Goal: Task Accomplishment & Management: Use online tool/utility

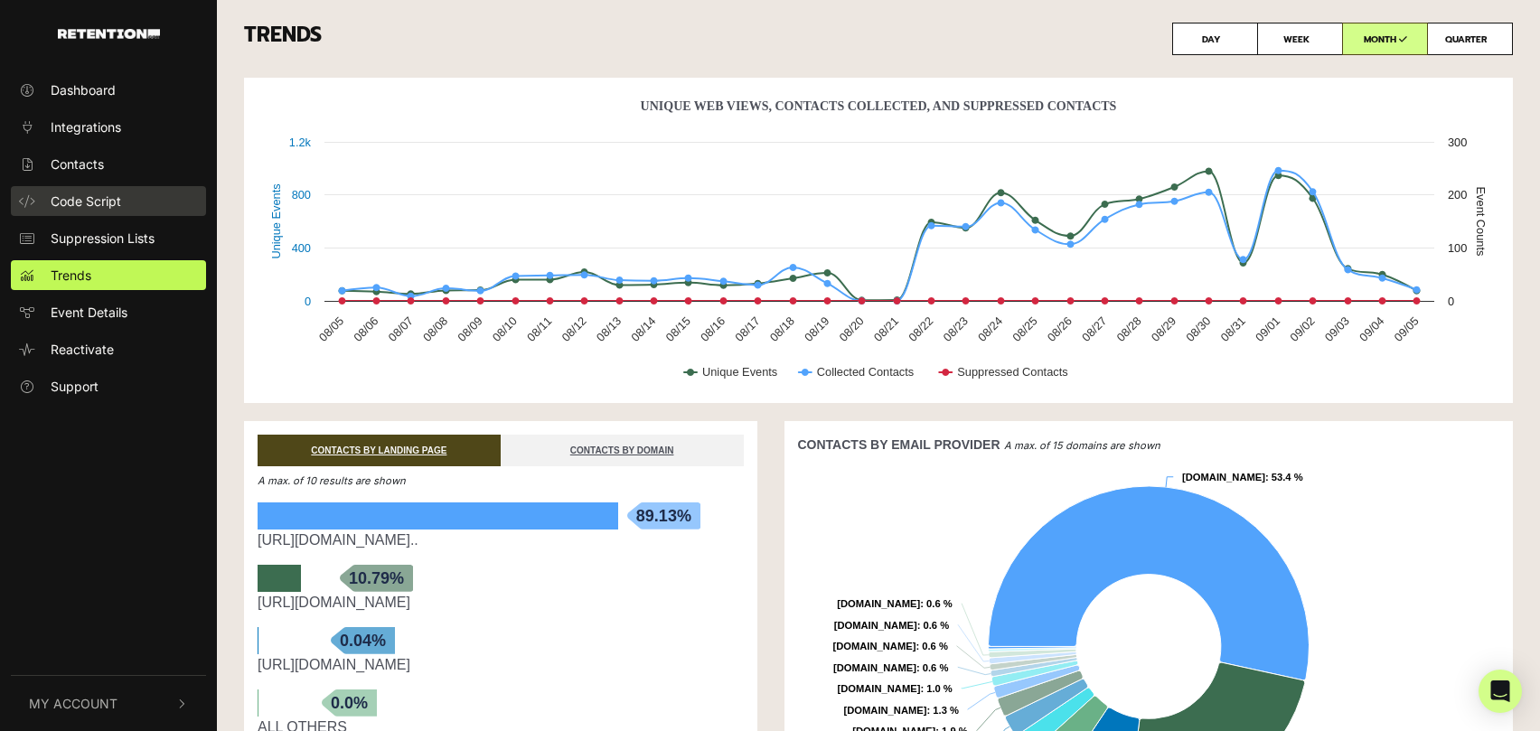
click at [95, 197] on span "Code Script" at bounding box center [86, 201] width 71 height 19
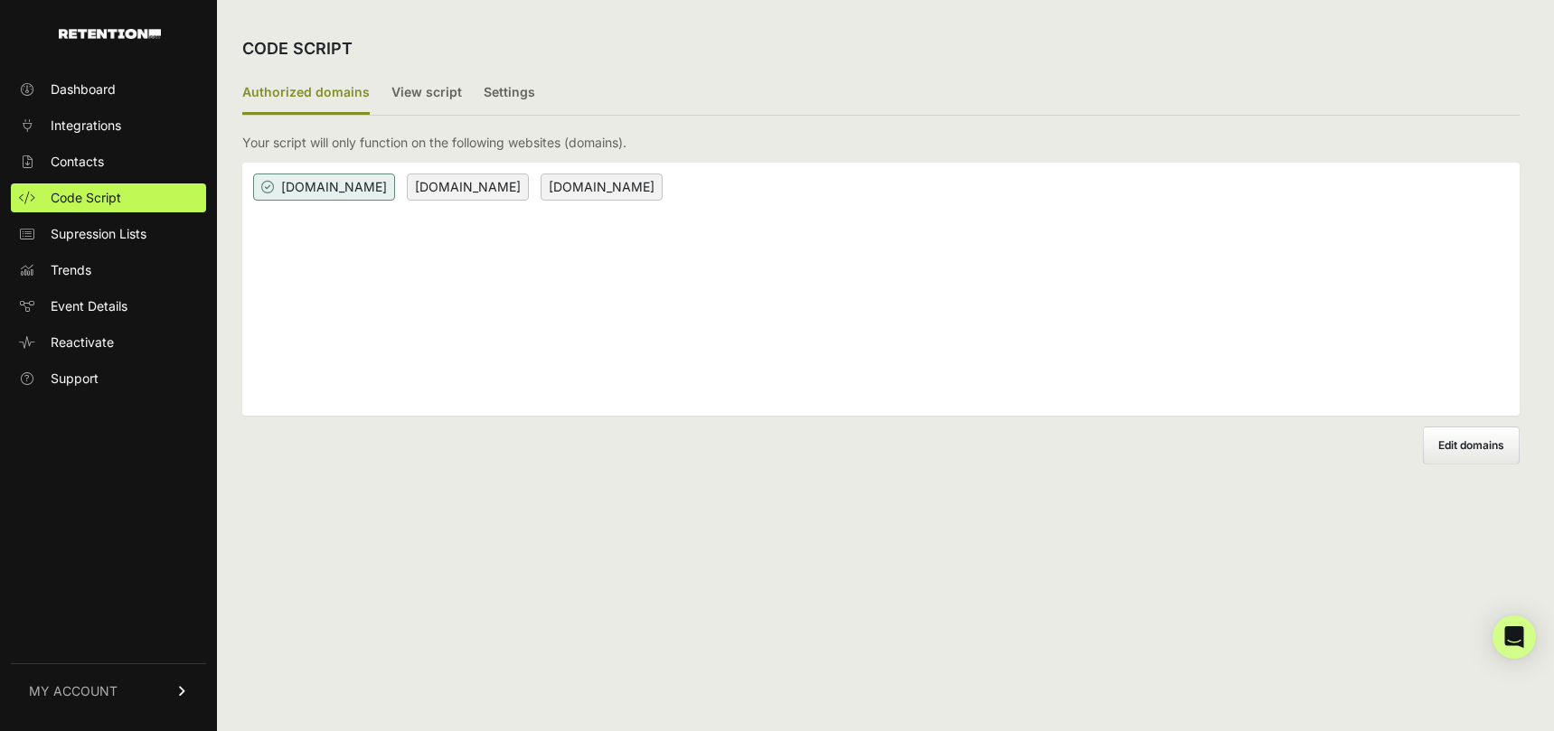
click at [1465, 438] on span "Edit domains" at bounding box center [1471, 445] width 66 height 14
click at [0, 0] on input "Add domain" at bounding box center [0, 0] width 0 height 0
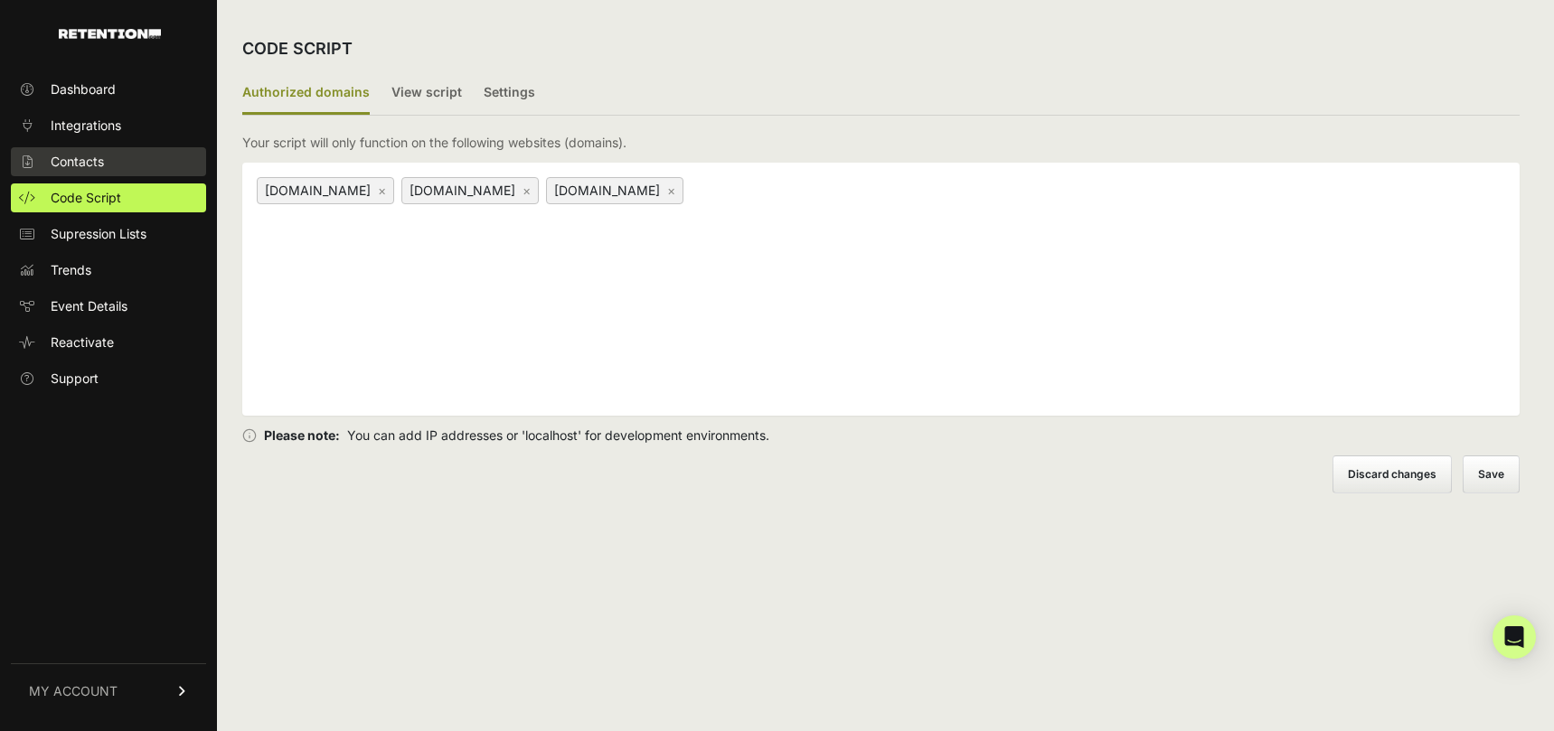
click at [86, 167] on span "Contacts" at bounding box center [77, 162] width 53 height 18
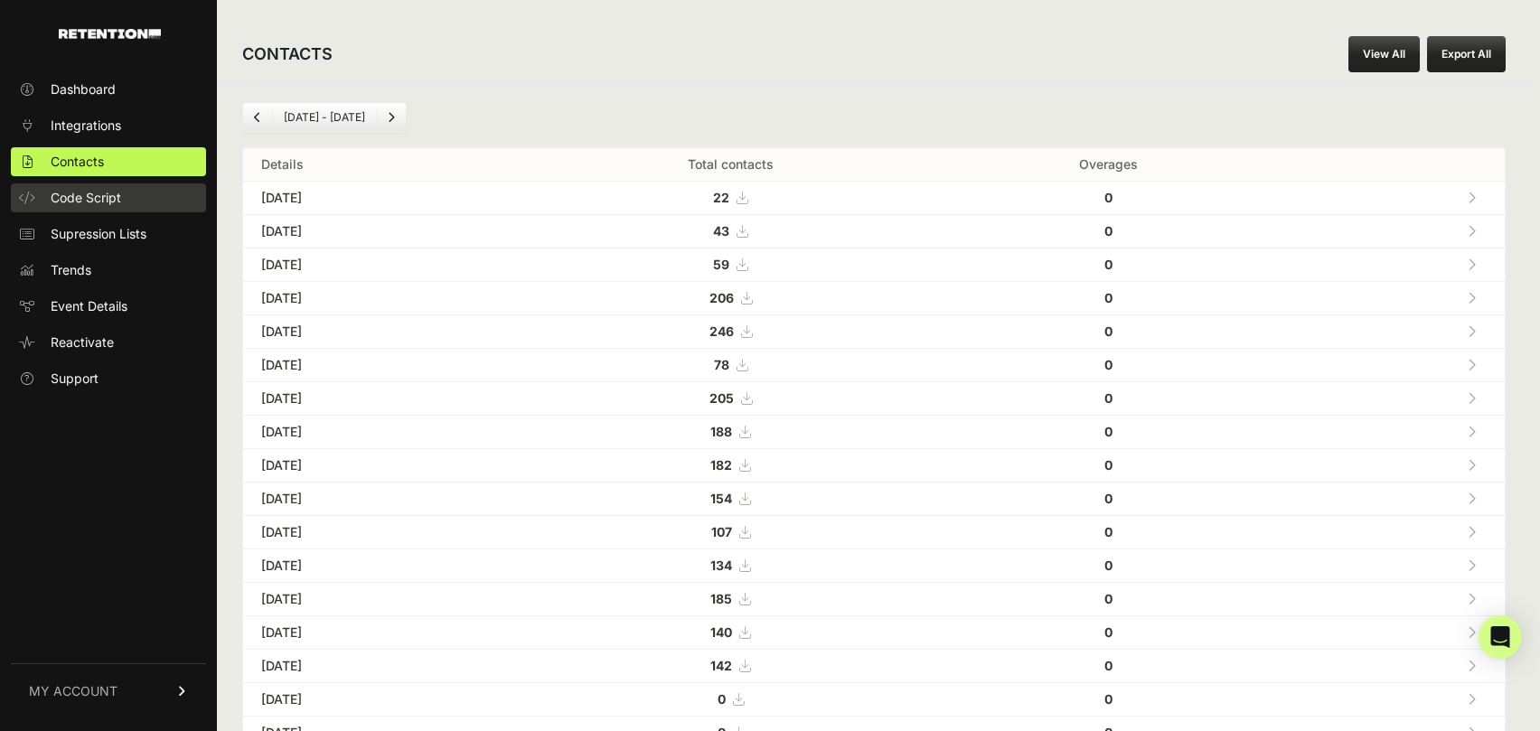
click at [83, 193] on span "Code Script" at bounding box center [86, 198] width 71 height 18
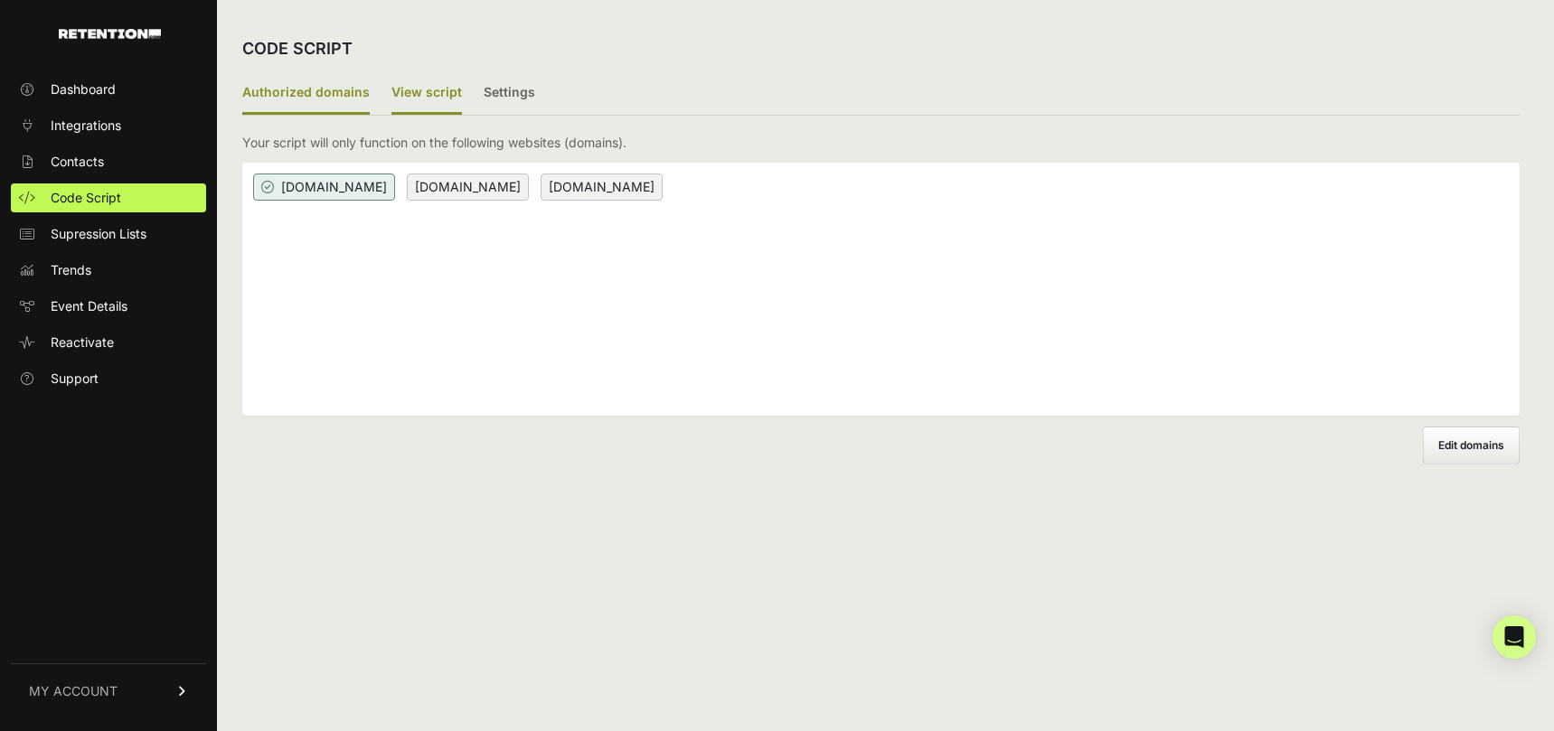
click at [425, 86] on label "View script" at bounding box center [426, 93] width 71 height 42
click at [0, 0] on input "View script" at bounding box center [0, 0] width 0 height 0
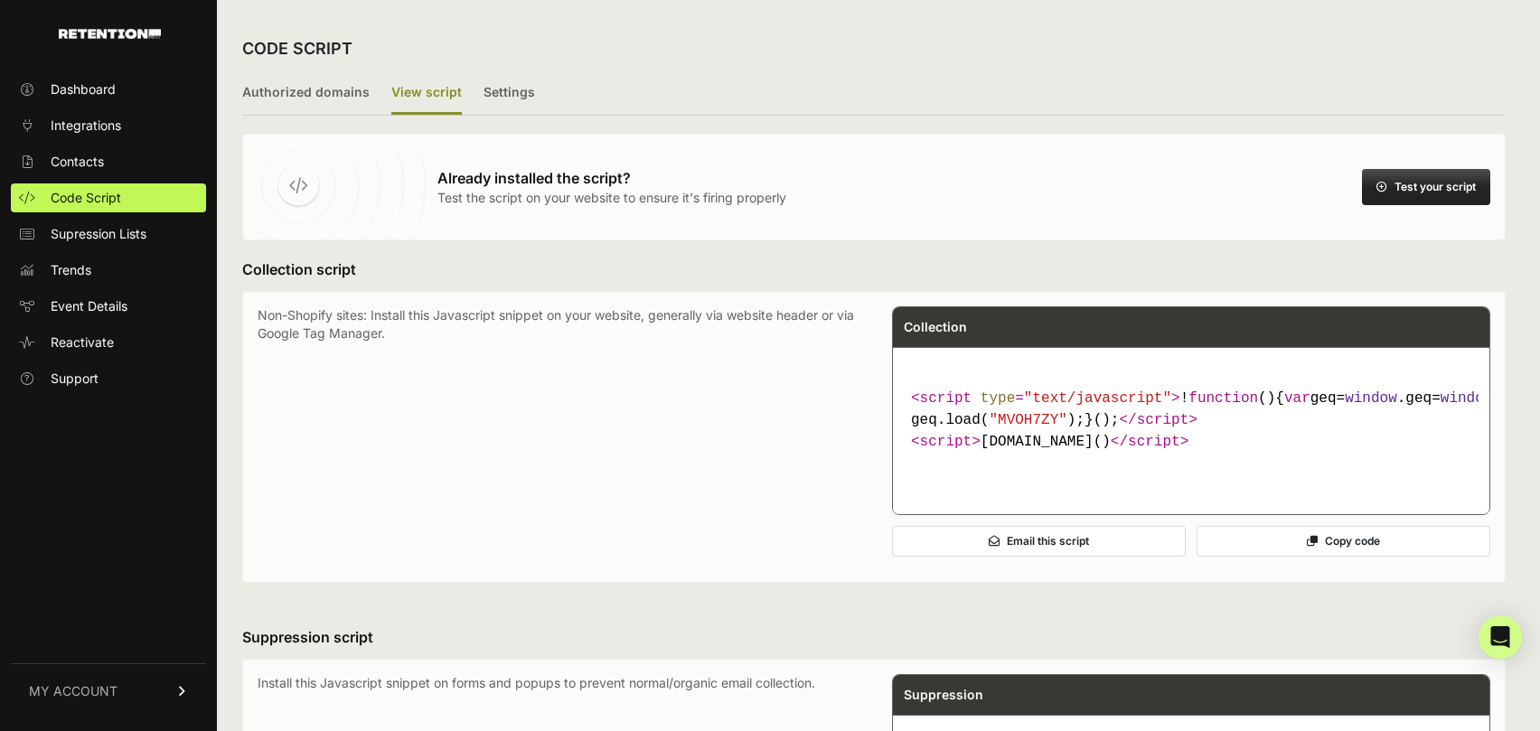
click at [1341, 557] on button "Copy code" at bounding box center [1344, 541] width 294 height 31
click at [294, 96] on label "Authorized domains" at bounding box center [305, 93] width 127 height 42
click at [0, 0] on input "Authorized domains" at bounding box center [0, 0] width 0 height 0
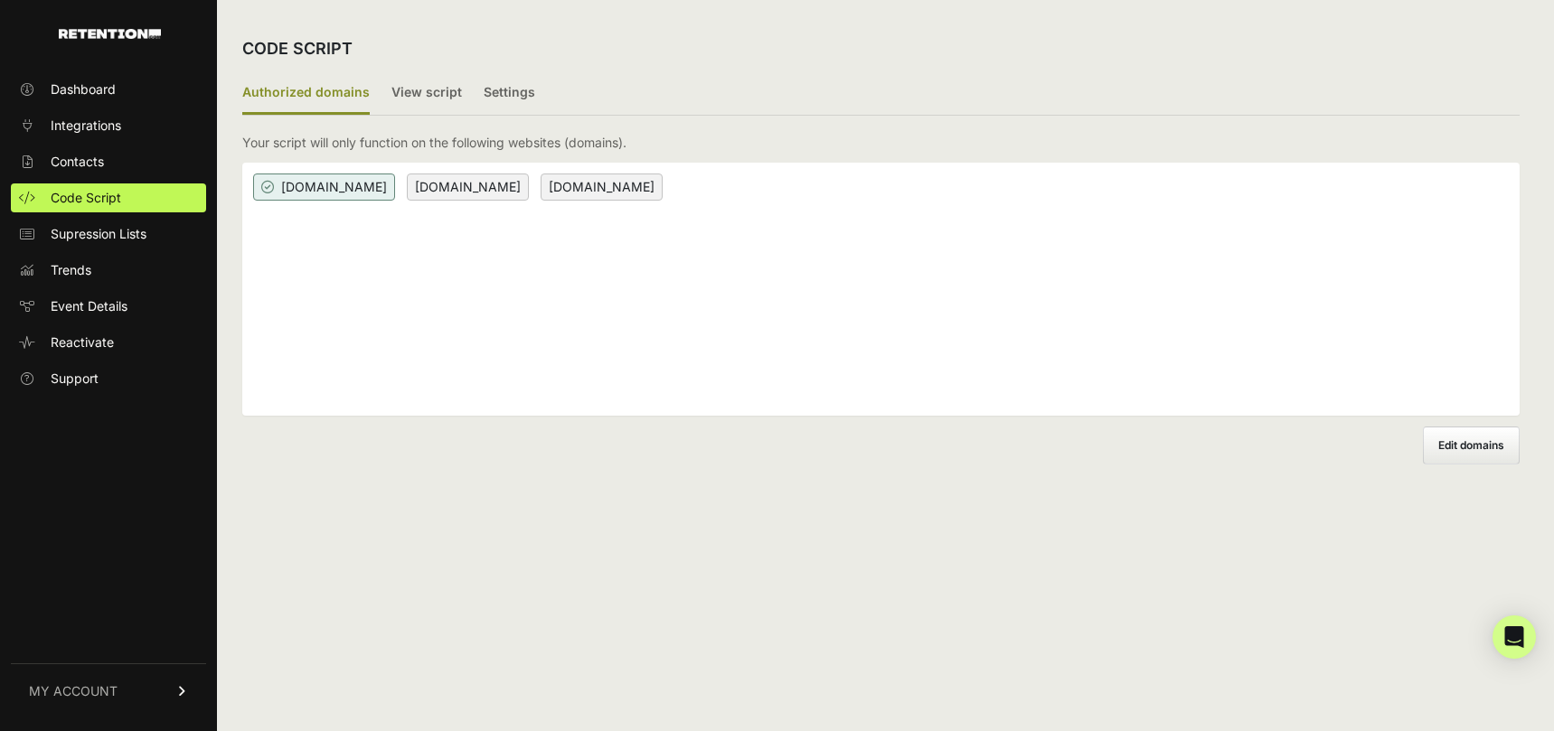
click at [1477, 440] on span "Edit domains" at bounding box center [1471, 445] width 66 height 14
click at [0, 0] on input "Add domain" at bounding box center [0, 0] width 0 height 0
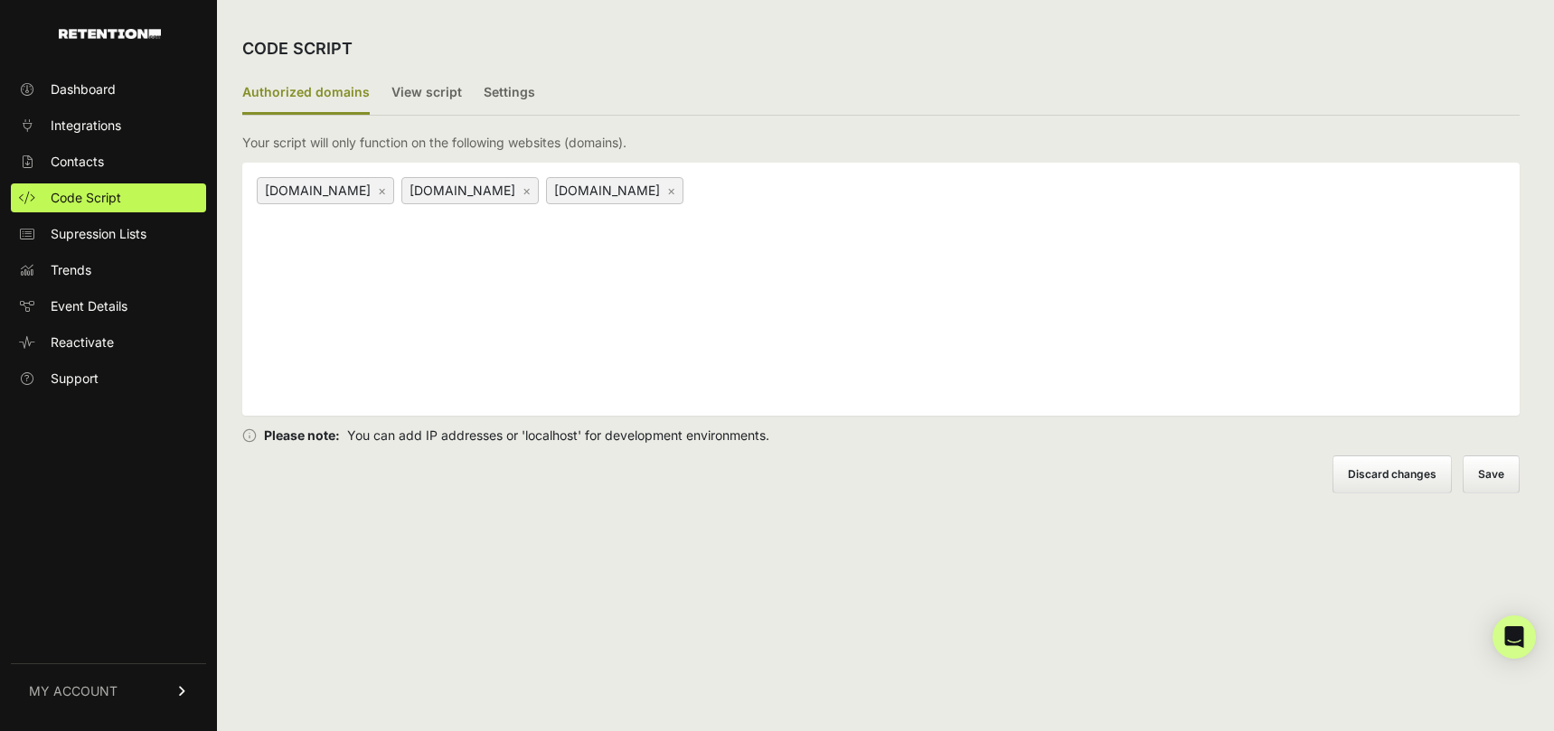
click at [895, 306] on div "irsprob.com × tax.irsprob.com × www.irsprob.com ×" at bounding box center [880, 289] width 1277 height 253
paste input "https://irsprob.clickfunnels.com/"
click at [687, 193] on input "https://irsprob.clickfunnels.com/" at bounding box center [800, 190] width 226 height 22
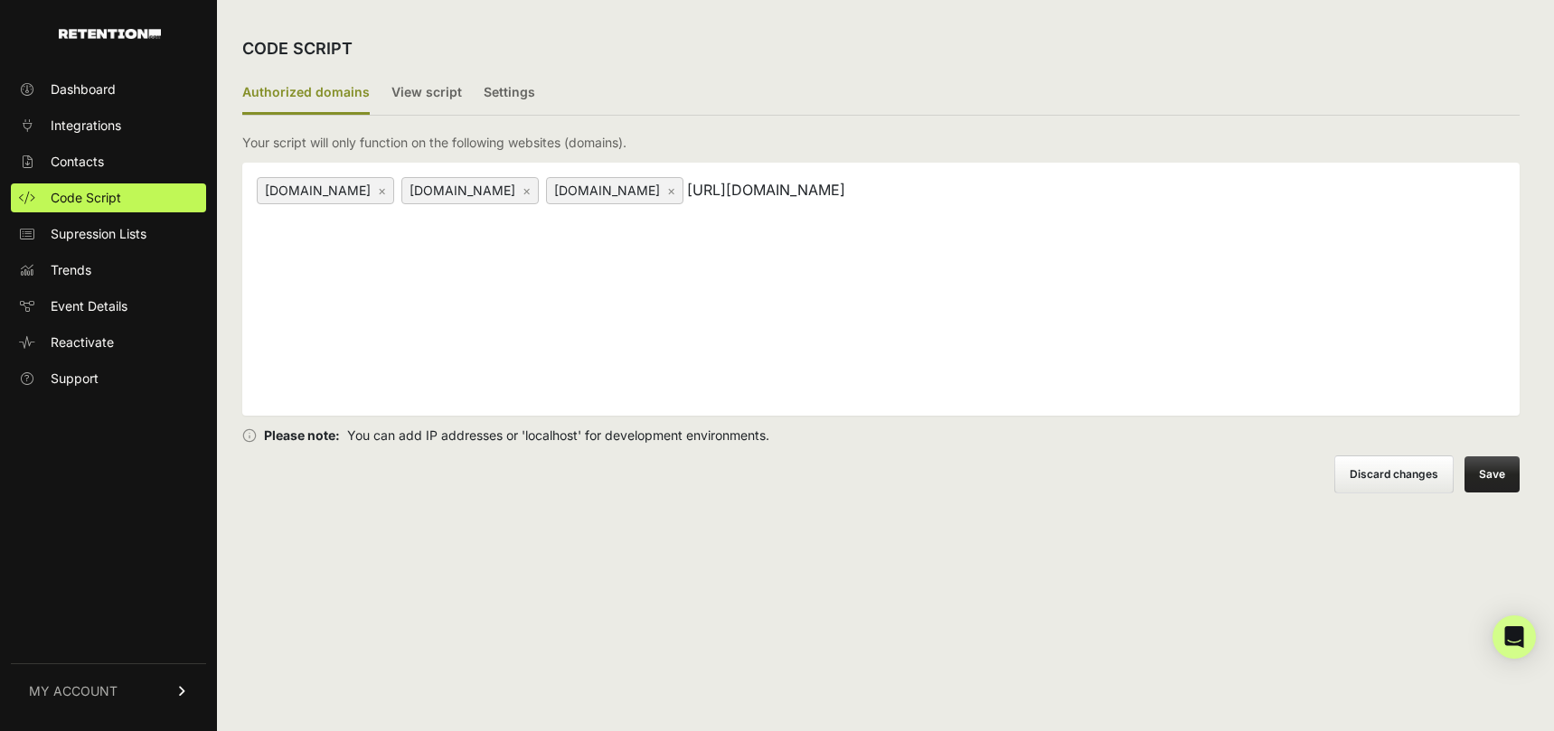
type input "https://irsprob.clickfunnels.com/"
click at [889, 189] on div "irsprob.com × tax.irsprob.com × www.irsprob.com × https://irsprob.clickfunnels.…" at bounding box center [880, 289] width 1277 height 253
click at [1500, 473] on button "Save" at bounding box center [1492, 475] width 55 height 36
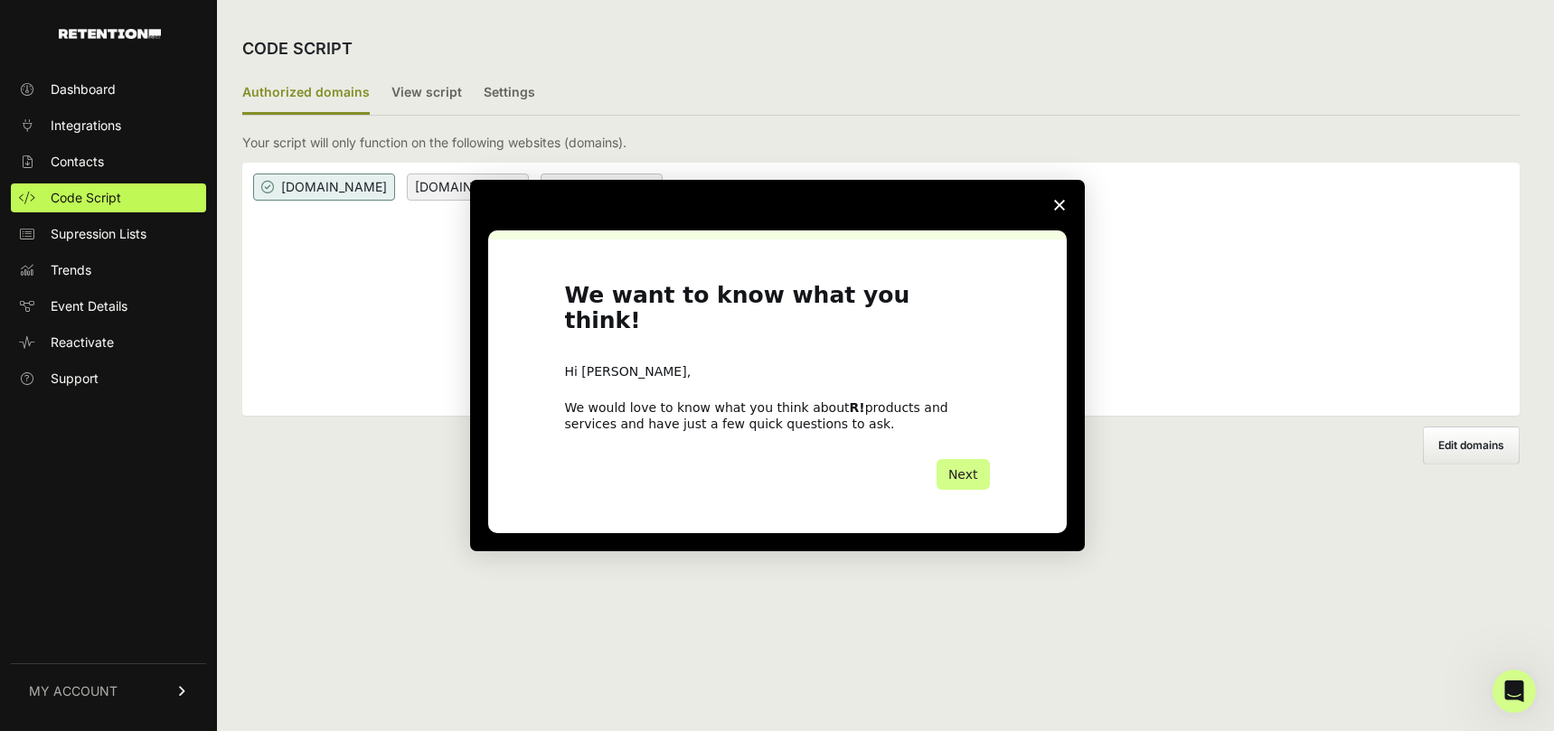
click at [928, 164] on div "Intercom messenger" at bounding box center [777, 365] width 1554 height 731
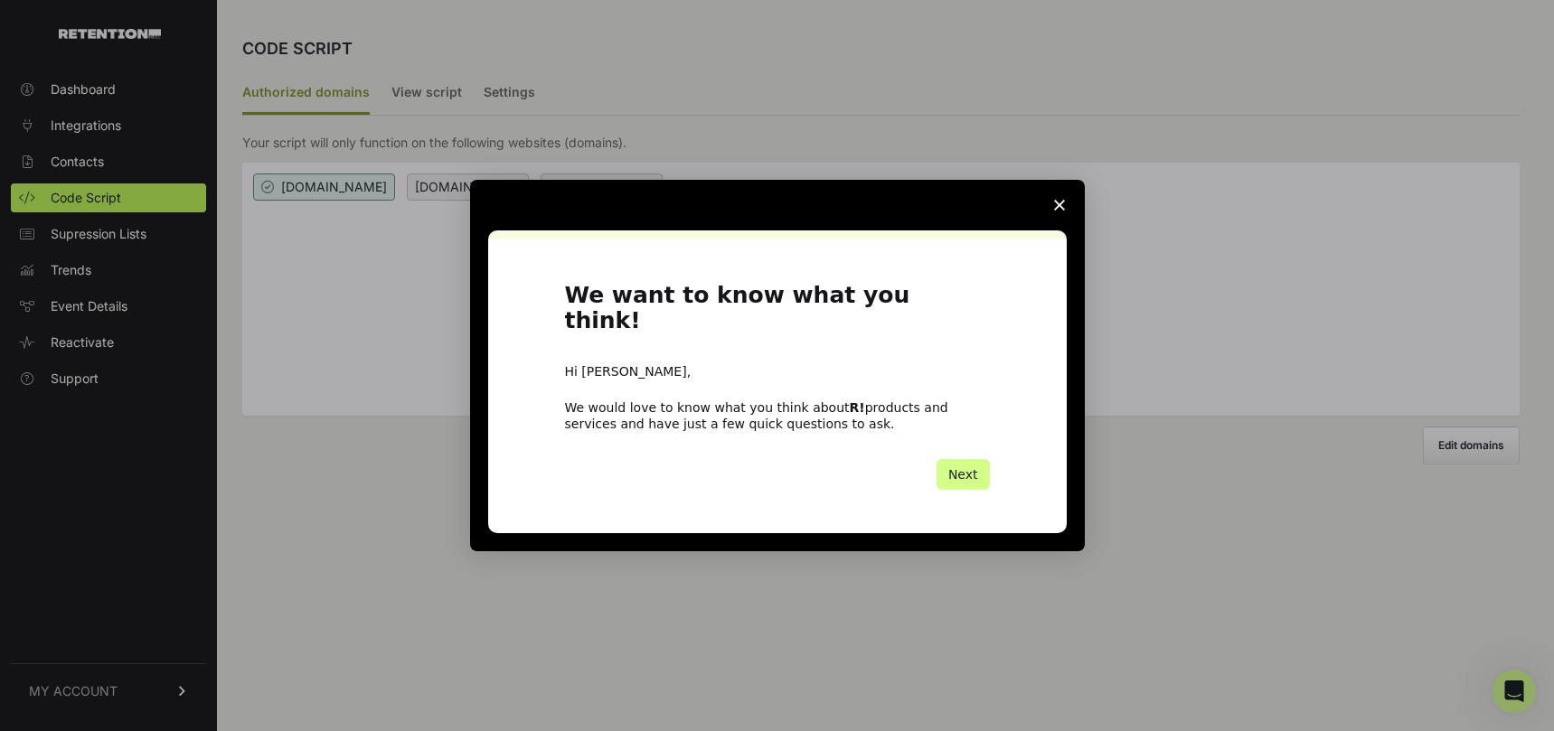
click at [1056, 211] on icon "Close survey" at bounding box center [1059, 205] width 11 height 11
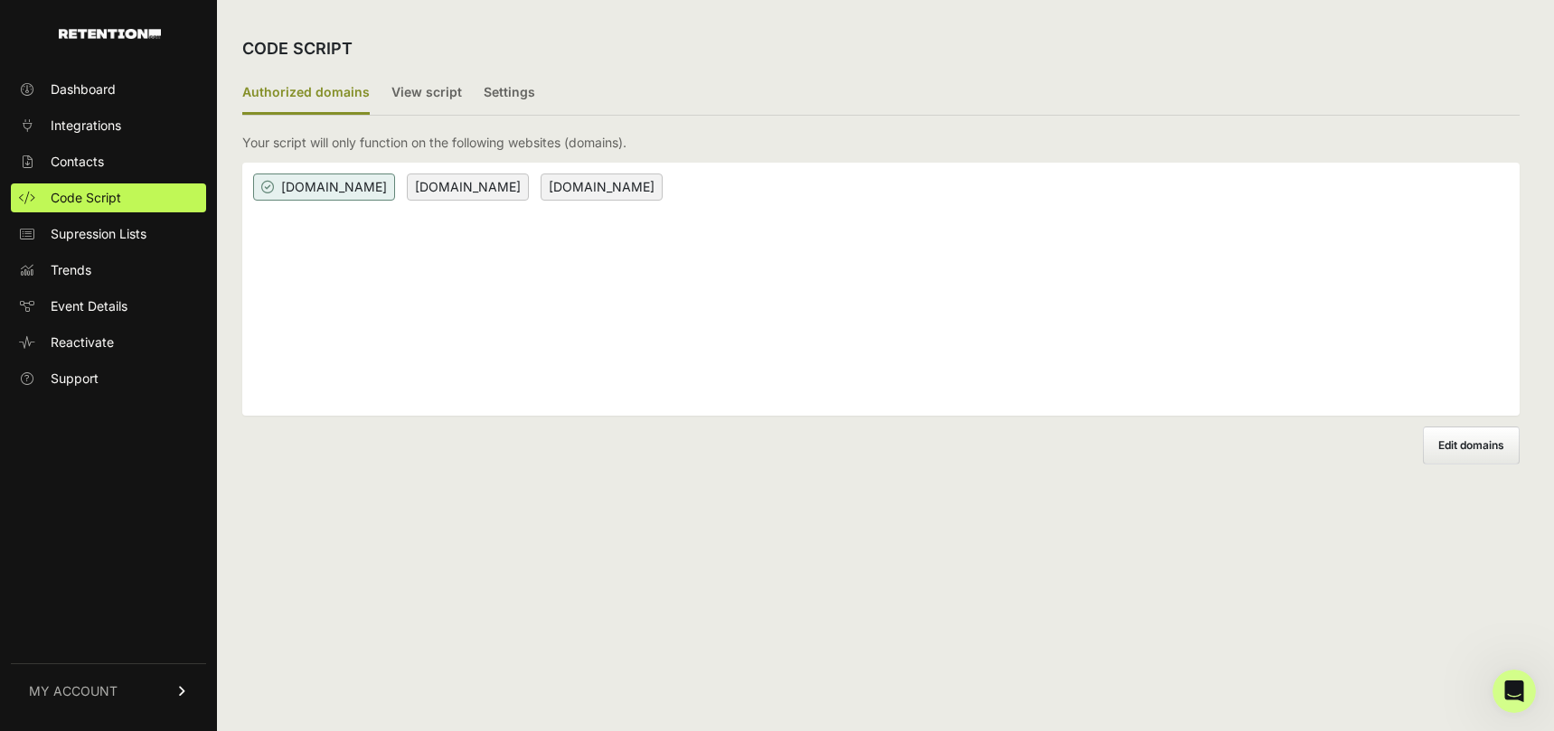
click at [1051, 217] on div "irsprob.com tax.irsprob.com www.irsprob.com" at bounding box center [880, 289] width 1277 height 253
click at [990, 186] on div "irsprob.com tax.irsprob.com www.irsprob.com" at bounding box center [880, 289] width 1277 height 253
click at [835, 176] on div "irsprob.com tax.irsprob.com www.irsprob.com" at bounding box center [880, 289] width 1277 height 253
click at [1438, 439] on span "Edit domains" at bounding box center [1471, 445] width 66 height 14
click at [0, 0] on input "Add domain" at bounding box center [0, 0] width 0 height 0
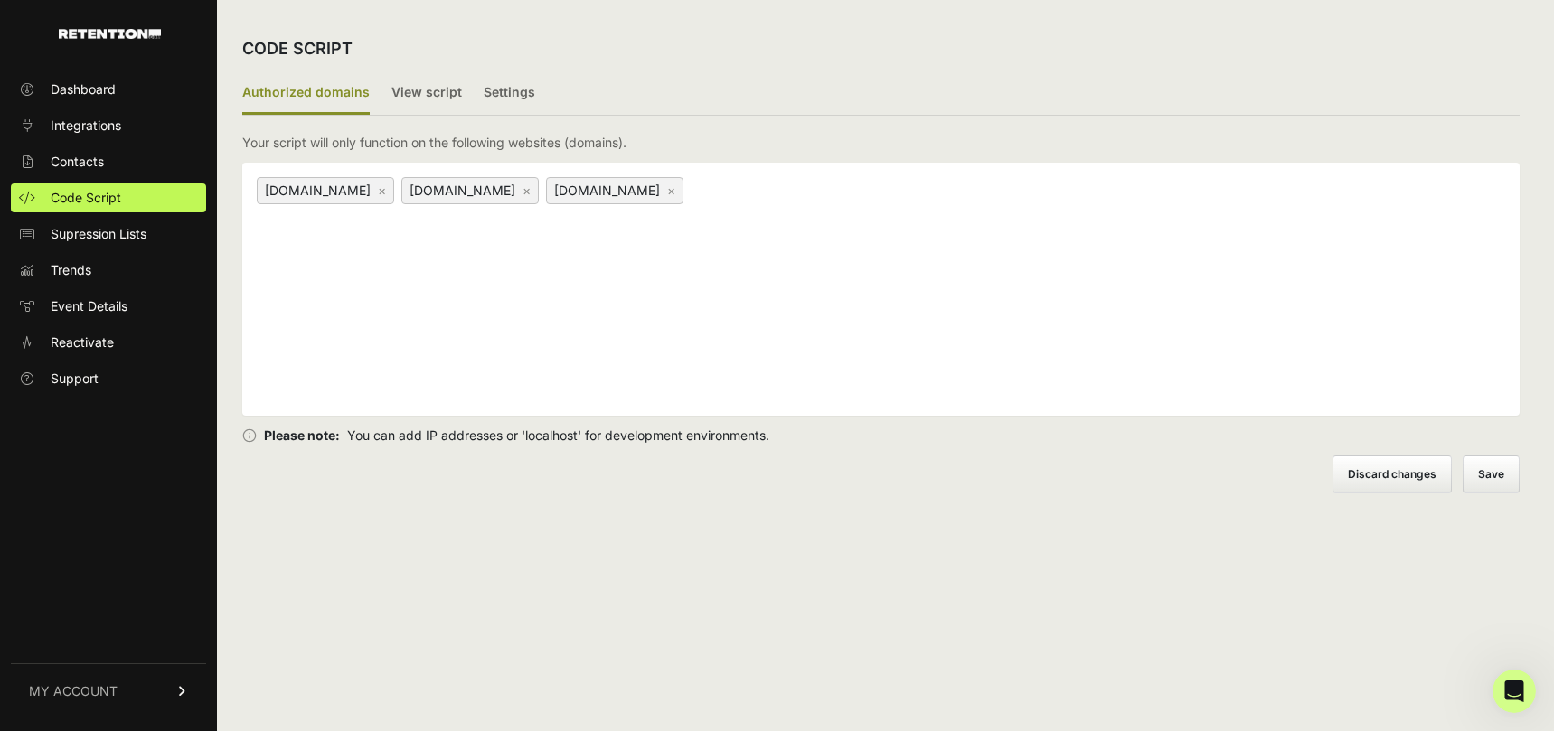
click at [1245, 301] on div "irsprob.com × tax.irsprob.com × www.irsprob.com ×" at bounding box center [880, 289] width 1277 height 253
paste input "https://irsprob.clickfunnels.com/2025-oic-optin-415025721753357164602?utm_mediu…"
type input "https://irsprob.clickfunnels.com/2025-oic-optin-415025721753357164602utm_medium…"
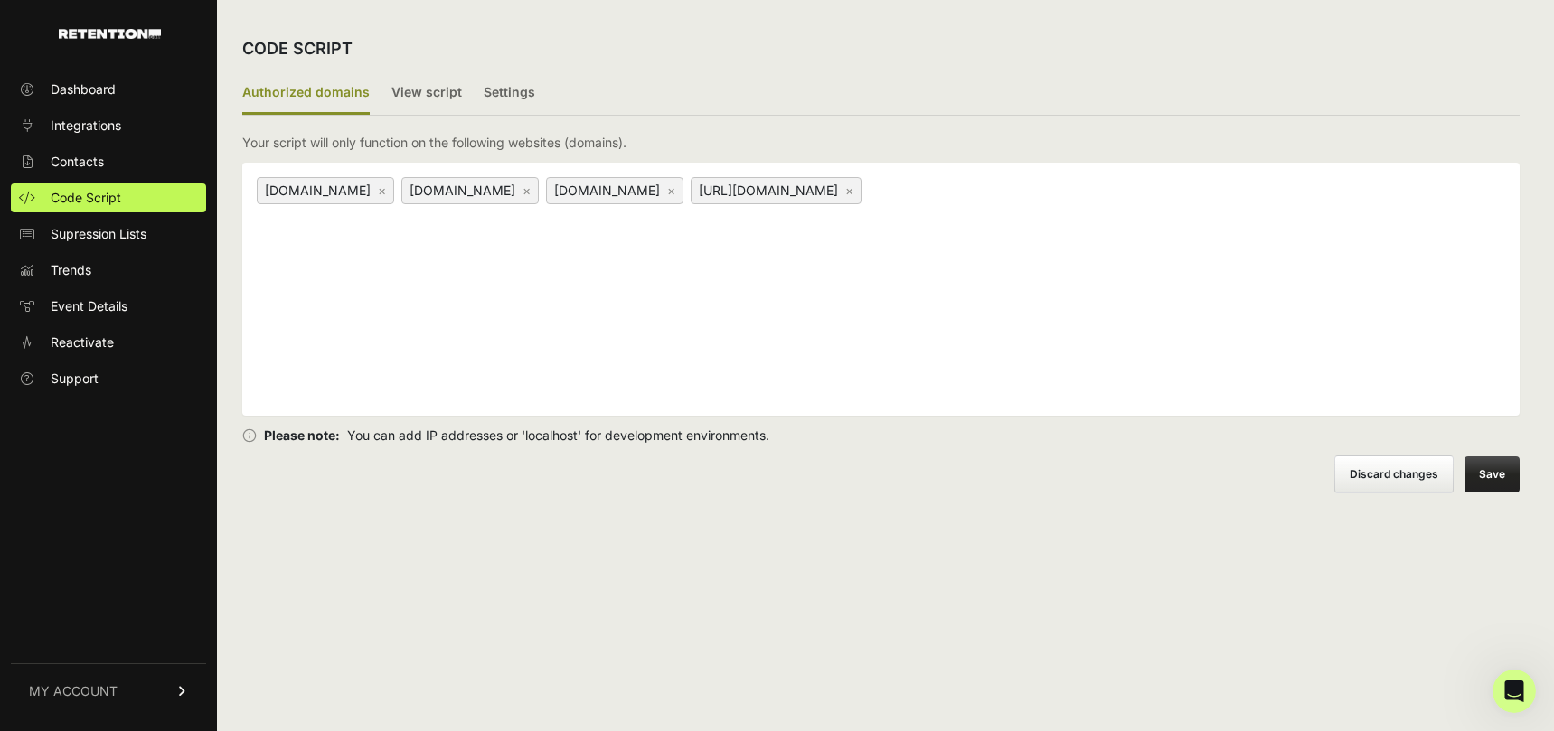
click at [1041, 312] on div "irsprob.com × tax.irsprob.com × www.irsprob.com × https://irsprob.clickfunnels.…" at bounding box center [880, 289] width 1277 height 253
click at [845, 198] on link "×" at bounding box center [849, 190] width 8 height 15
click at [1043, 199] on div "irsprob.com × tax.irsprob.com × www.irsprob.com ×" at bounding box center [880, 289] width 1277 height 253
paste input "irsprob.clickfunnels.com/"
type input "irsprob.clickfunnels.com/"
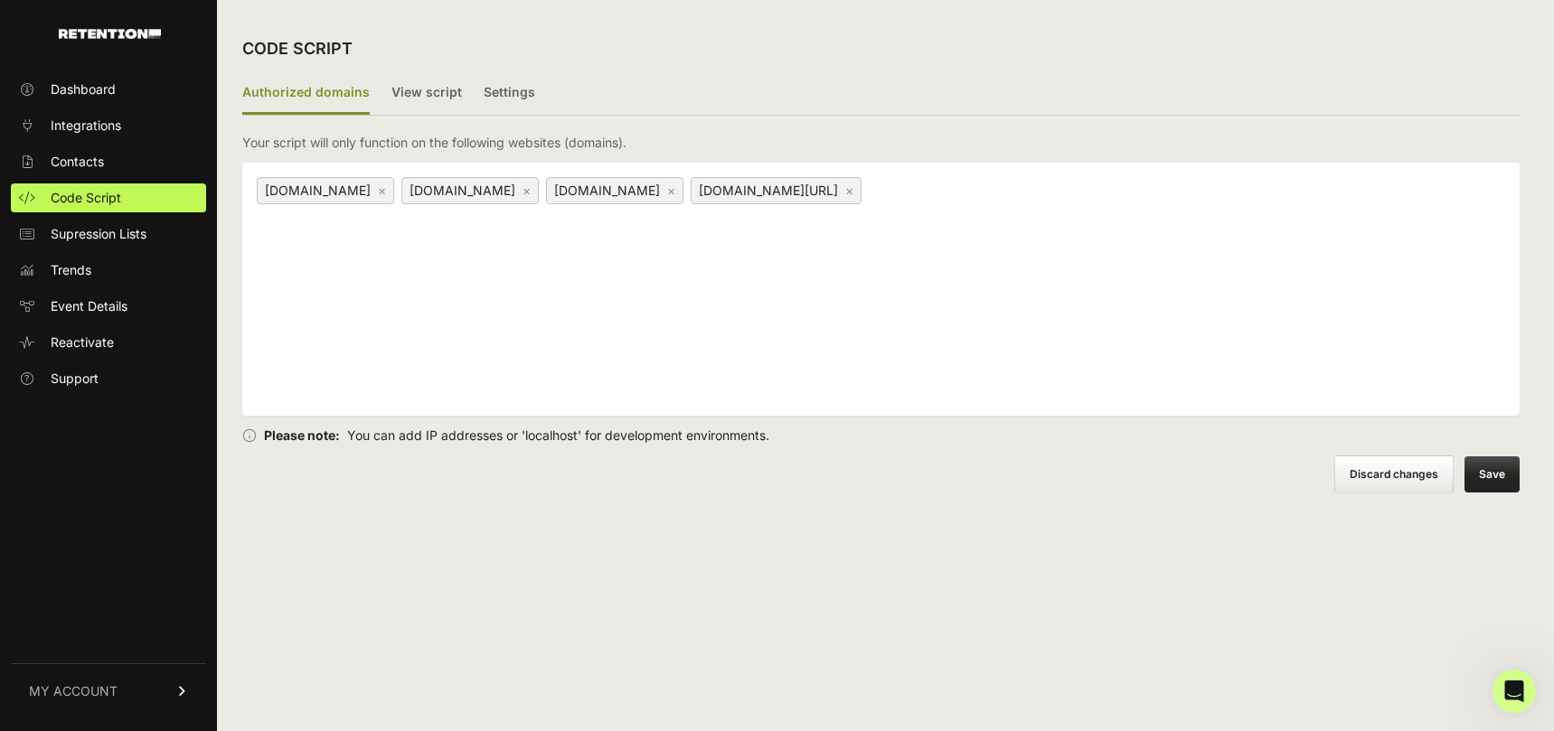
click at [1495, 481] on button "Save" at bounding box center [1492, 475] width 55 height 36
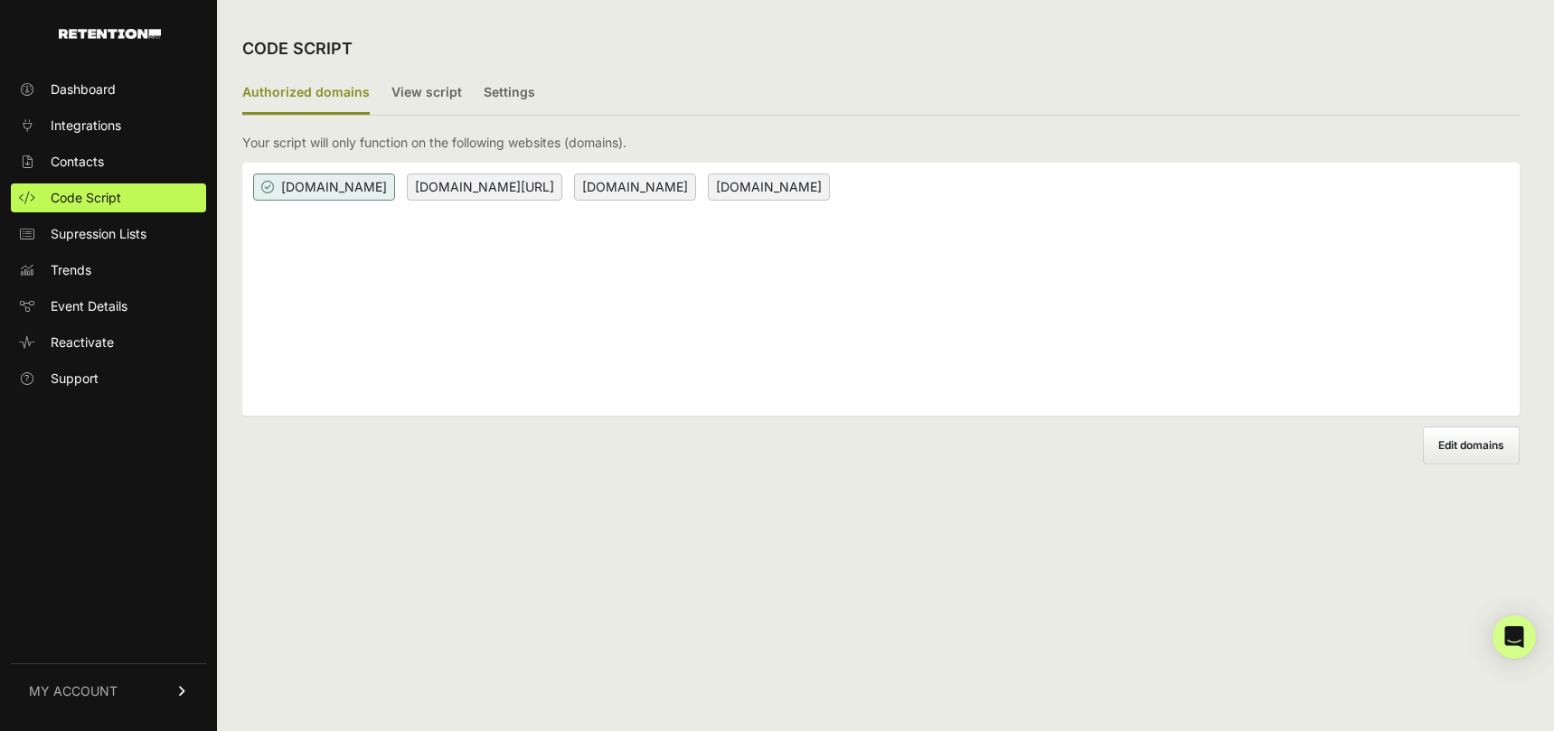
click at [465, 190] on span "[DOMAIN_NAME][URL]" at bounding box center [484, 187] width 155 height 27
click at [1483, 447] on span "Edit domains" at bounding box center [1471, 445] width 66 height 14
click at [0, 0] on input "Add domain" at bounding box center [0, 0] width 0 height 0
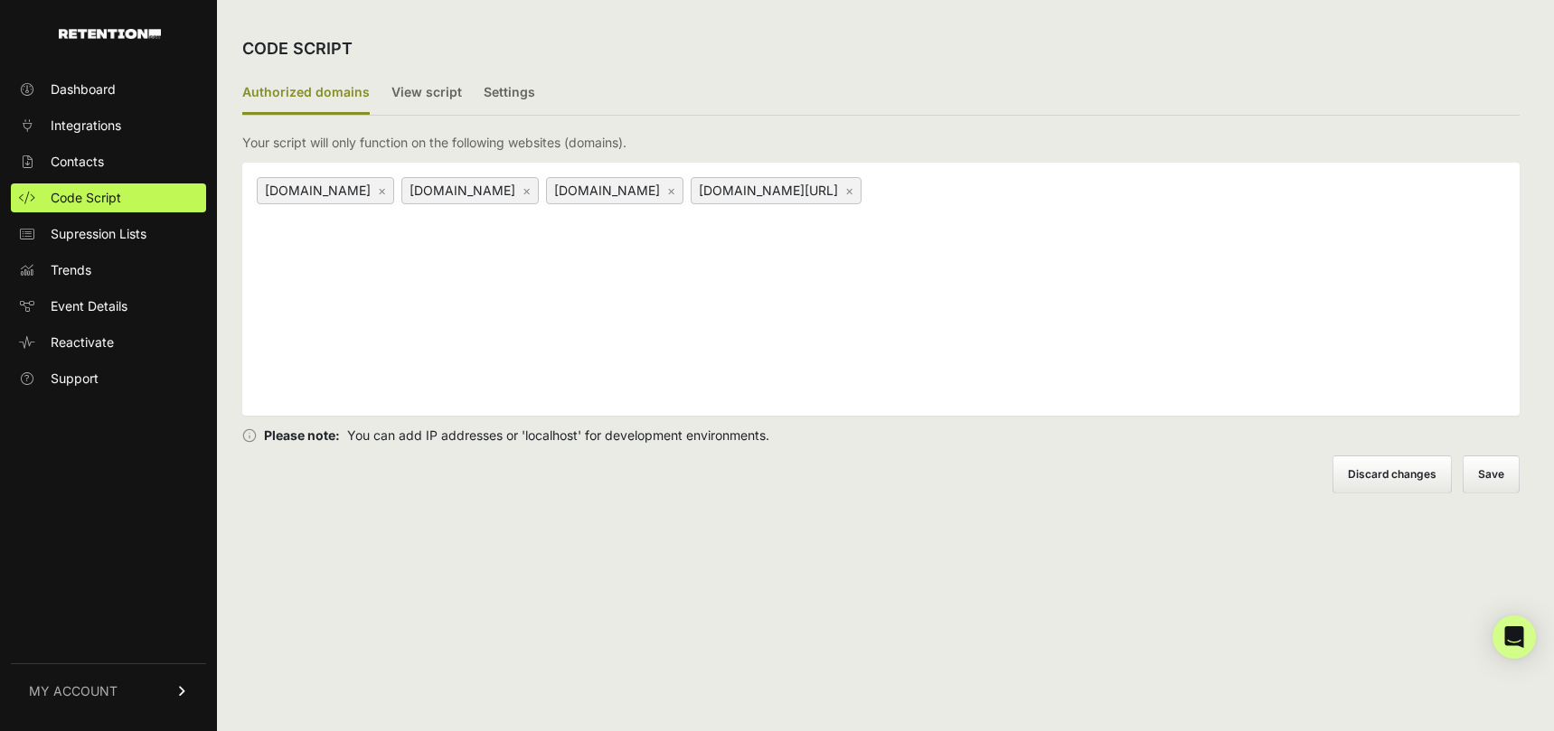
click at [801, 188] on div "irsprob.clickfunnels.com/ ×" at bounding box center [776, 190] width 171 height 27
click at [845, 191] on link "×" at bounding box center [849, 190] width 8 height 15
paste input "[DOMAIN_NAME][URL]"
type input "[DOMAIN_NAME]"
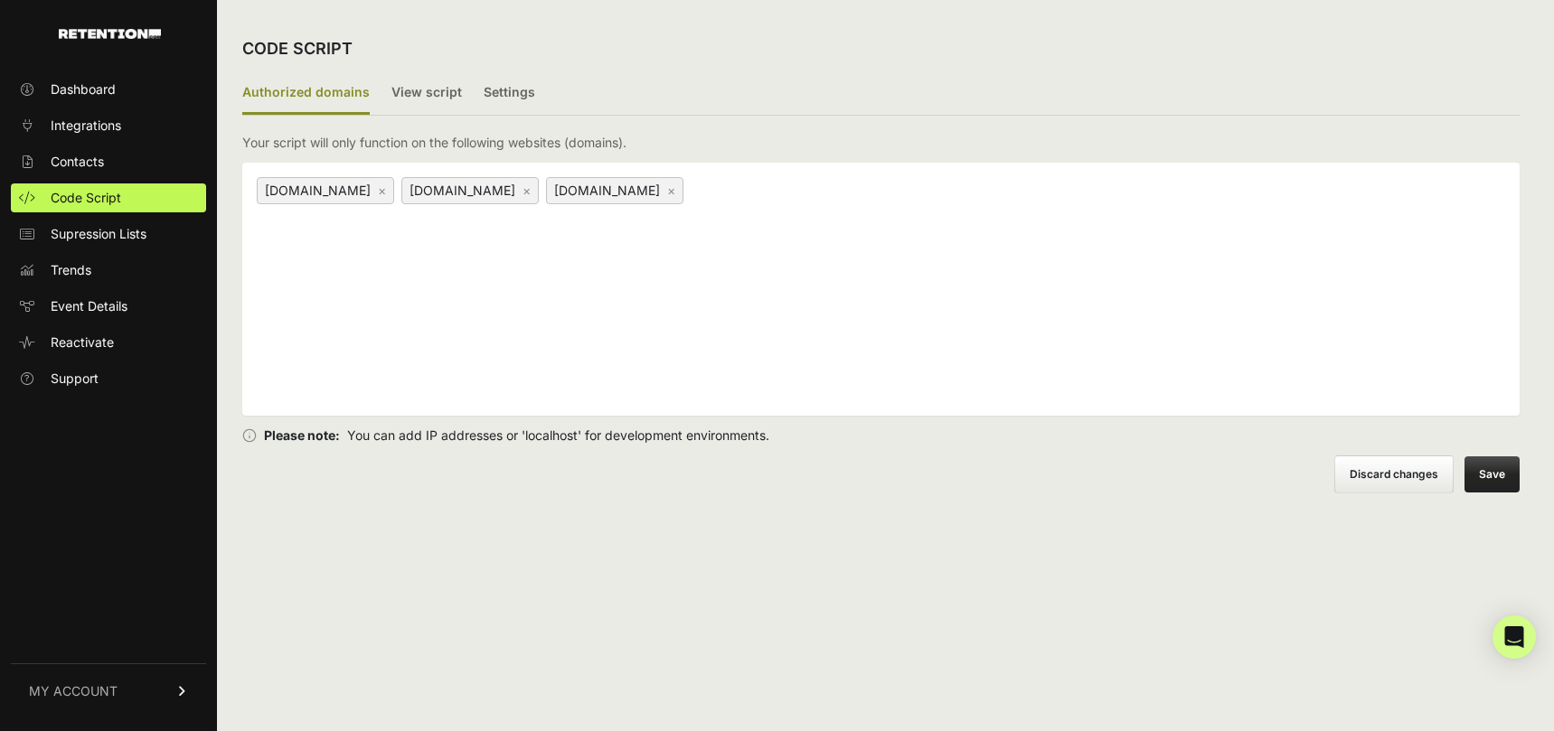
scroll to position [0, 0]
click at [1486, 473] on button "Save" at bounding box center [1492, 475] width 55 height 36
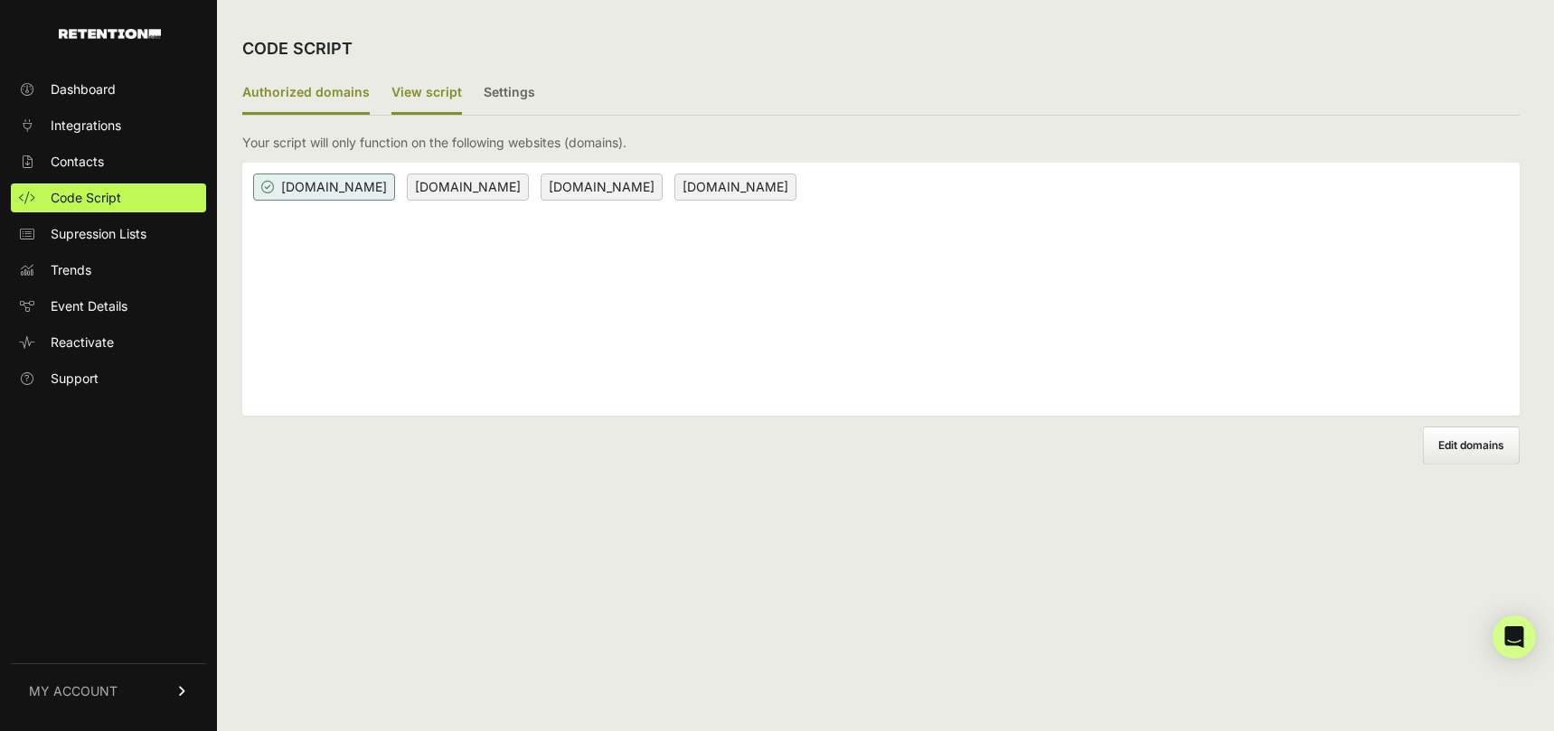
click at [438, 93] on label "View script" at bounding box center [426, 93] width 71 height 42
click at [0, 0] on input "View script" at bounding box center [0, 0] width 0 height 0
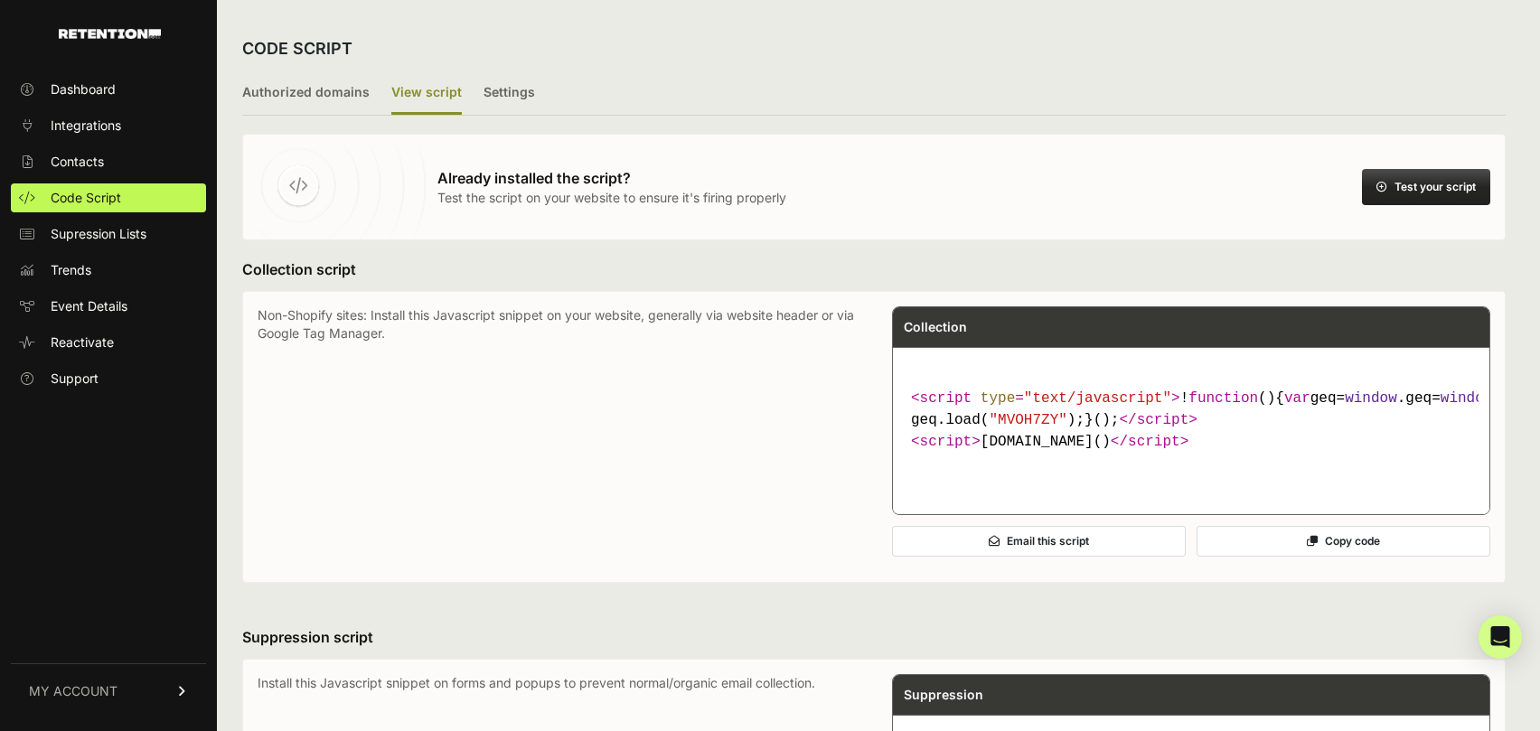
click at [1425, 191] on button "Test your script" at bounding box center [1426, 187] width 128 height 36
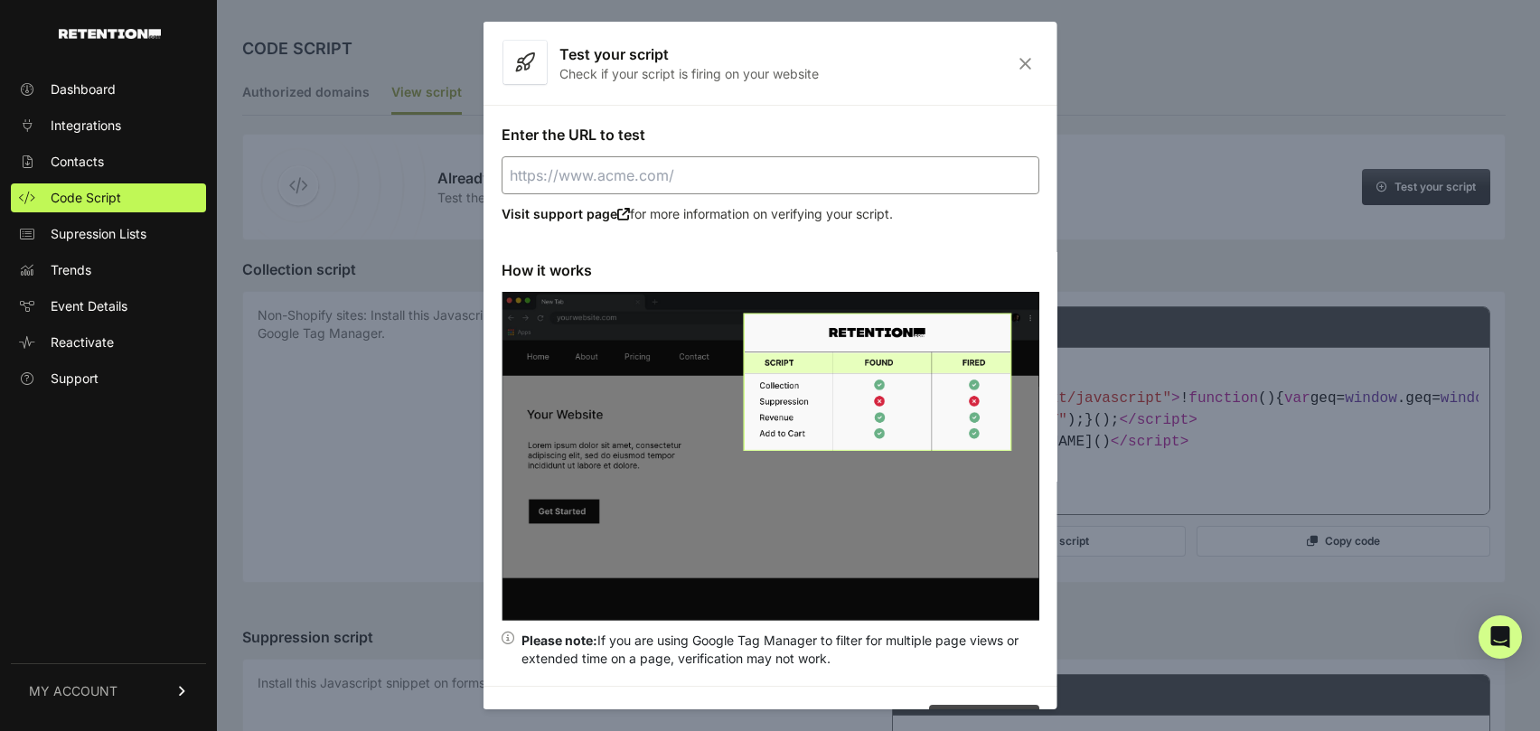
click at [887, 175] on input "Enter the URL to test" at bounding box center [771, 175] width 538 height 38
paste input "[DOMAIN_NAME][URL]"
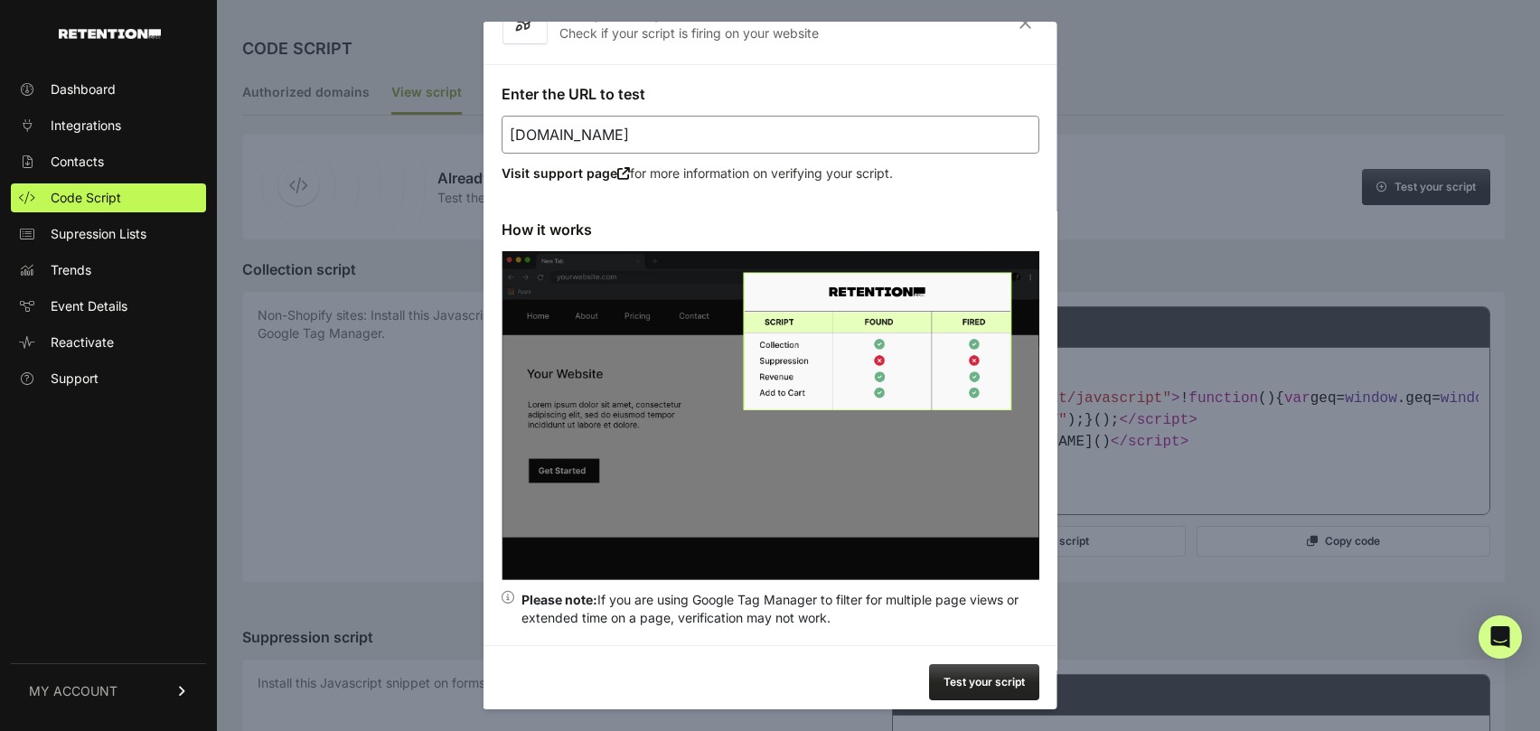
click at [990, 672] on button "Test your script" at bounding box center [984, 682] width 110 height 36
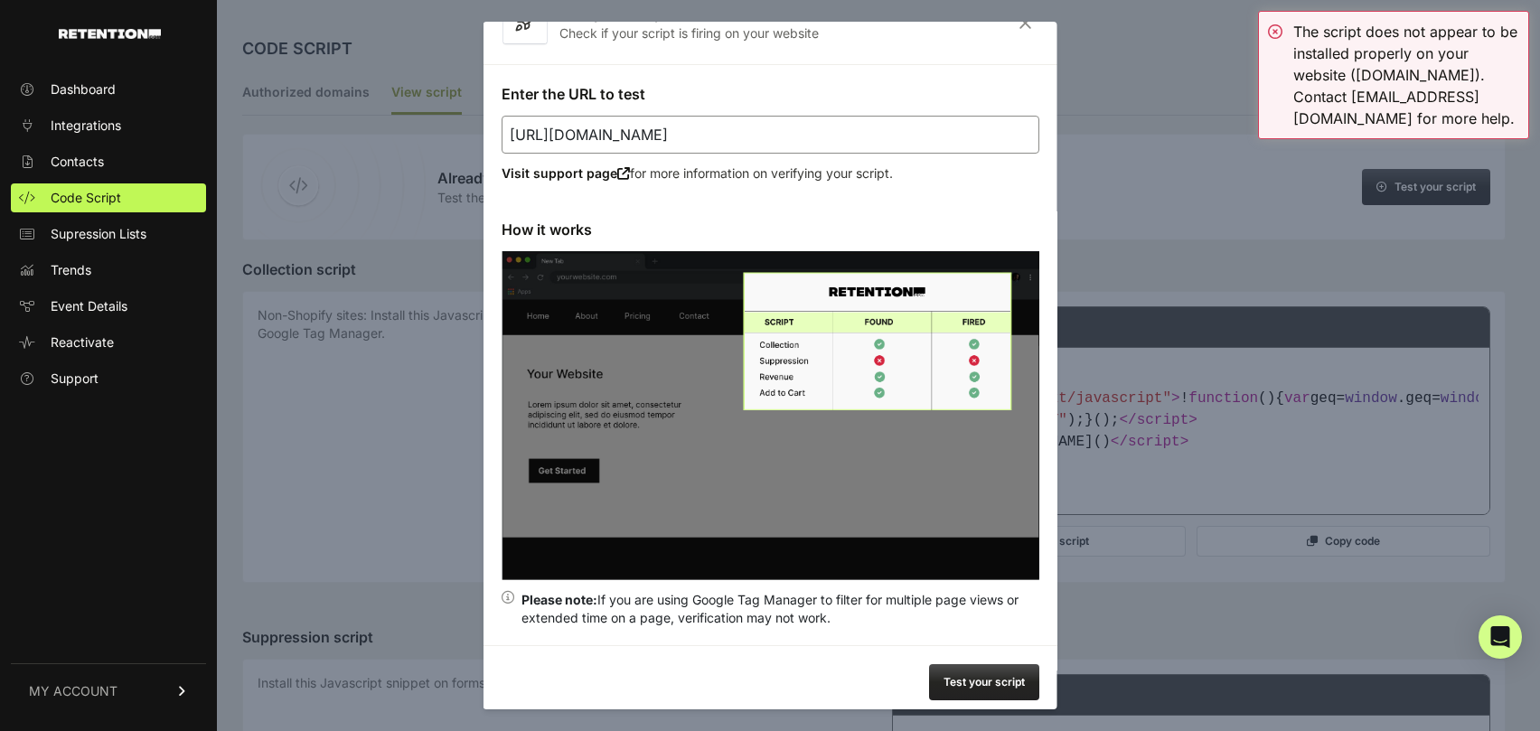
click at [960, 668] on button "Test your script" at bounding box center [984, 682] width 110 height 36
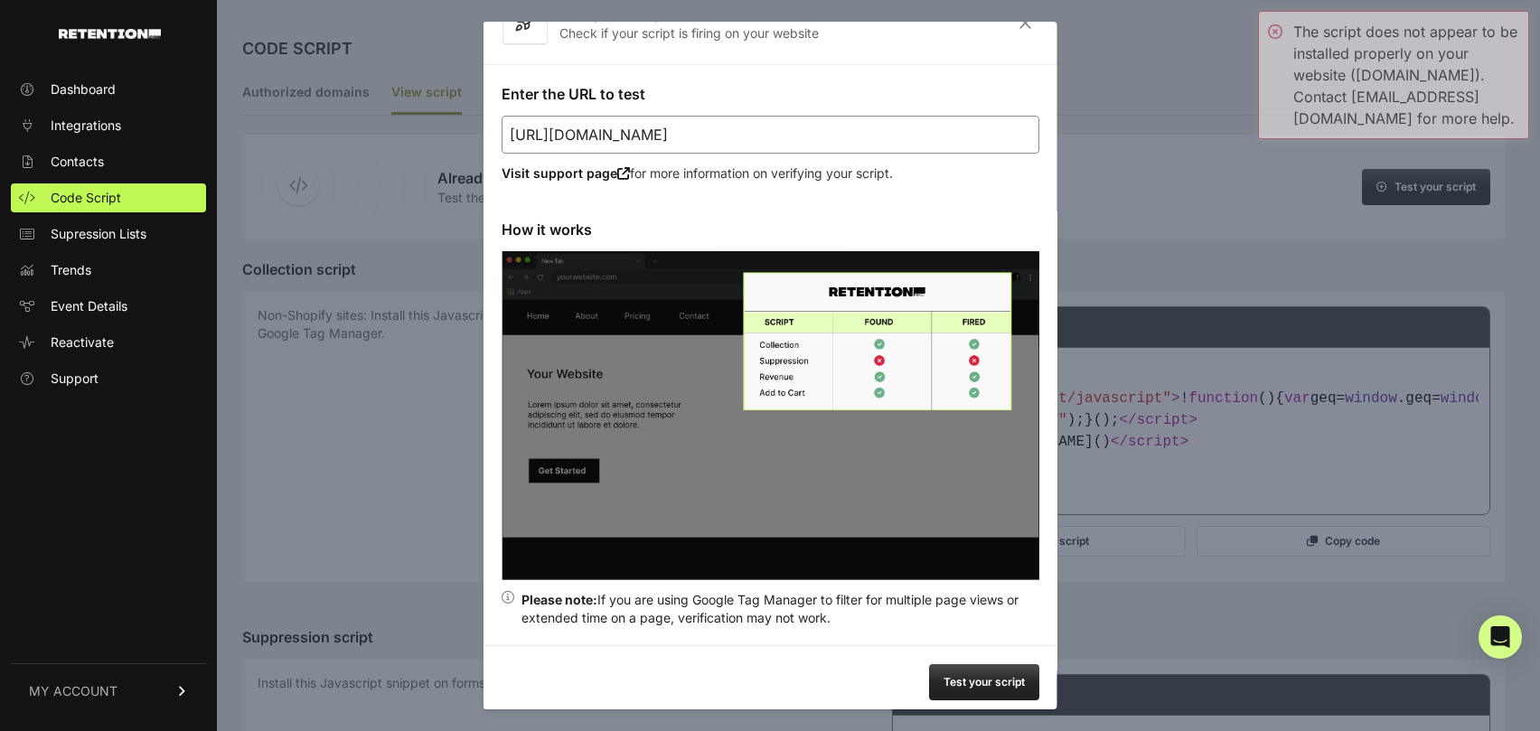
scroll to position [0, 0]
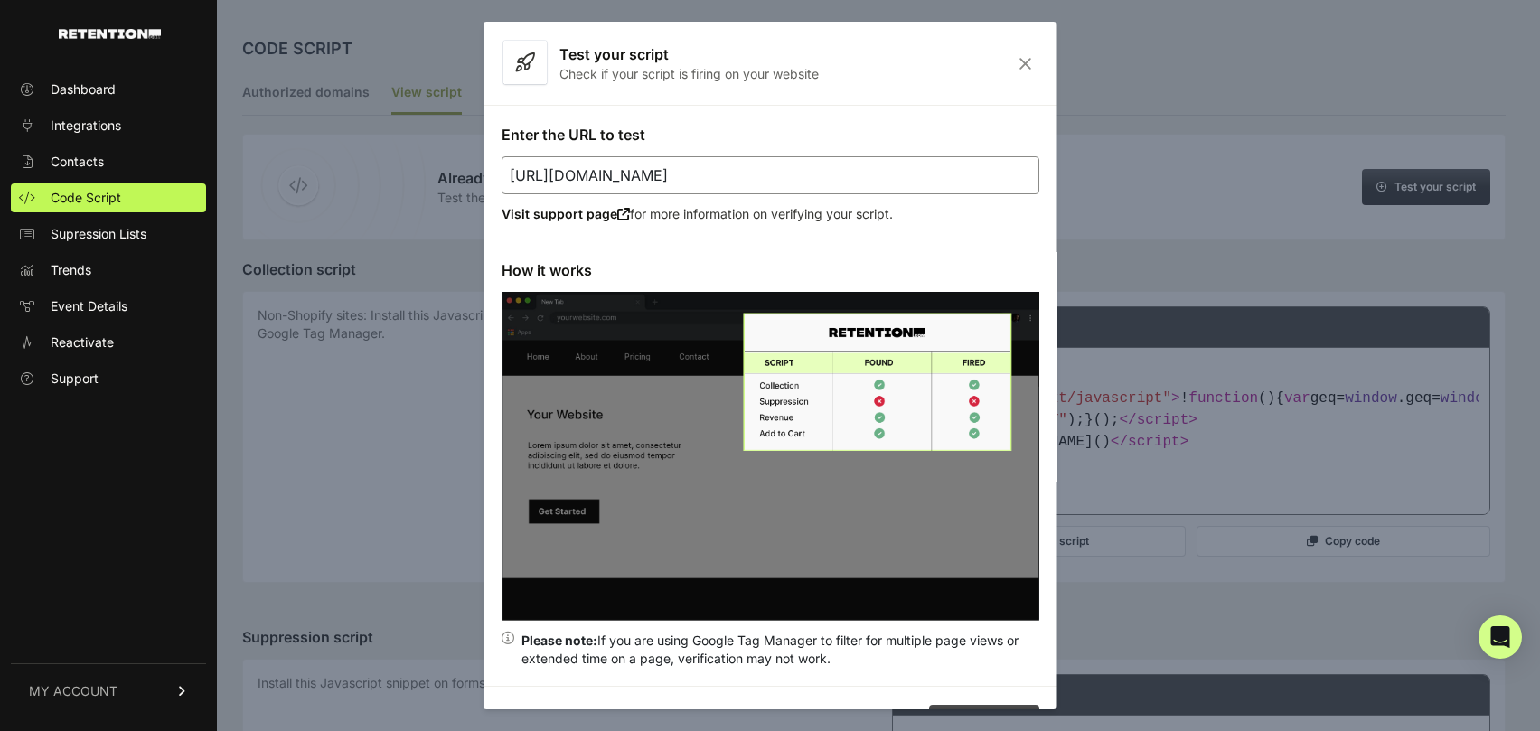
click at [1012, 63] on icon "Close" at bounding box center [1026, 63] width 28 height 15
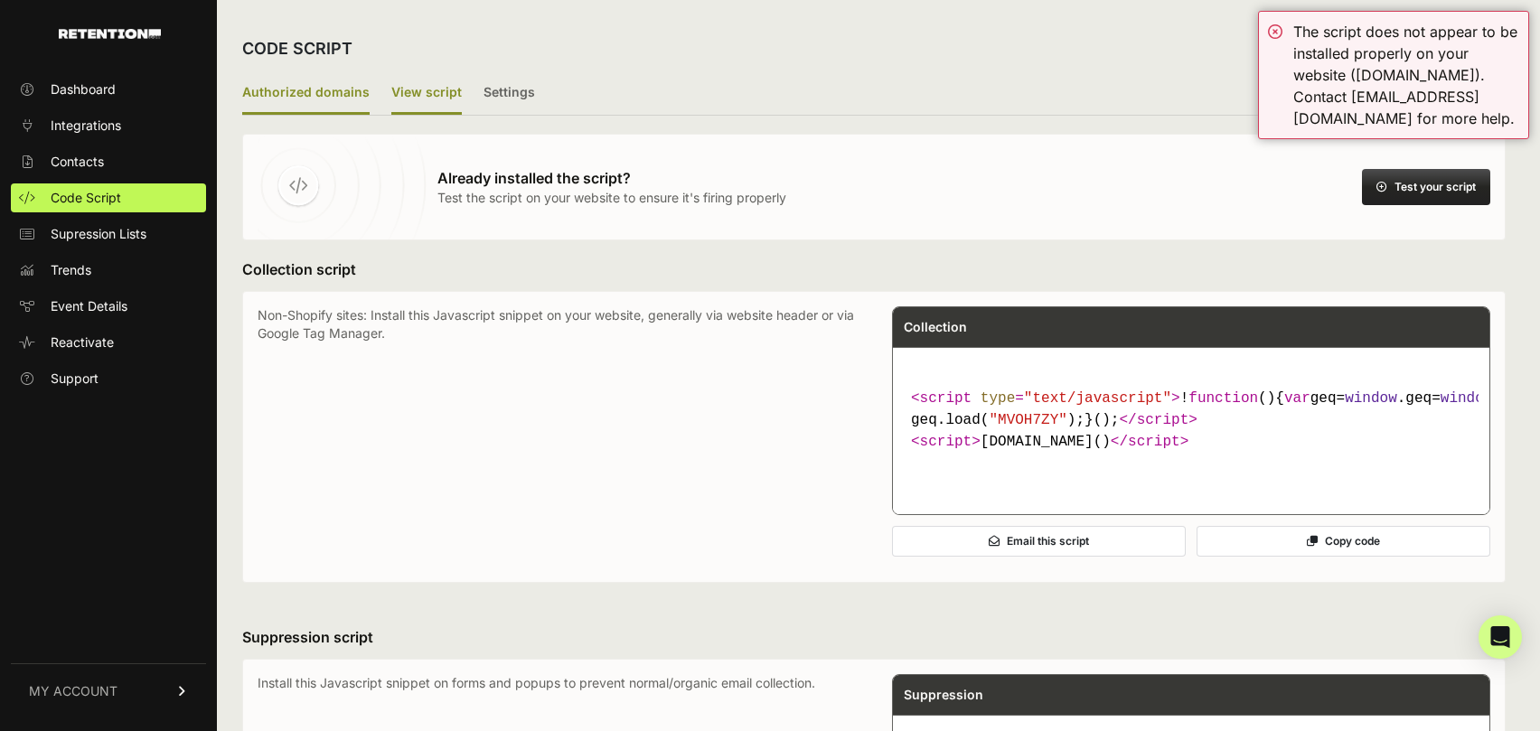
click at [325, 92] on label "Authorized domains" at bounding box center [305, 93] width 127 height 42
click at [0, 0] on input "Authorized domains" at bounding box center [0, 0] width 0 height 0
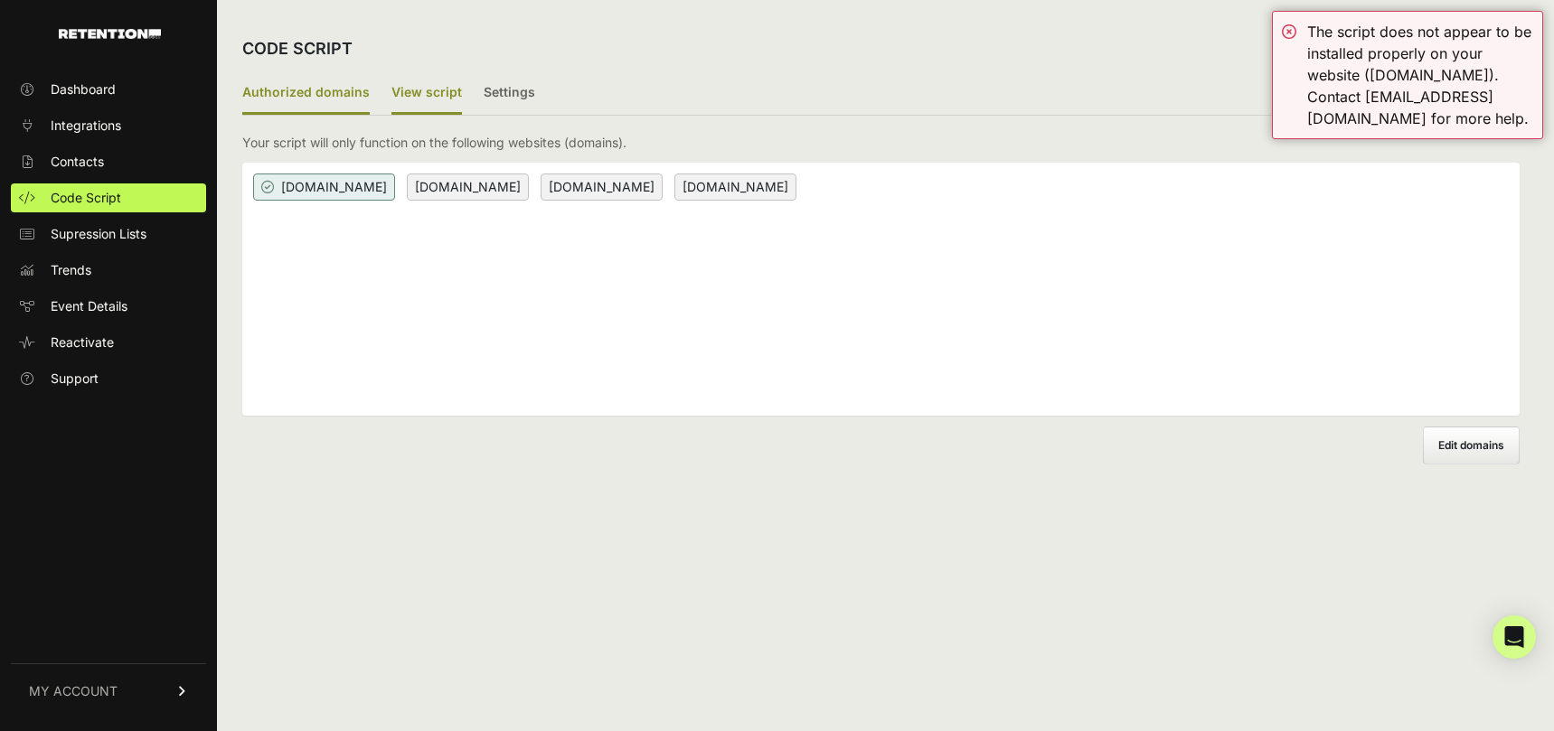
click at [421, 99] on label "View script" at bounding box center [426, 93] width 71 height 42
click at [0, 0] on input "View script" at bounding box center [0, 0] width 0 height 0
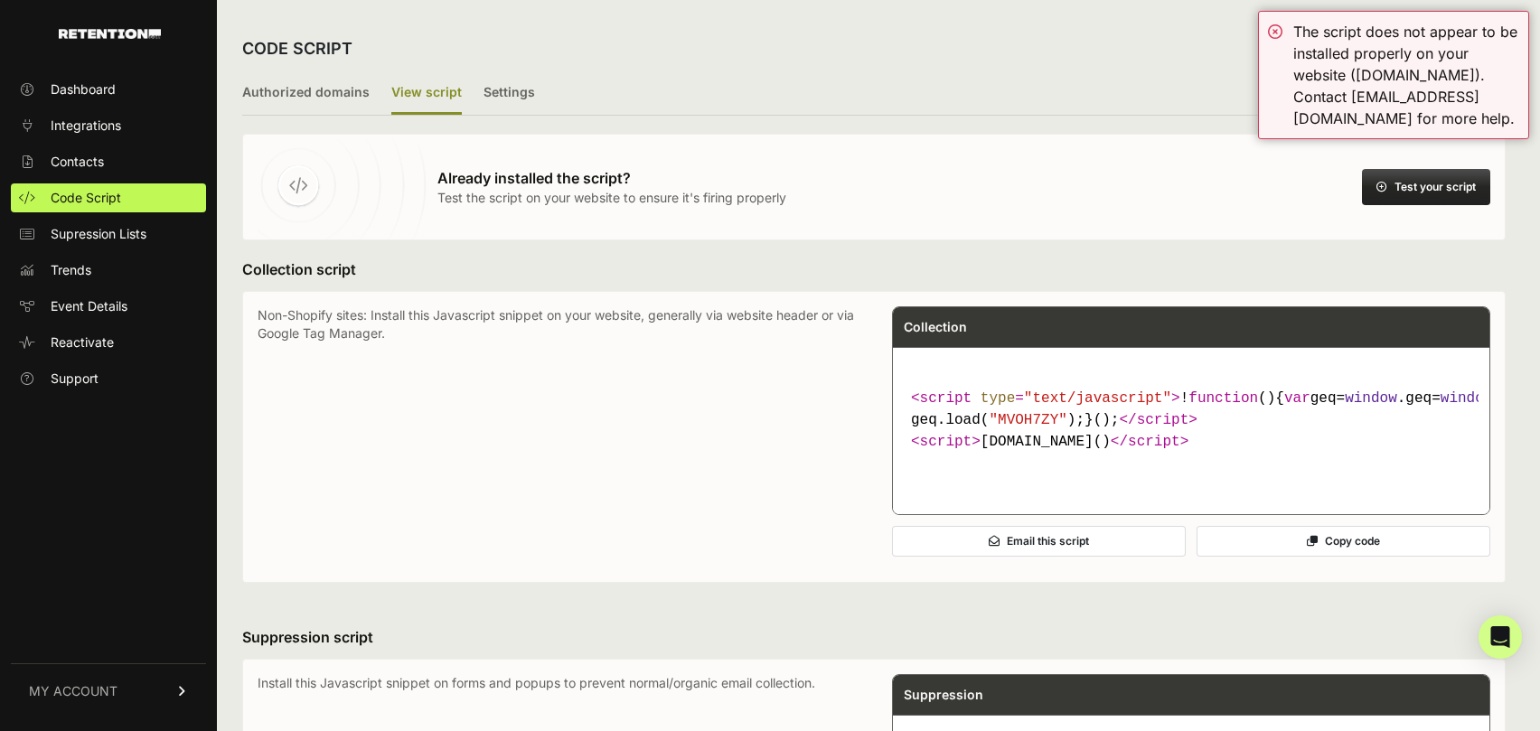
click at [1339, 557] on button "Copy code" at bounding box center [1344, 541] width 294 height 31
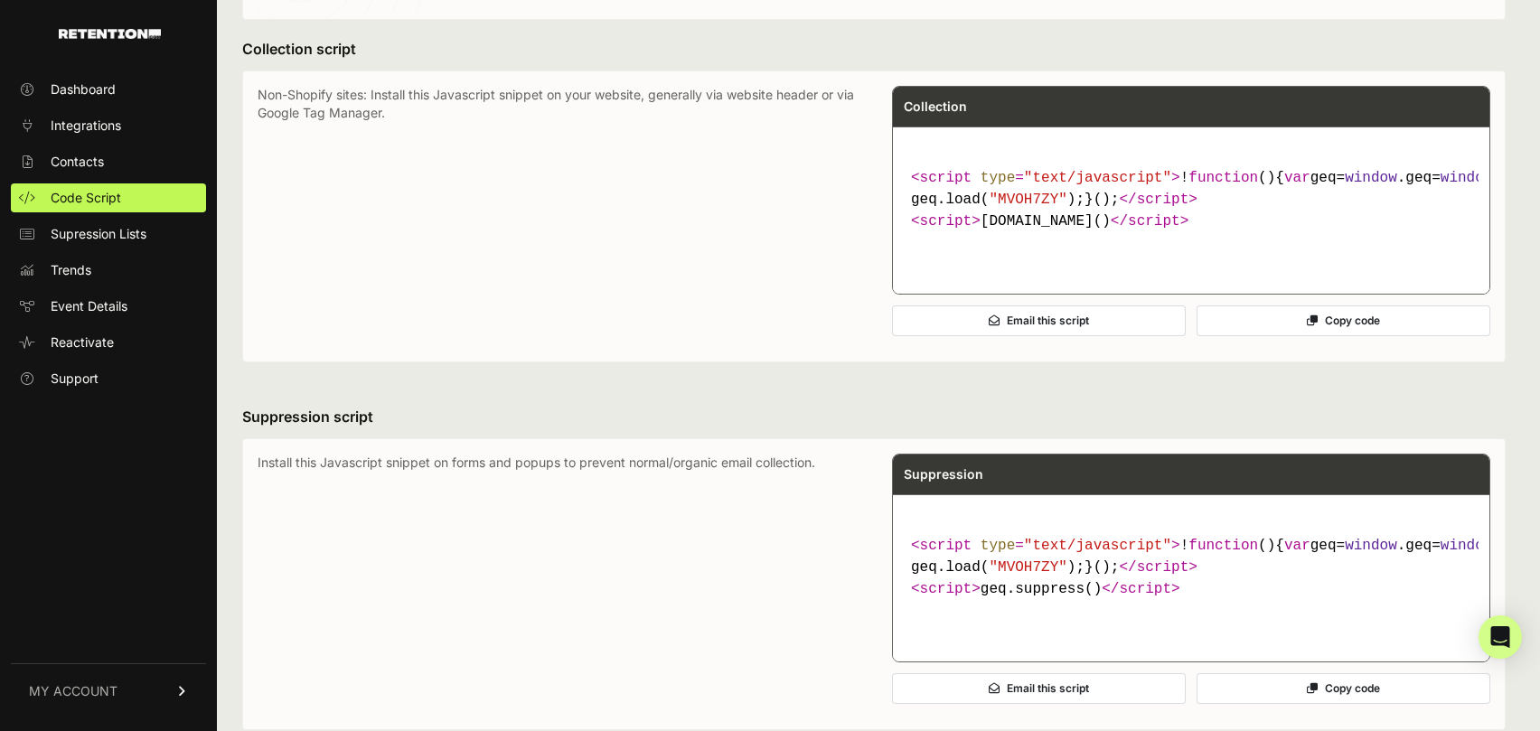
scroll to position [212, 0]
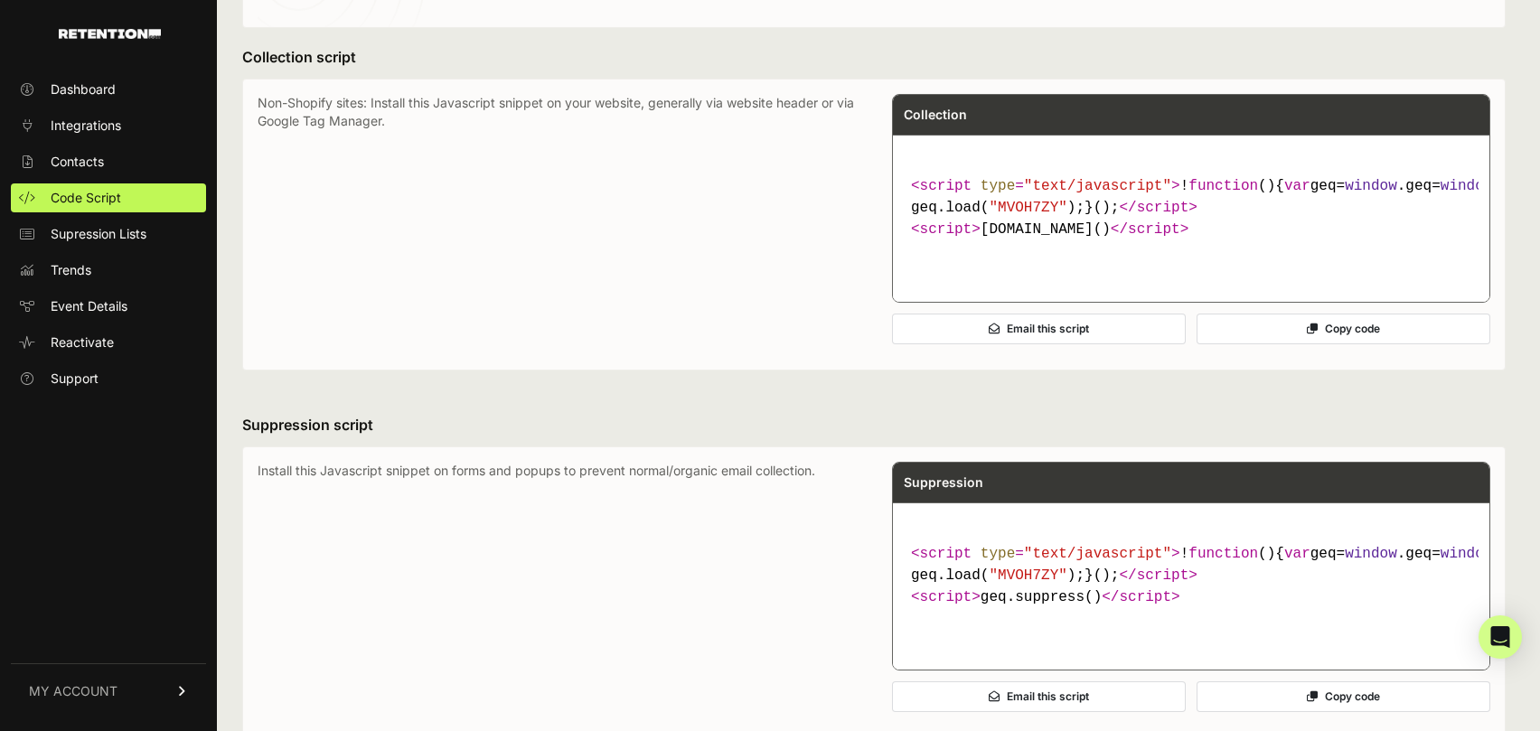
click at [1315, 334] on icon at bounding box center [1312, 329] width 11 height 11
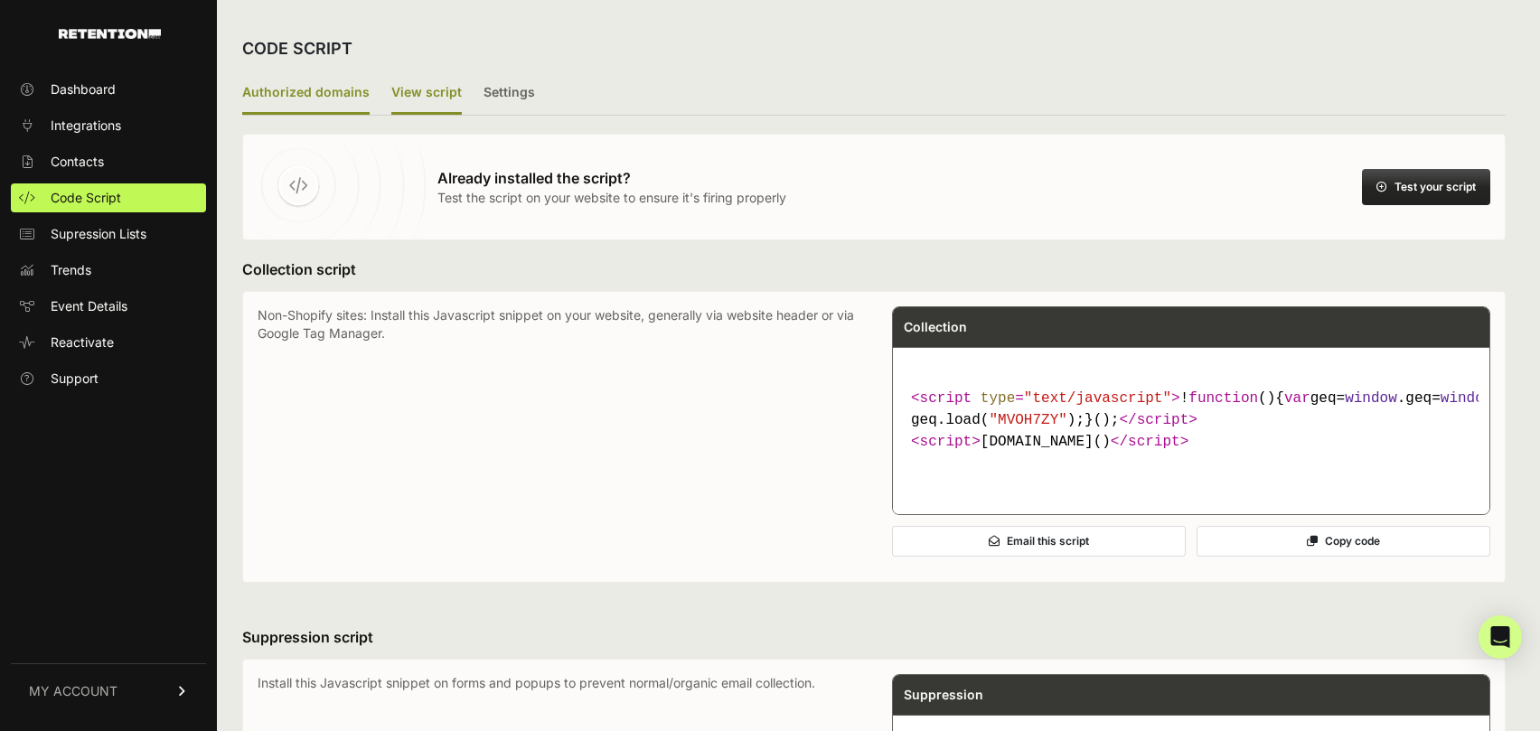
click at [317, 97] on label "Authorized domains" at bounding box center [305, 93] width 127 height 42
click at [0, 0] on input "Authorized domains" at bounding box center [0, 0] width 0 height 0
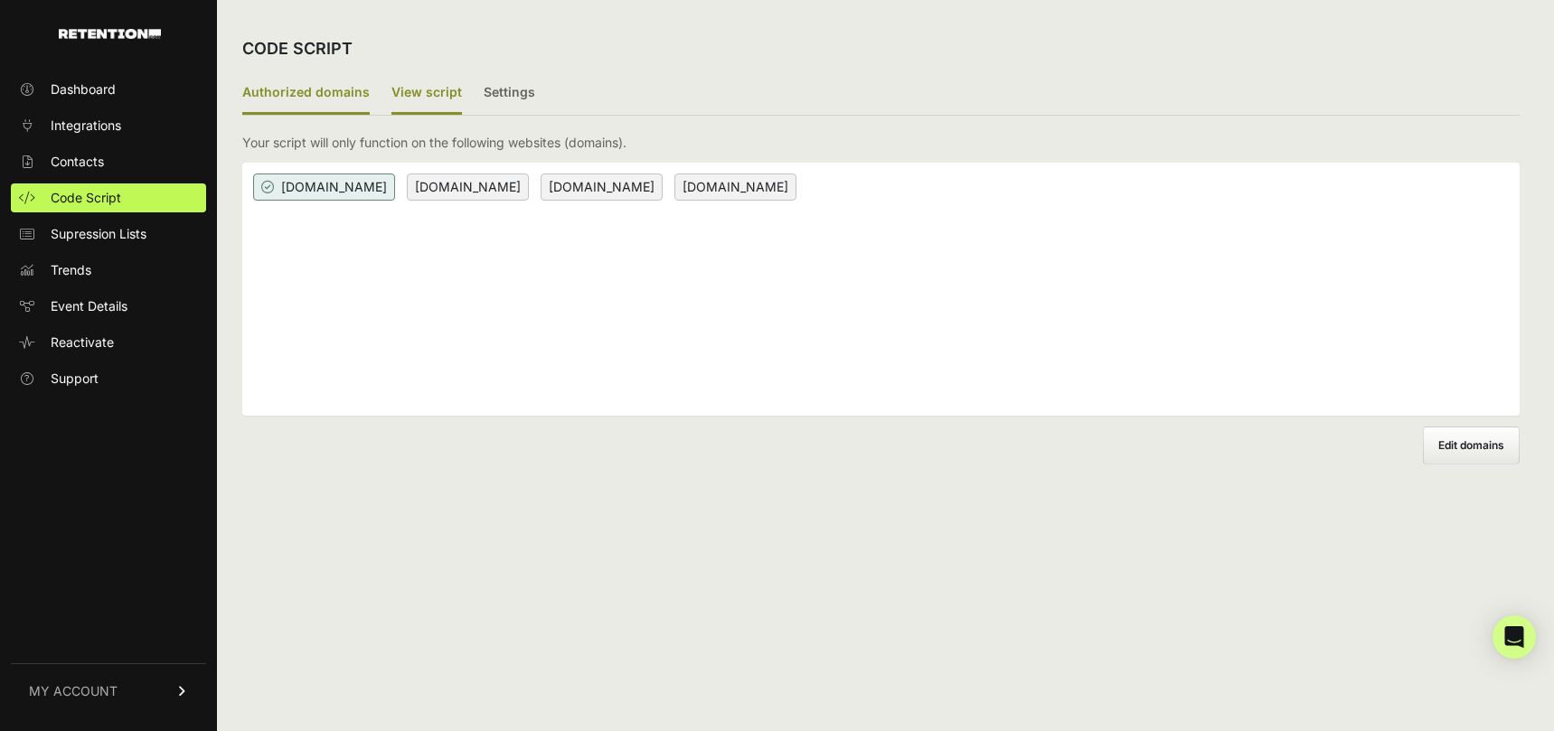
click at [434, 96] on label "View script" at bounding box center [426, 93] width 71 height 42
click at [0, 0] on input "View script" at bounding box center [0, 0] width 0 height 0
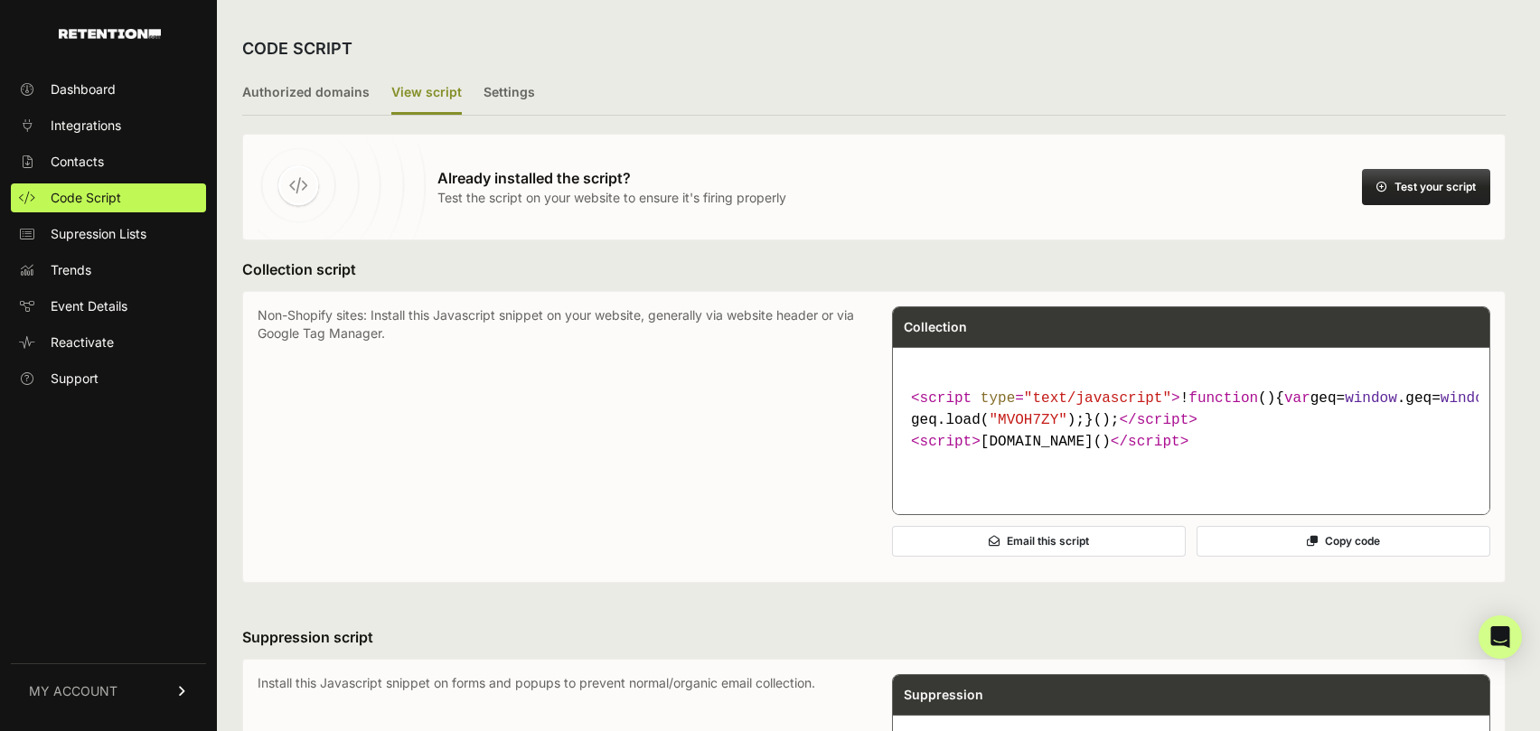
click at [1418, 189] on button "Test your script" at bounding box center [1426, 187] width 128 height 36
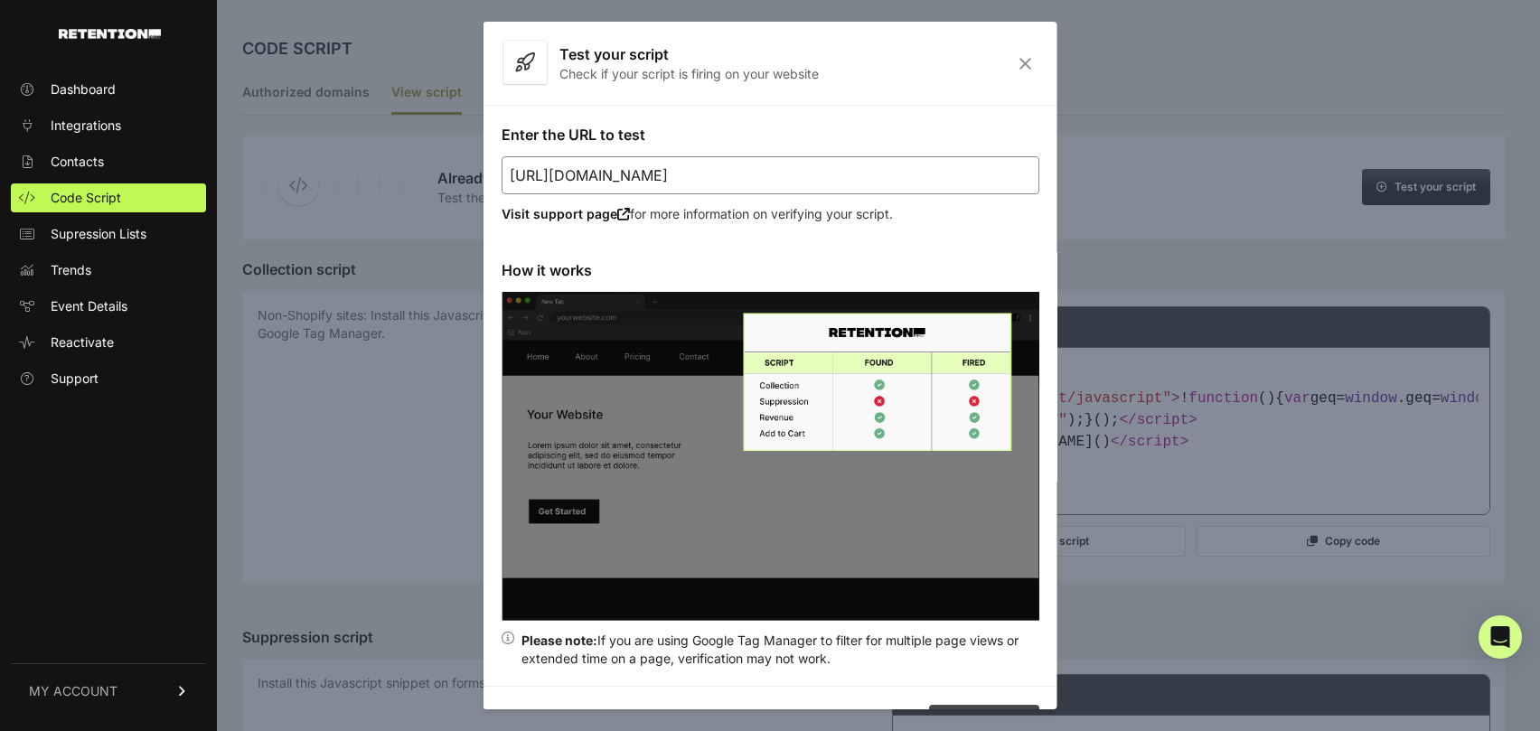
click at [777, 167] on input "https://irsprob.clickfunnels.com" at bounding box center [771, 175] width 538 height 38
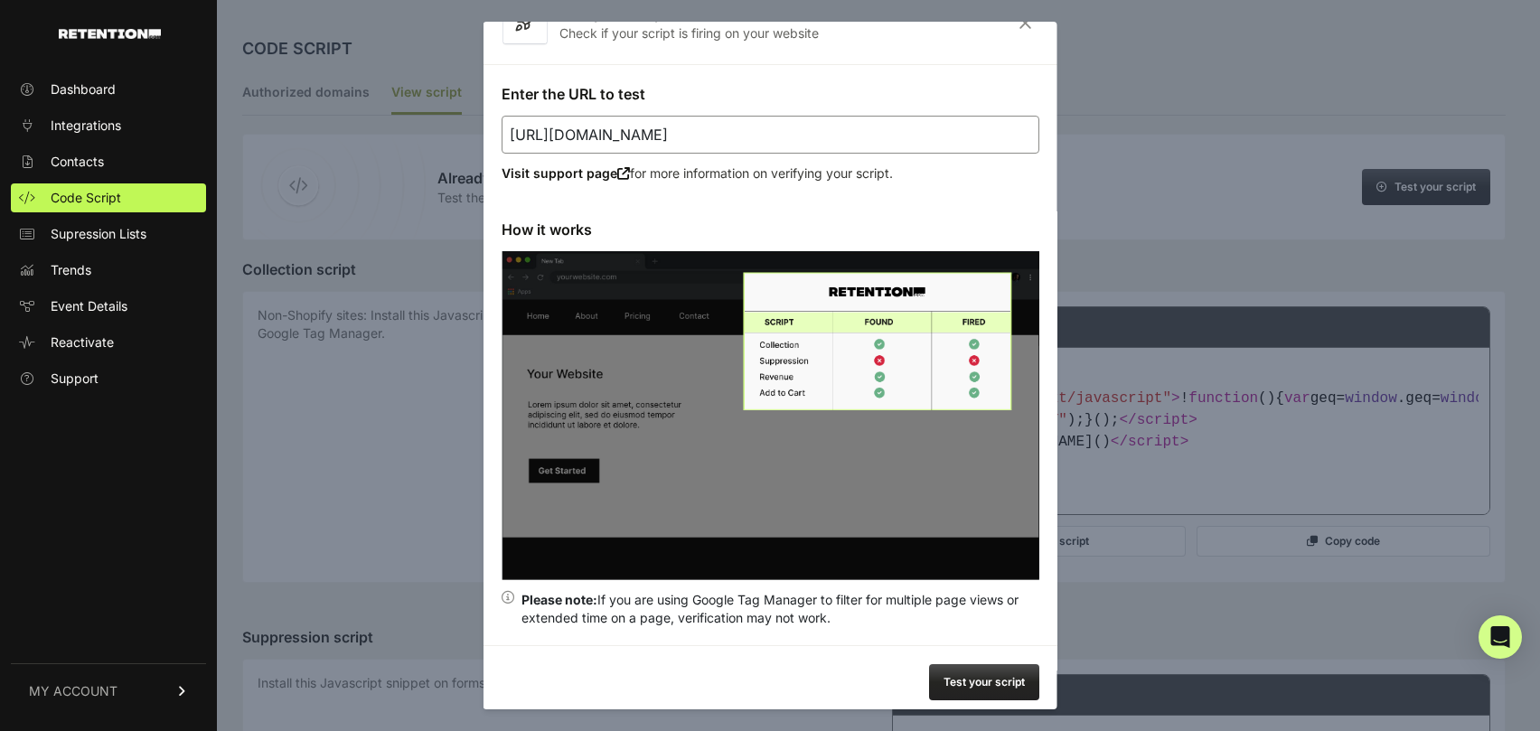
click at [988, 672] on button "Test your script" at bounding box center [984, 682] width 110 height 36
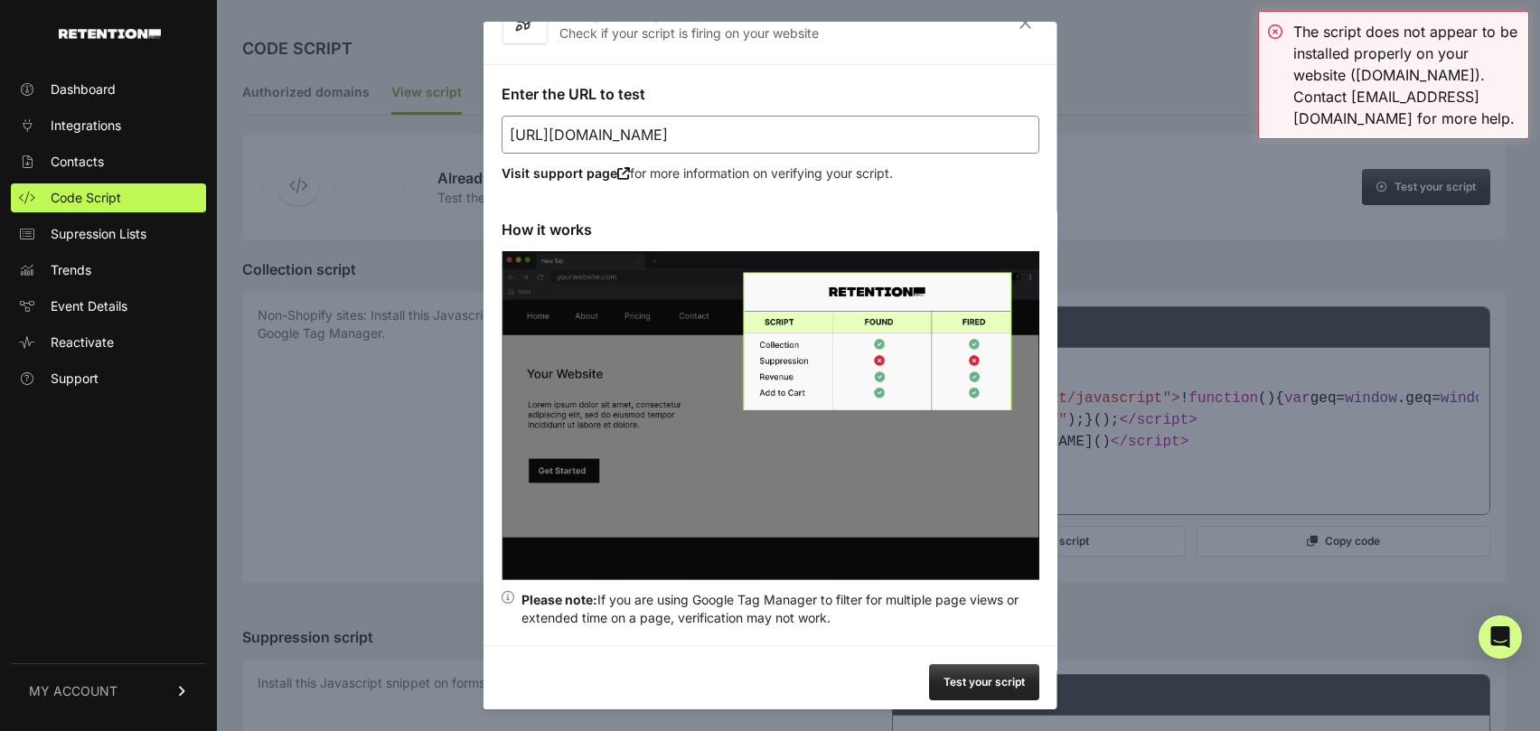
click at [909, 123] on input "https://irsprob.clickfunnels.com" at bounding box center [771, 135] width 538 height 38
drag, startPoint x: 557, startPoint y: 137, endPoint x: 445, endPoint y: 143, distance: 112.2
click at [980, 672] on button "Test your script" at bounding box center [984, 682] width 110 height 36
click at [952, 133] on input "https://irsprob.clickfunnels.com" at bounding box center [771, 135] width 538 height 38
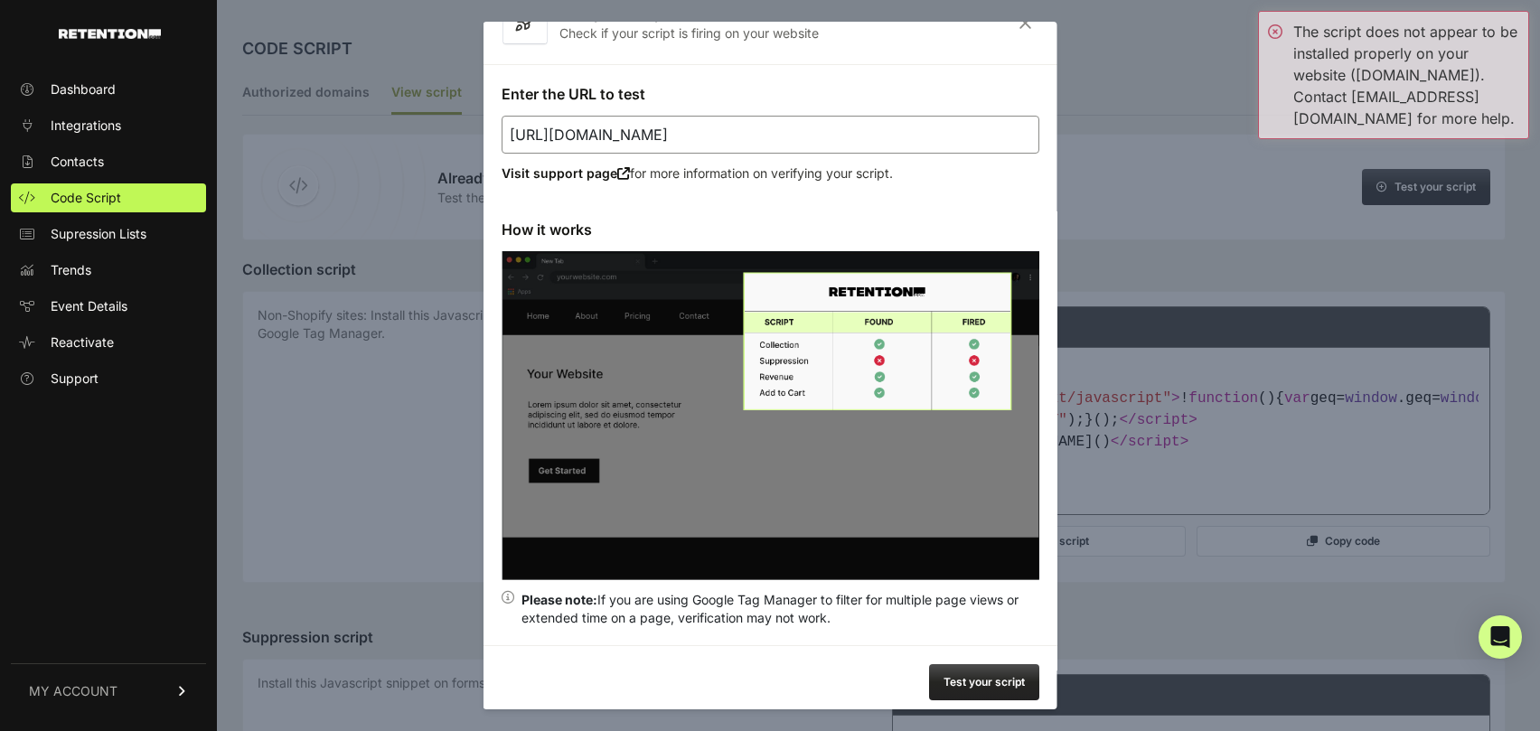
click at [952, 133] on input "https://irsprob.clickfunnels.com" at bounding box center [771, 135] width 538 height 38
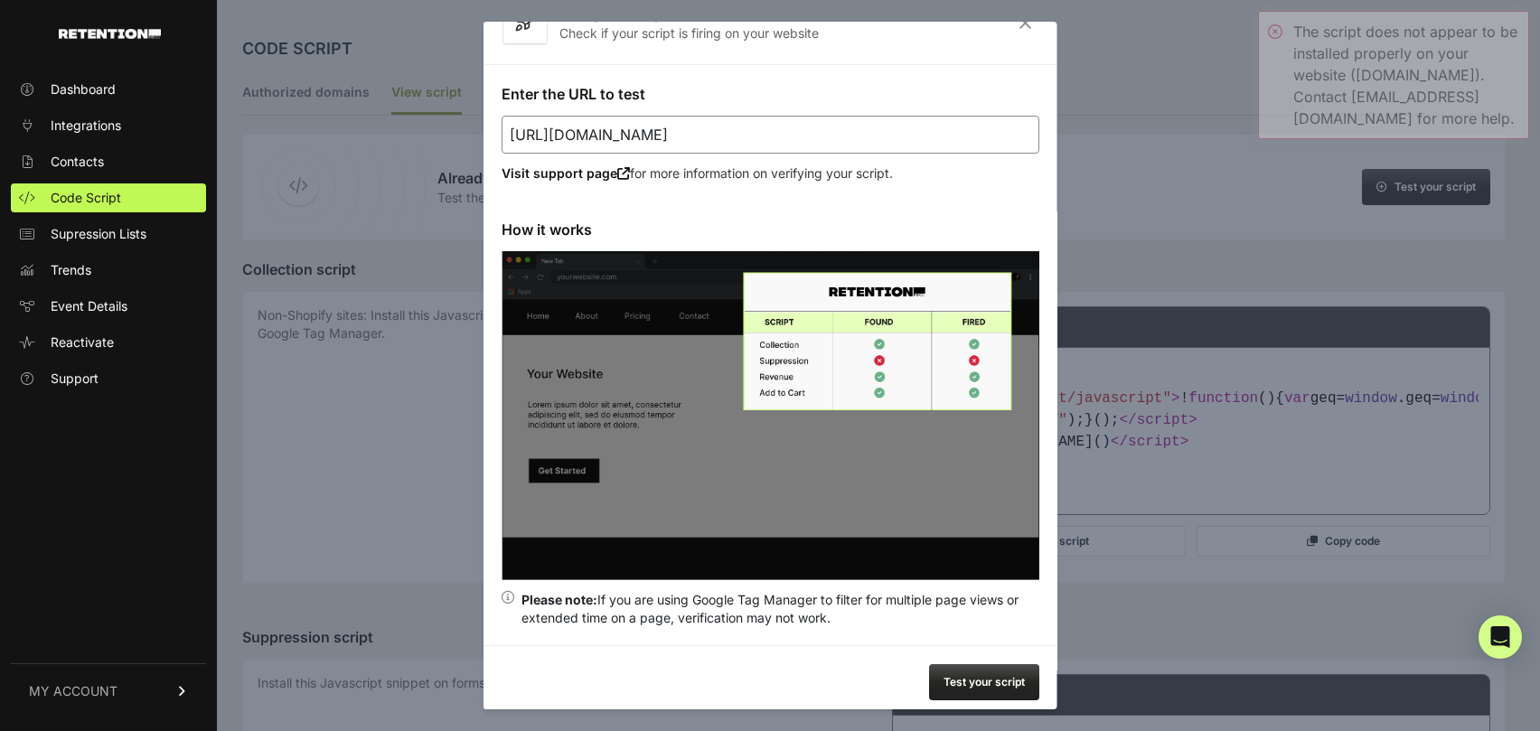
click at [952, 133] on input "https://irsprob.clickfunnels.com" at bounding box center [771, 135] width 538 height 38
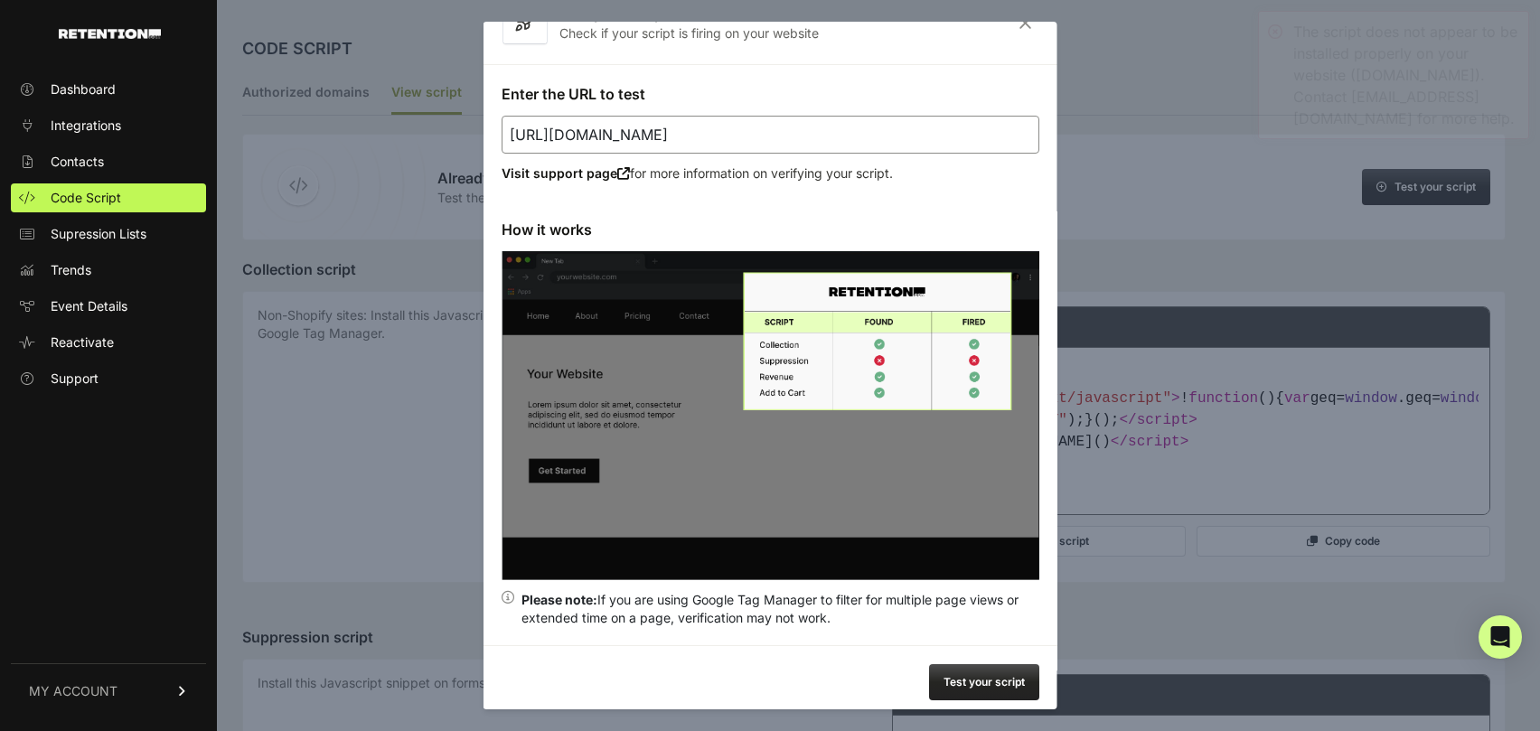
type input "a"
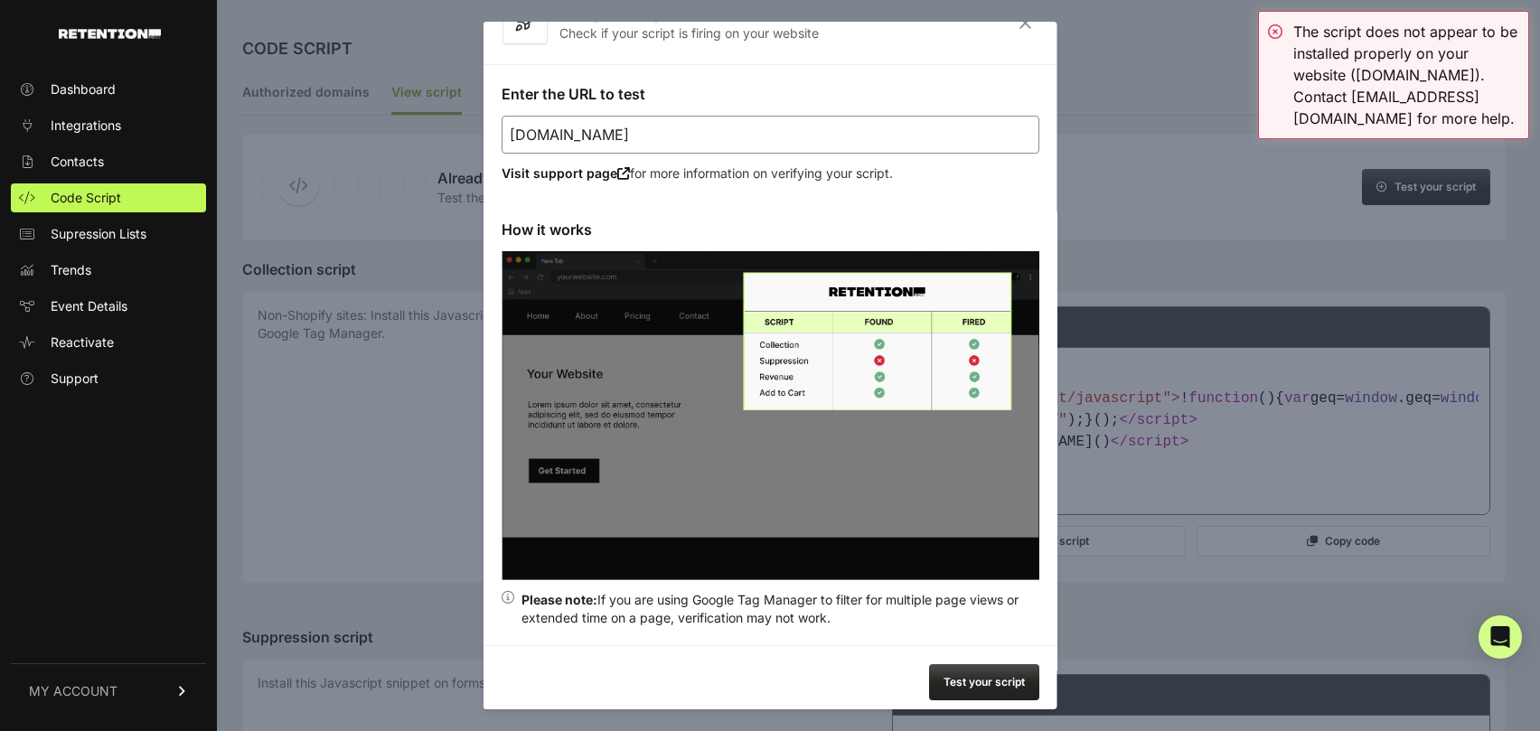
click at [975, 676] on button "Test your script" at bounding box center [984, 682] width 110 height 36
type input "https://tax.irsprob.com"
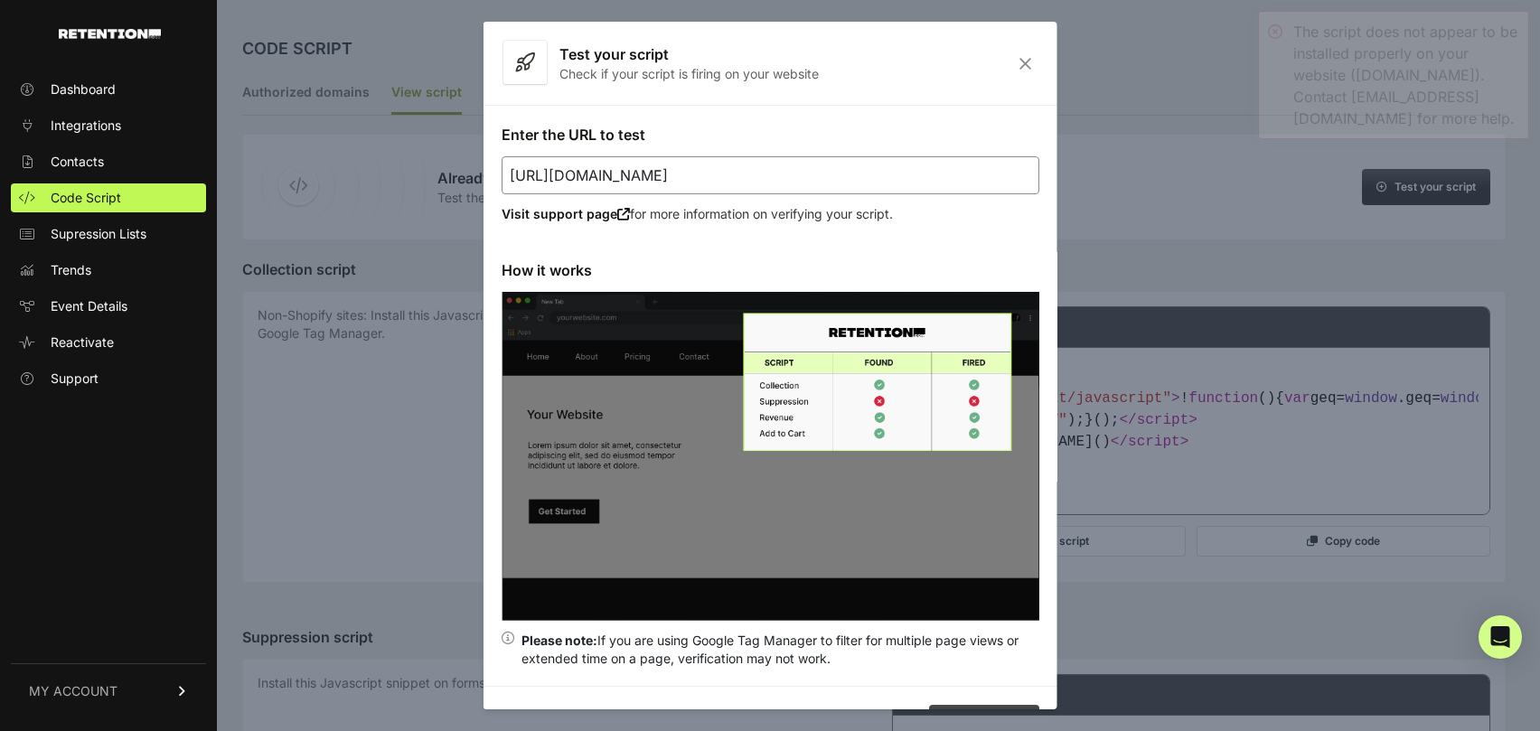
click at [1012, 61] on icon "Close" at bounding box center [1026, 63] width 28 height 15
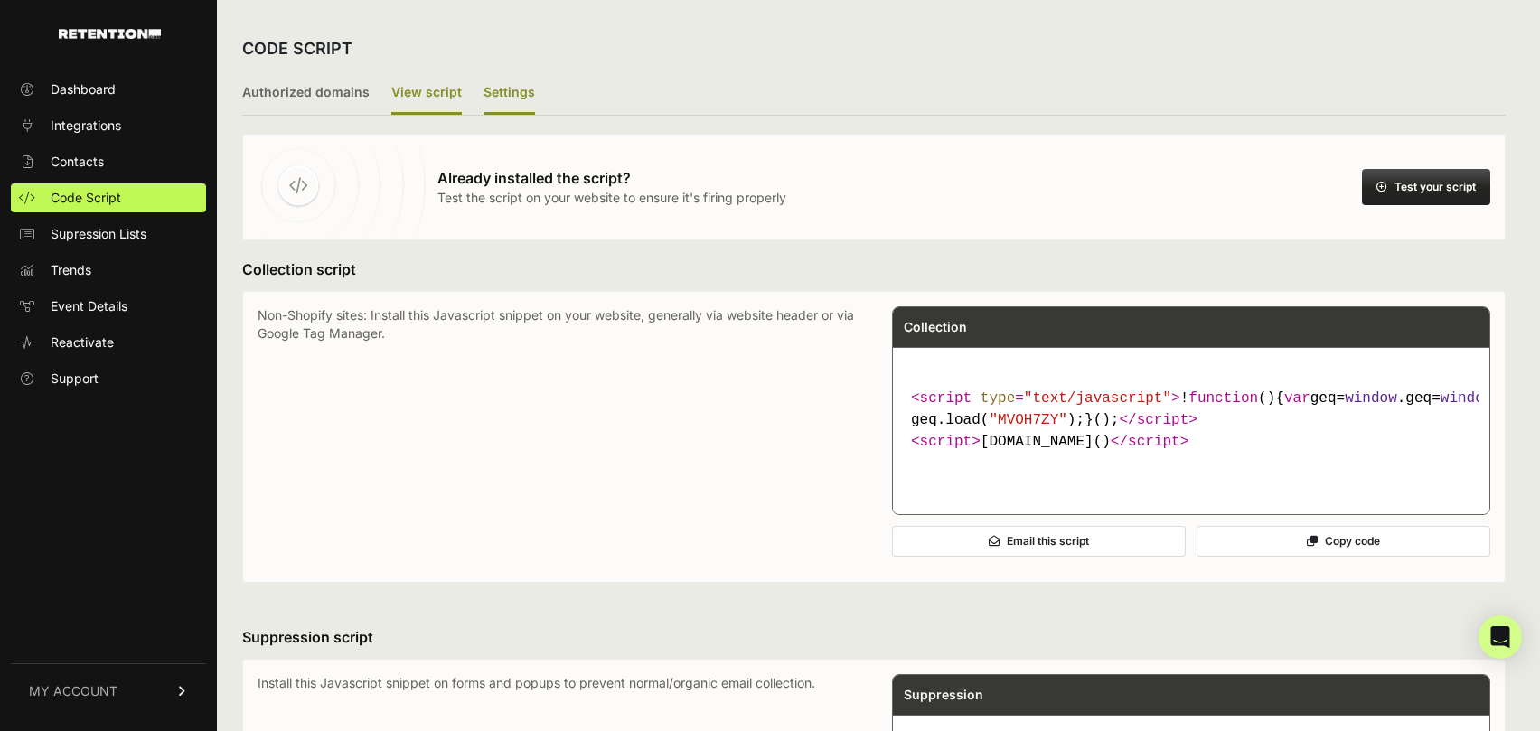
click at [505, 98] on label "Settings" at bounding box center [510, 93] width 52 height 42
click at [0, 0] on input "Settings" at bounding box center [0, 0] width 0 height 0
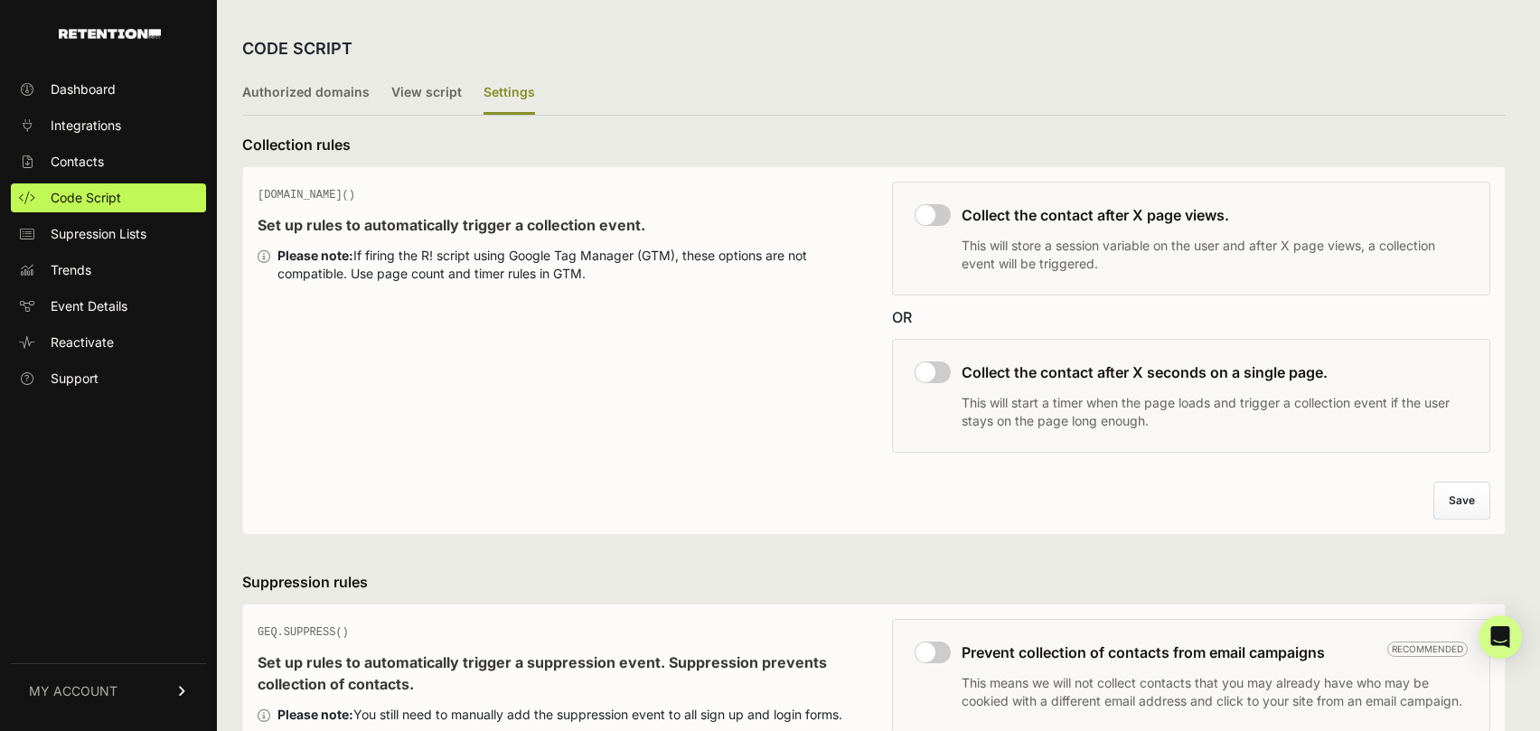
click at [945, 373] on input "checkbox" at bounding box center [933, 373] width 36 height 22
checkbox input "true"
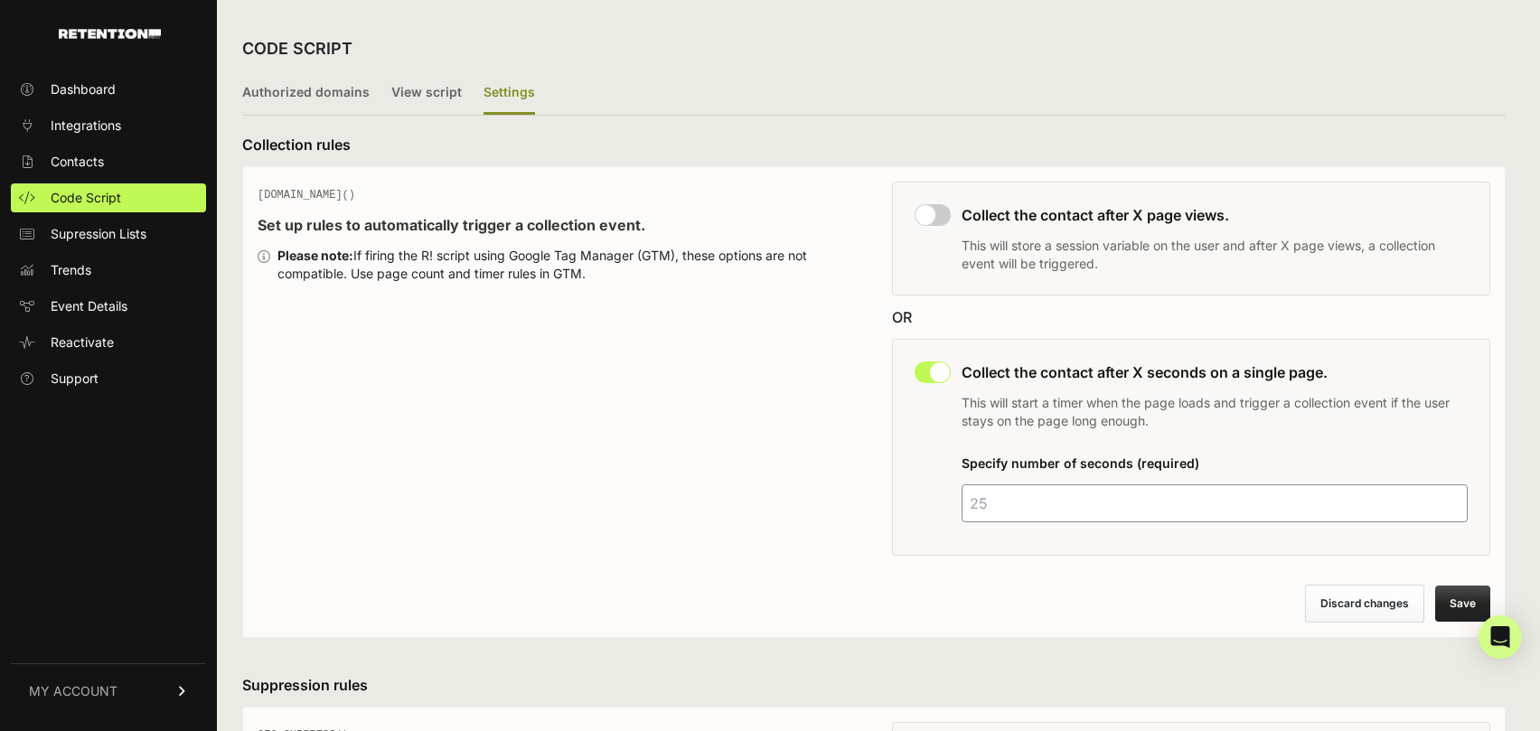
click at [942, 207] on input "checkbox" at bounding box center [933, 215] width 36 height 22
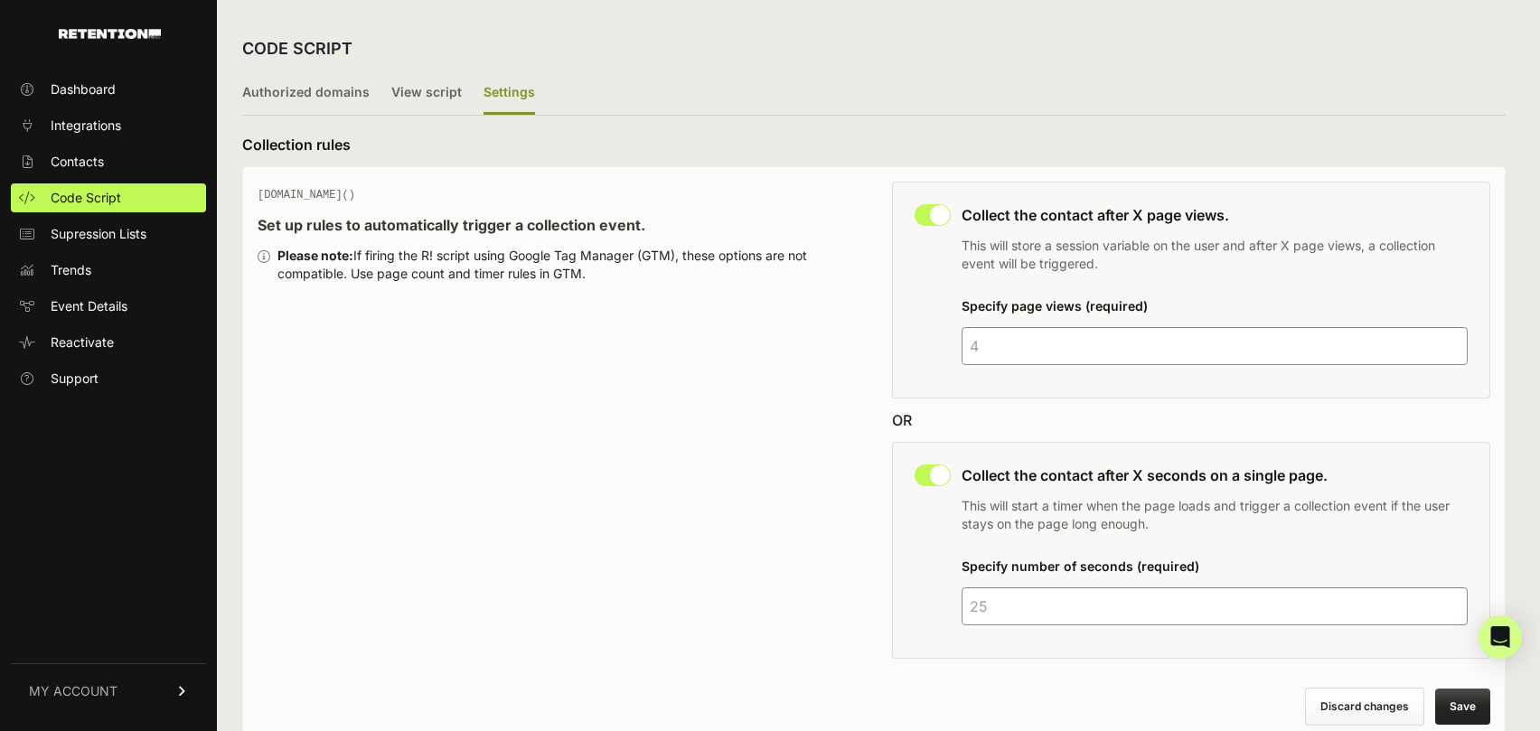
click at [934, 217] on input "checkbox" at bounding box center [933, 215] width 36 height 22
checkbox input "false"
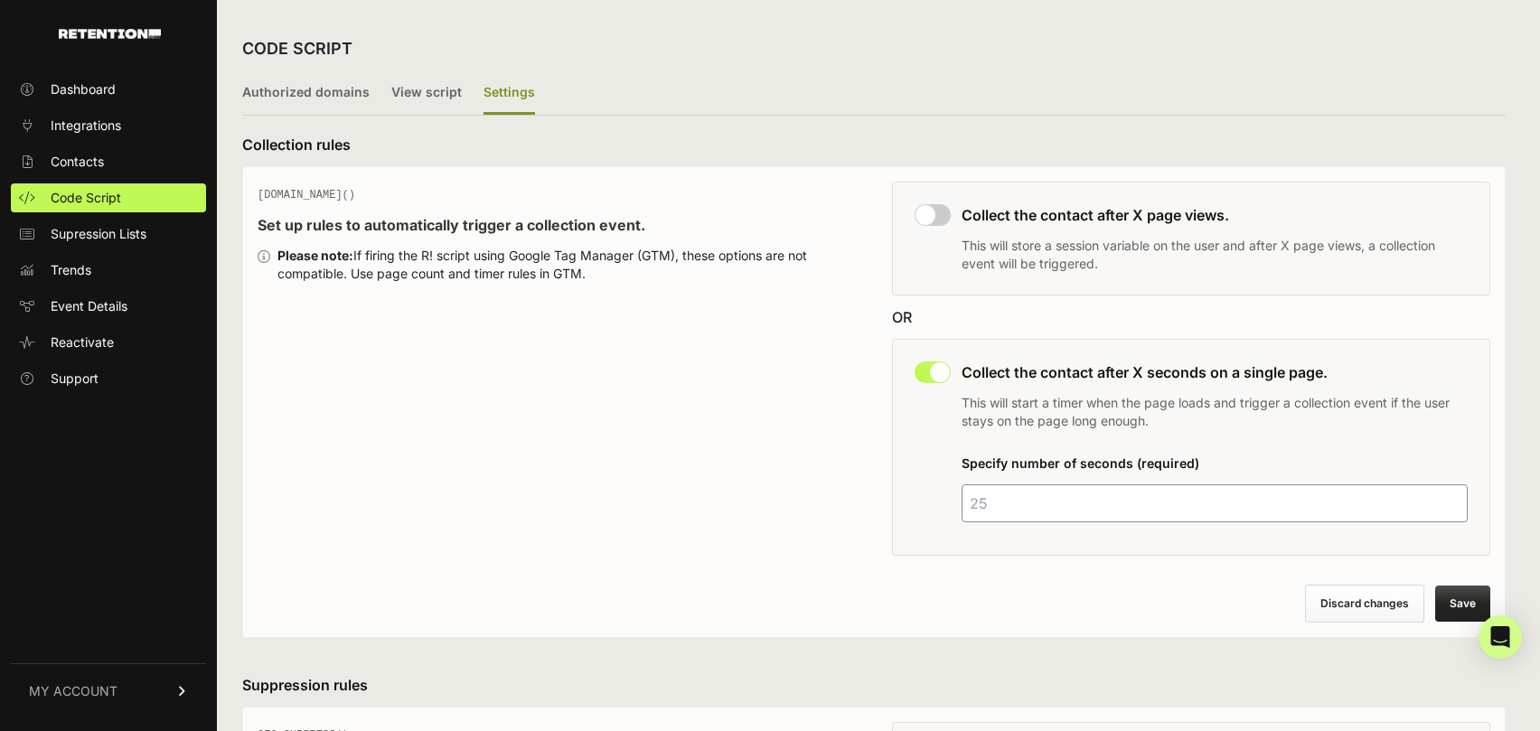
click at [1008, 504] on input "number" at bounding box center [1215, 504] width 506 height 38
type input "8"
click at [1477, 600] on button "Save" at bounding box center [1463, 604] width 55 height 36
click at [287, 91] on label "Authorized domains" at bounding box center [305, 93] width 127 height 42
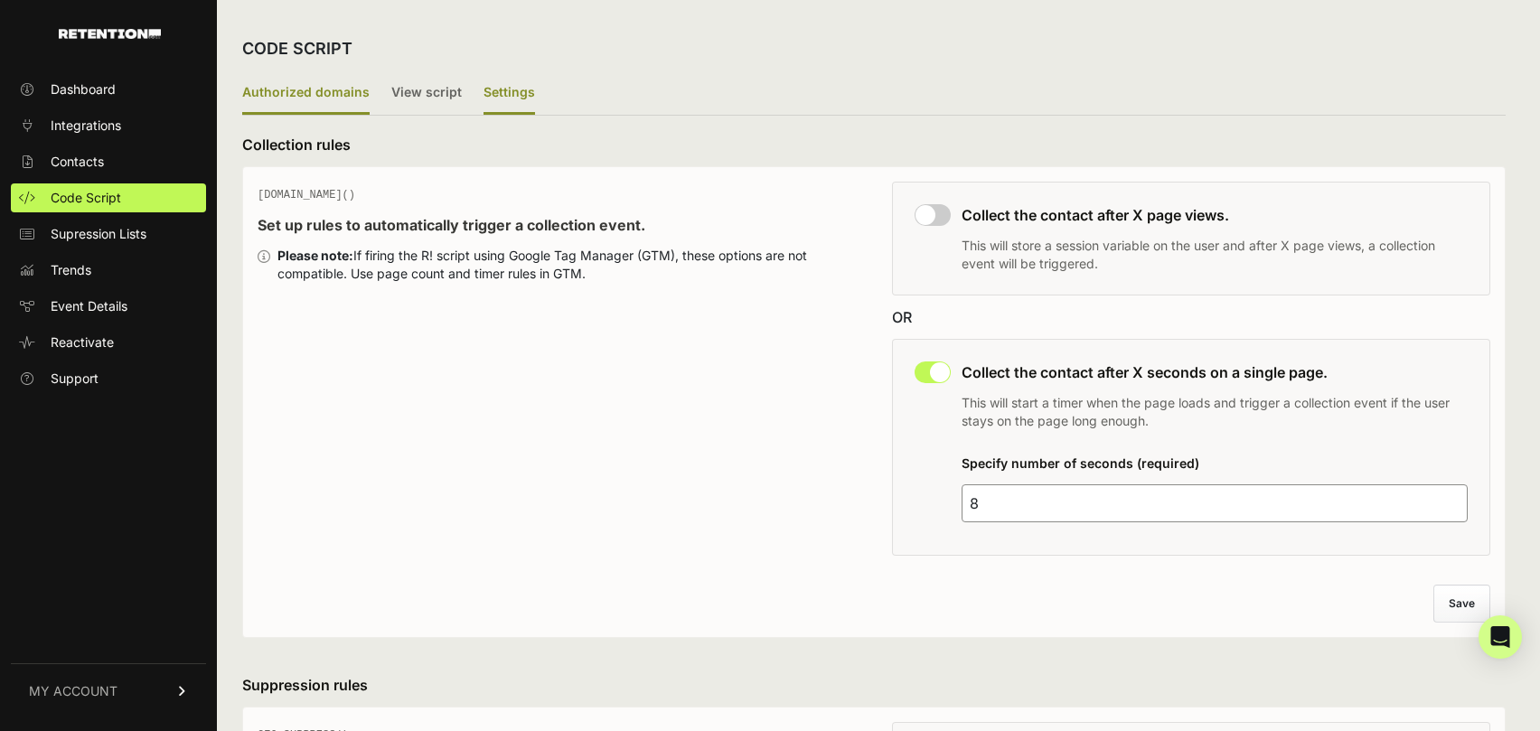
click at [0, 0] on input "Authorized domains" at bounding box center [0, 0] width 0 height 0
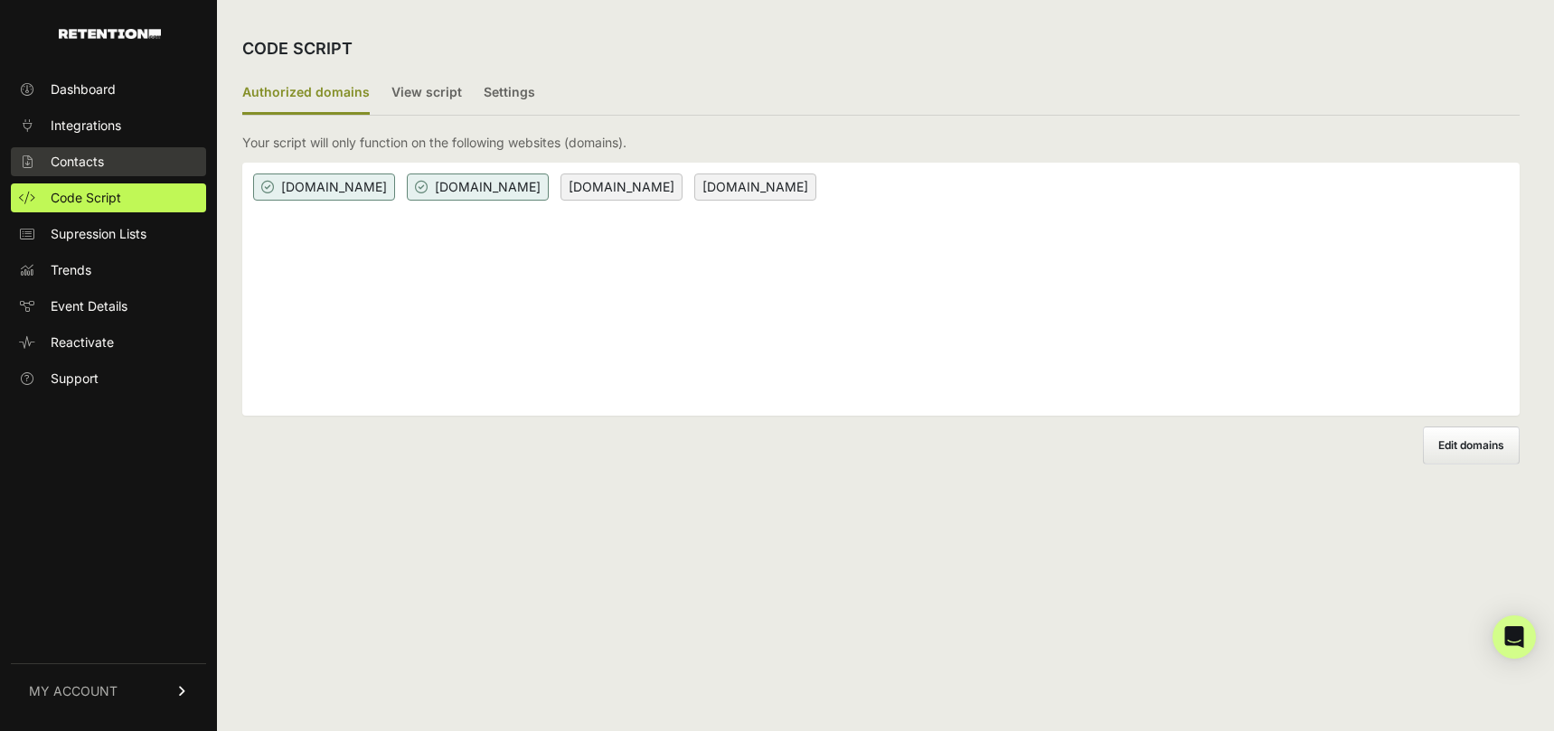
click at [94, 160] on span "Contacts" at bounding box center [77, 162] width 53 height 18
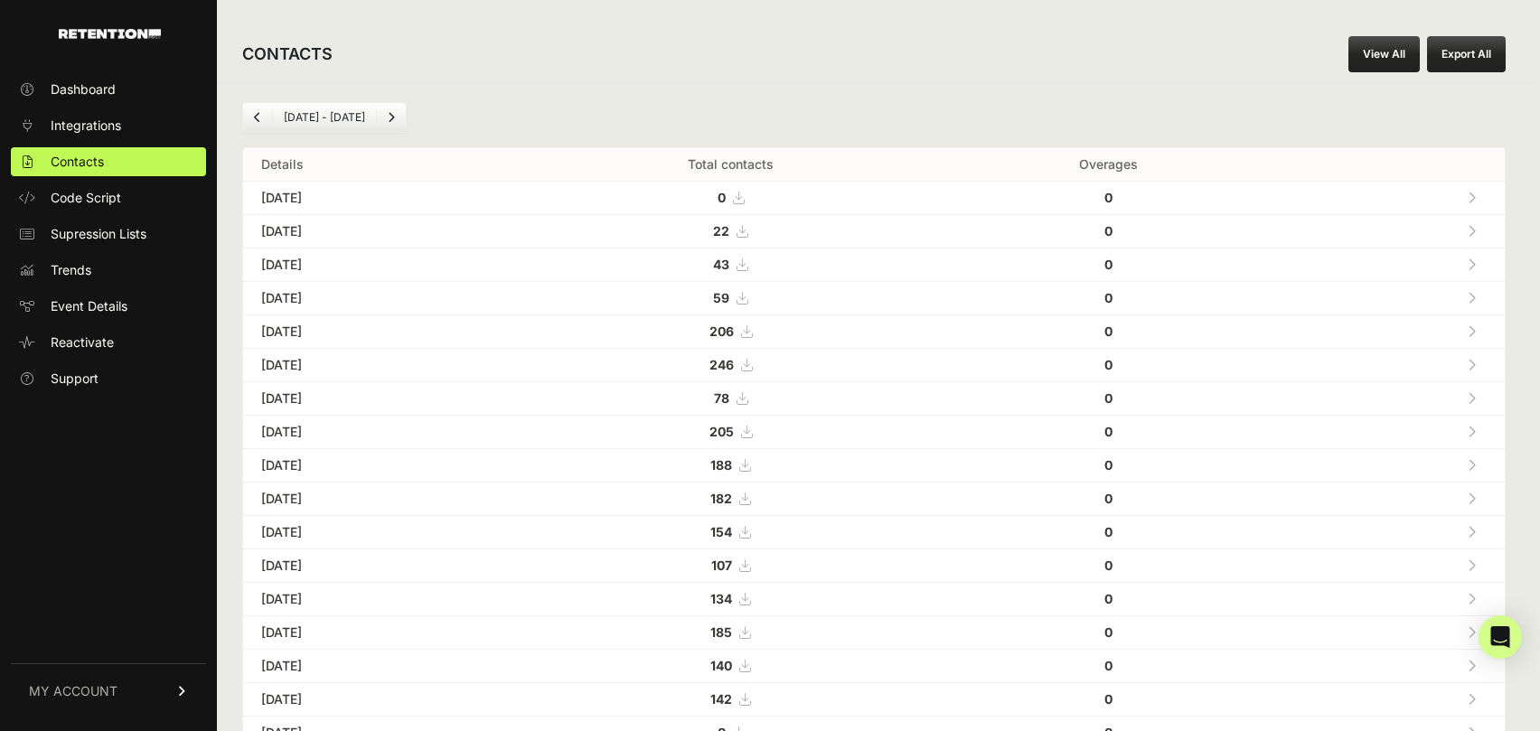
click at [748, 233] on icon at bounding box center [742, 231] width 11 height 13
click at [100, 202] on span "Code Script" at bounding box center [86, 198] width 71 height 18
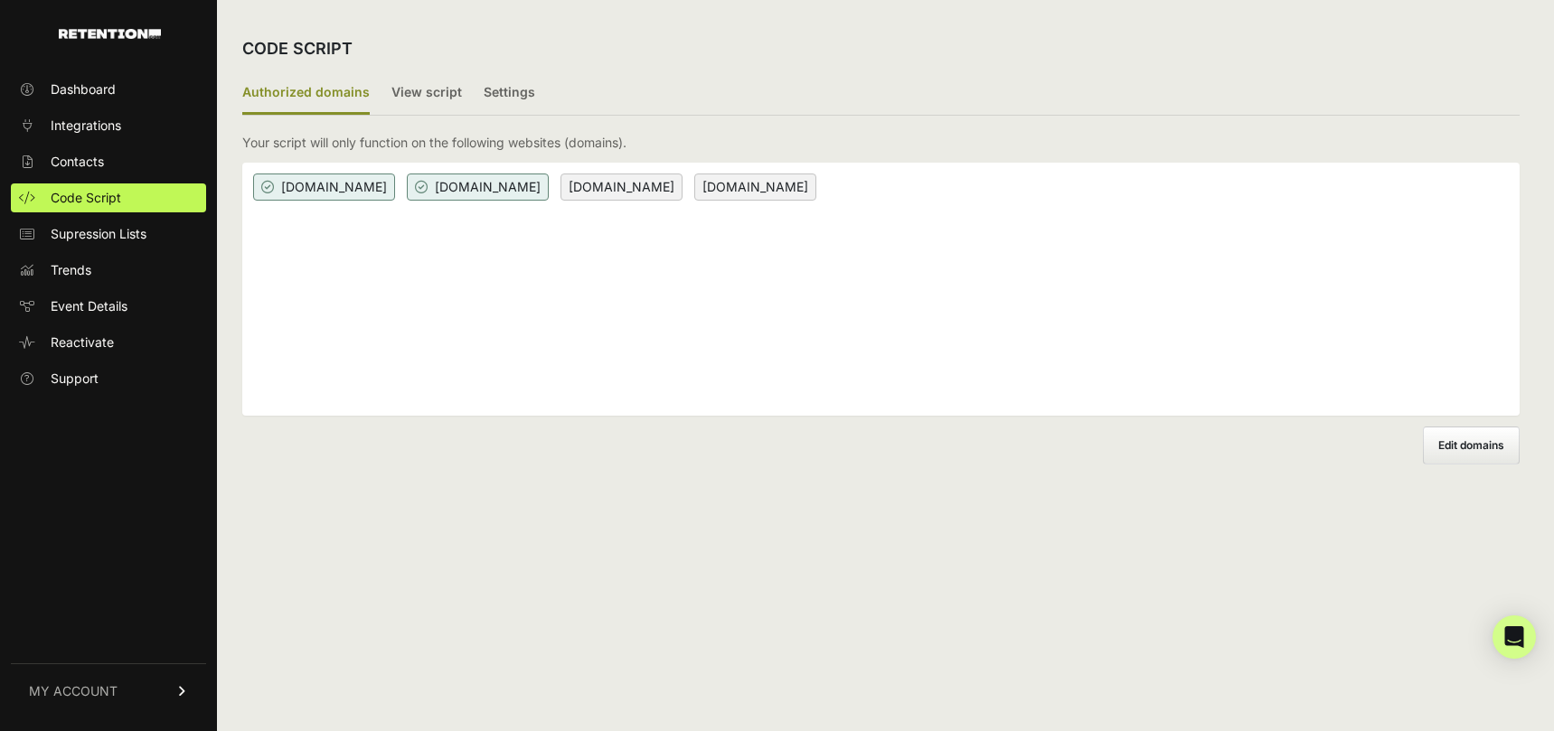
click at [948, 189] on div "irsprob.com tax.irsprob.com irsprob.clickfunnels.com www.irsprob.com" at bounding box center [880, 289] width 1277 height 253
click at [1479, 448] on span "Edit domains" at bounding box center [1471, 445] width 66 height 14
click at [0, 0] on input "Add domain" at bounding box center [0, 0] width 0 height 0
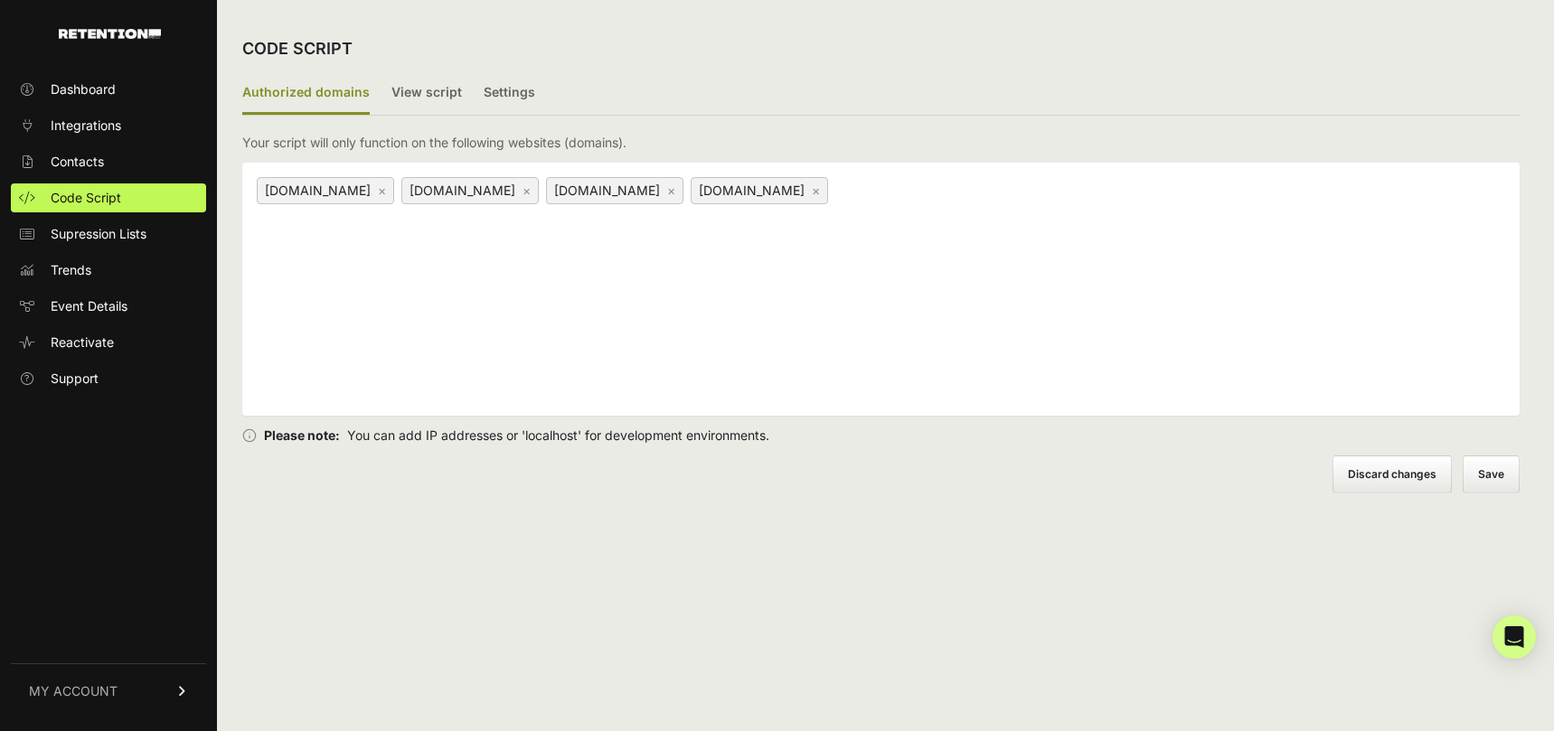
click at [1159, 220] on div "irsprob.com × www.irsprob.com × tax.irsprob.com × irsprob.clickfunnels.com ×" at bounding box center [880, 289] width 1277 height 253
type input "www.irsprob.clickfunnels.com"
click at [1488, 473] on button "Save" at bounding box center [1492, 475] width 55 height 36
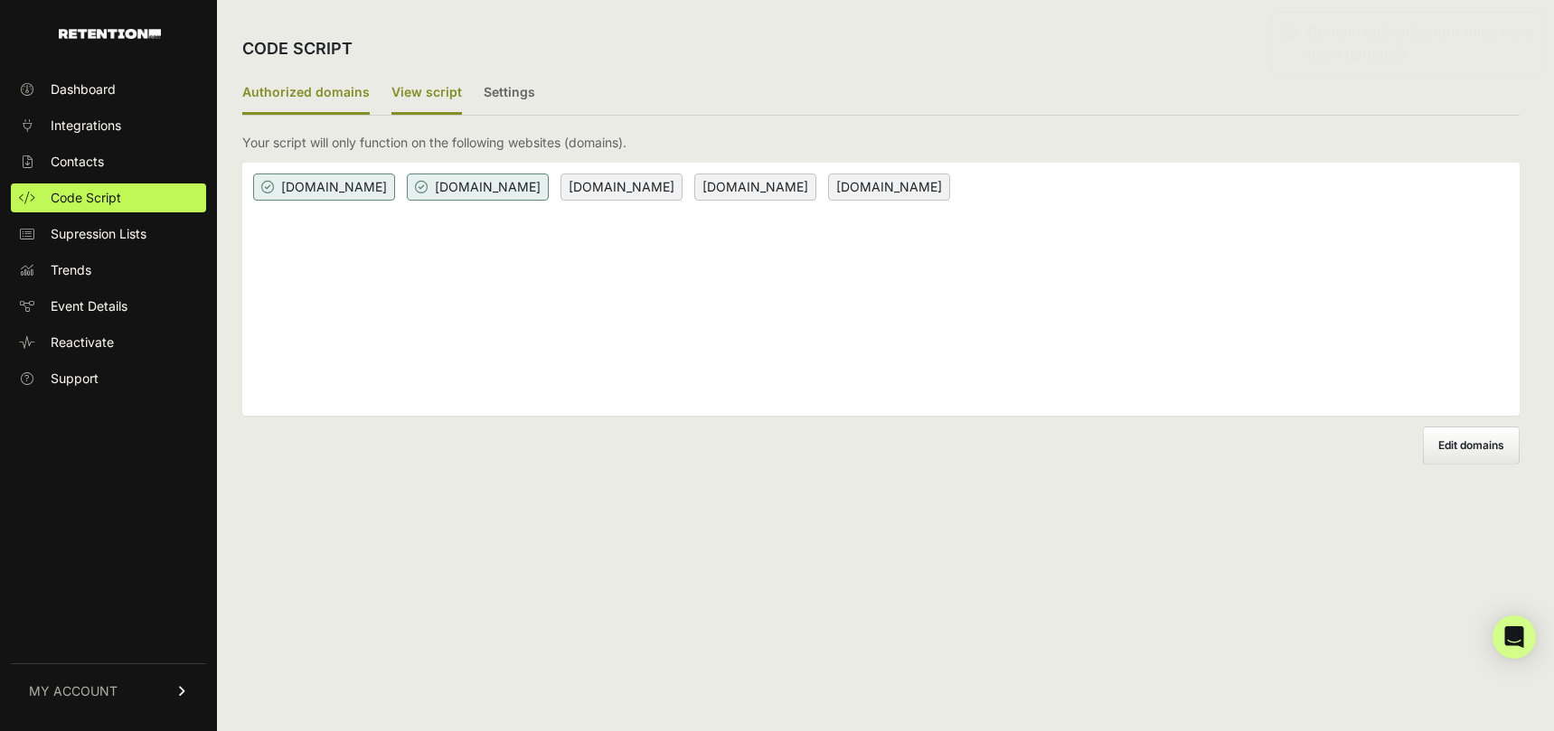
click at [439, 93] on label "View script" at bounding box center [426, 93] width 71 height 42
click at [0, 0] on input "View script" at bounding box center [0, 0] width 0 height 0
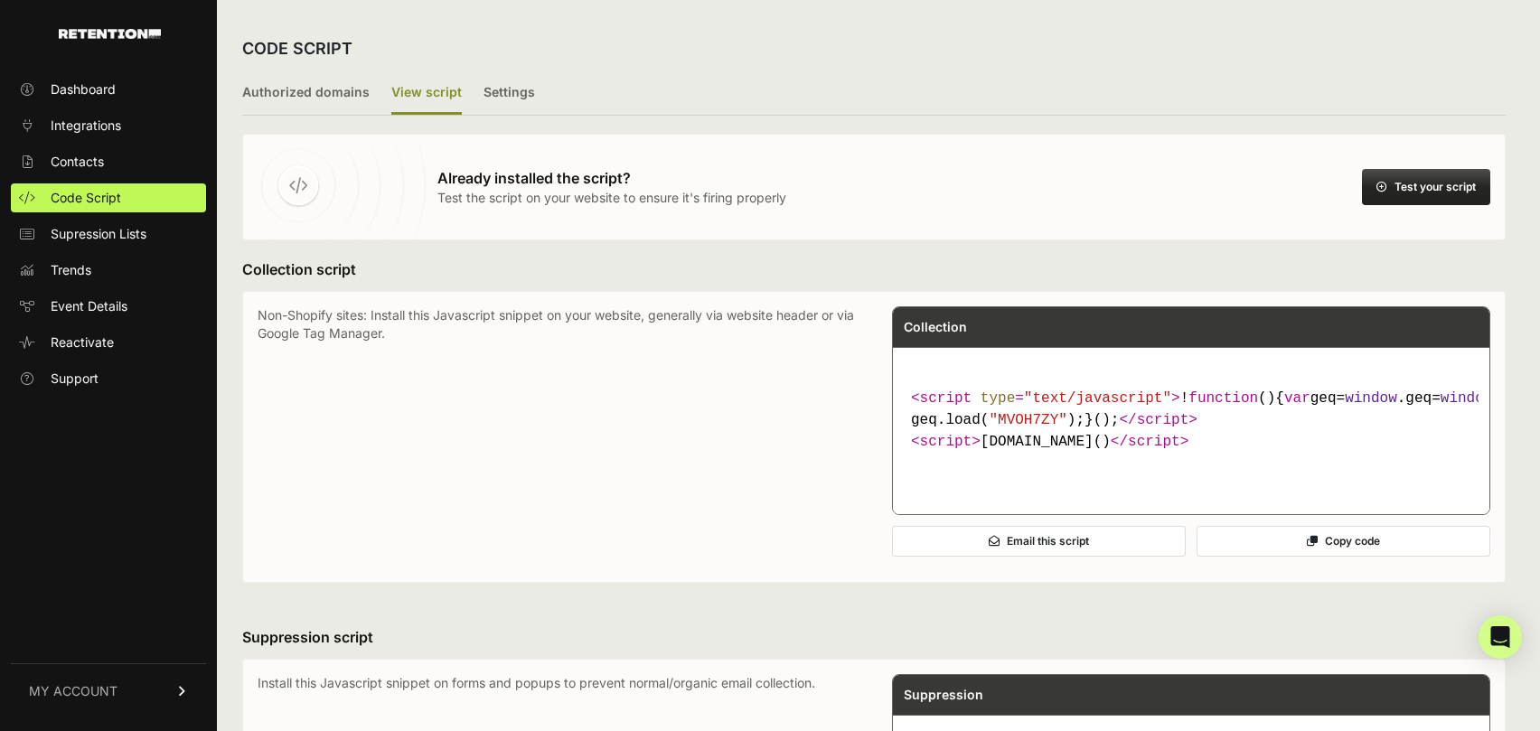
click at [1433, 189] on button "Test your script" at bounding box center [1426, 187] width 128 height 36
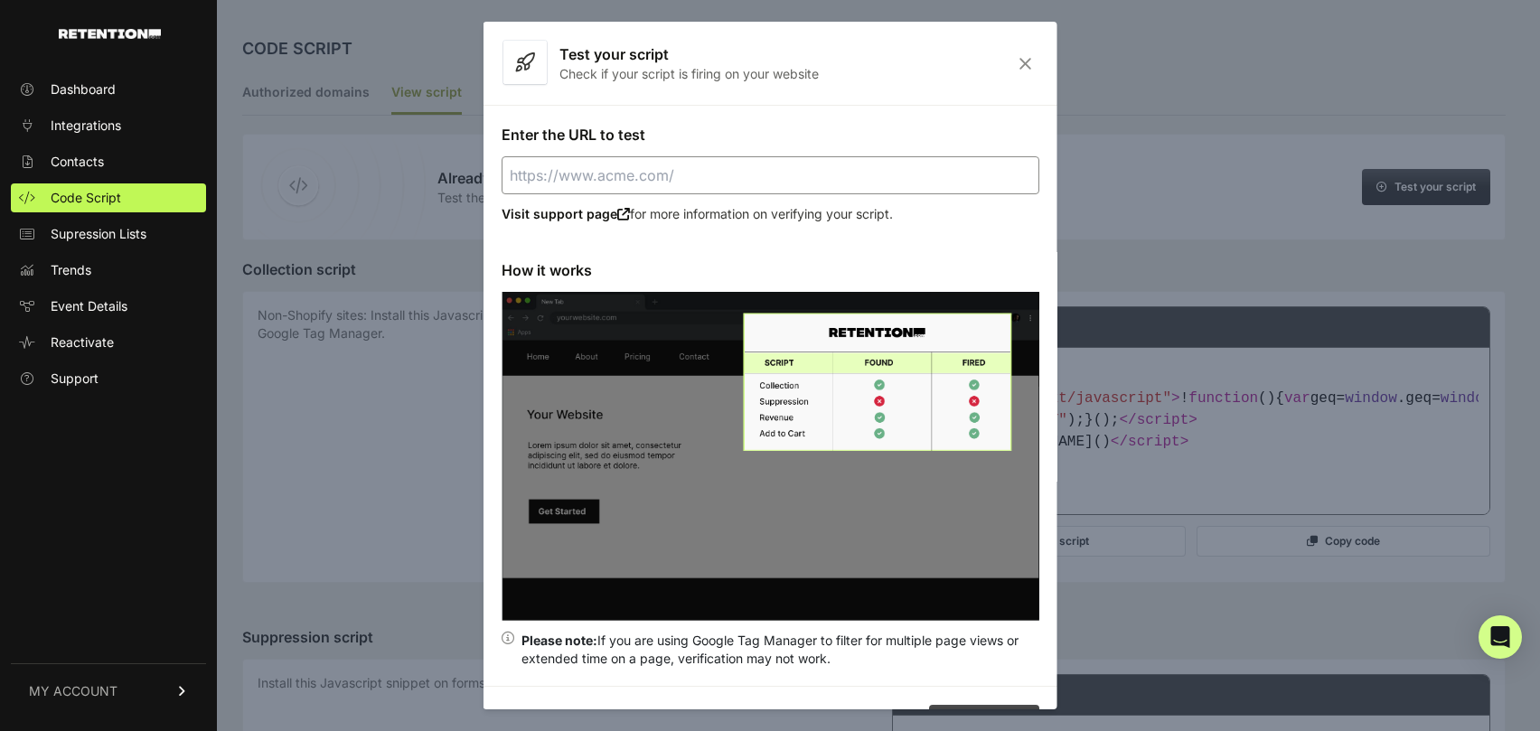
click at [623, 179] on input "Enter the URL to test" at bounding box center [771, 175] width 538 height 38
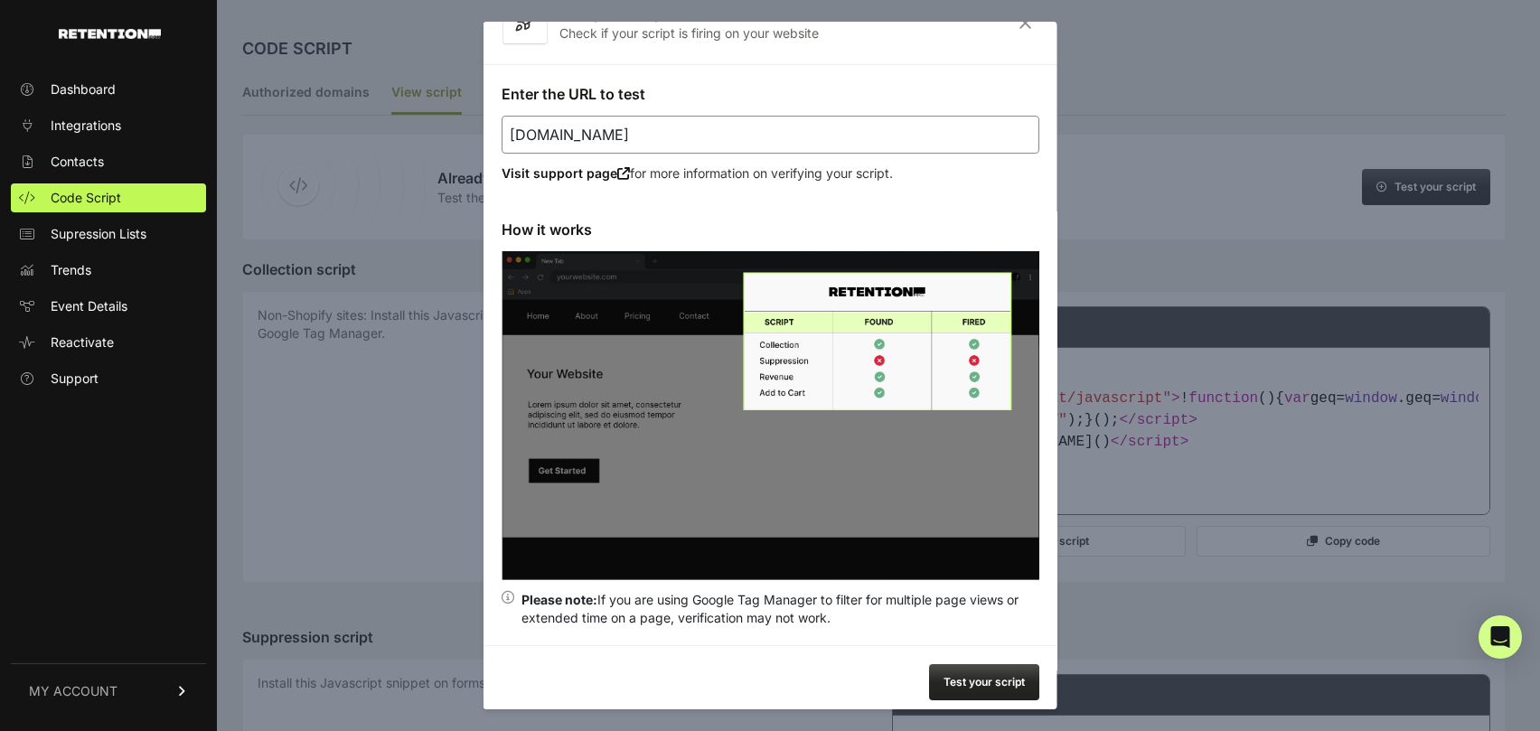
click at [994, 668] on button "Test your script" at bounding box center [984, 682] width 110 height 36
type input "[URL][DOMAIN_NAME]"
click at [989, 669] on button "Test your script" at bounding box center [984, 682] width 110 height 36
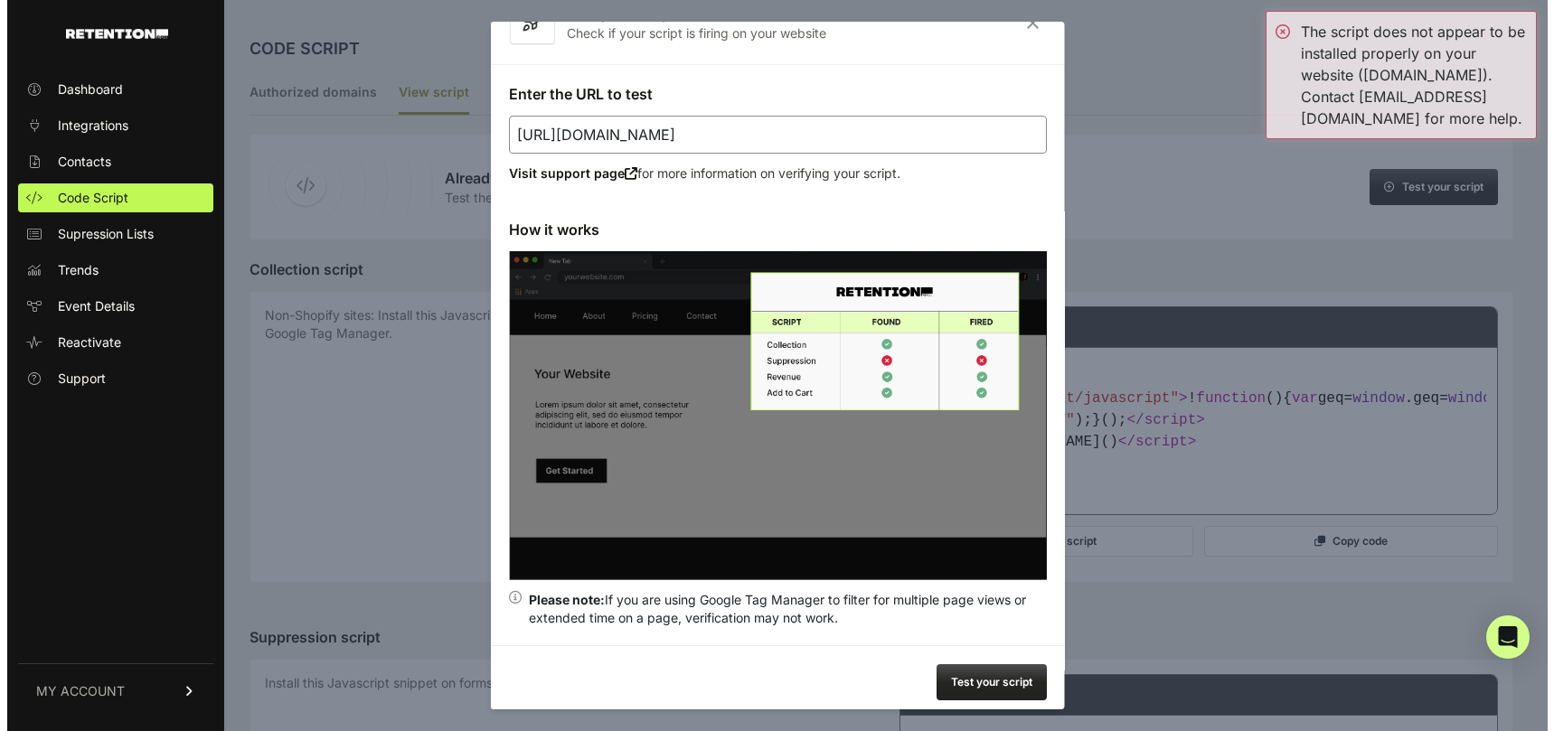
scroll to position [0, 0]
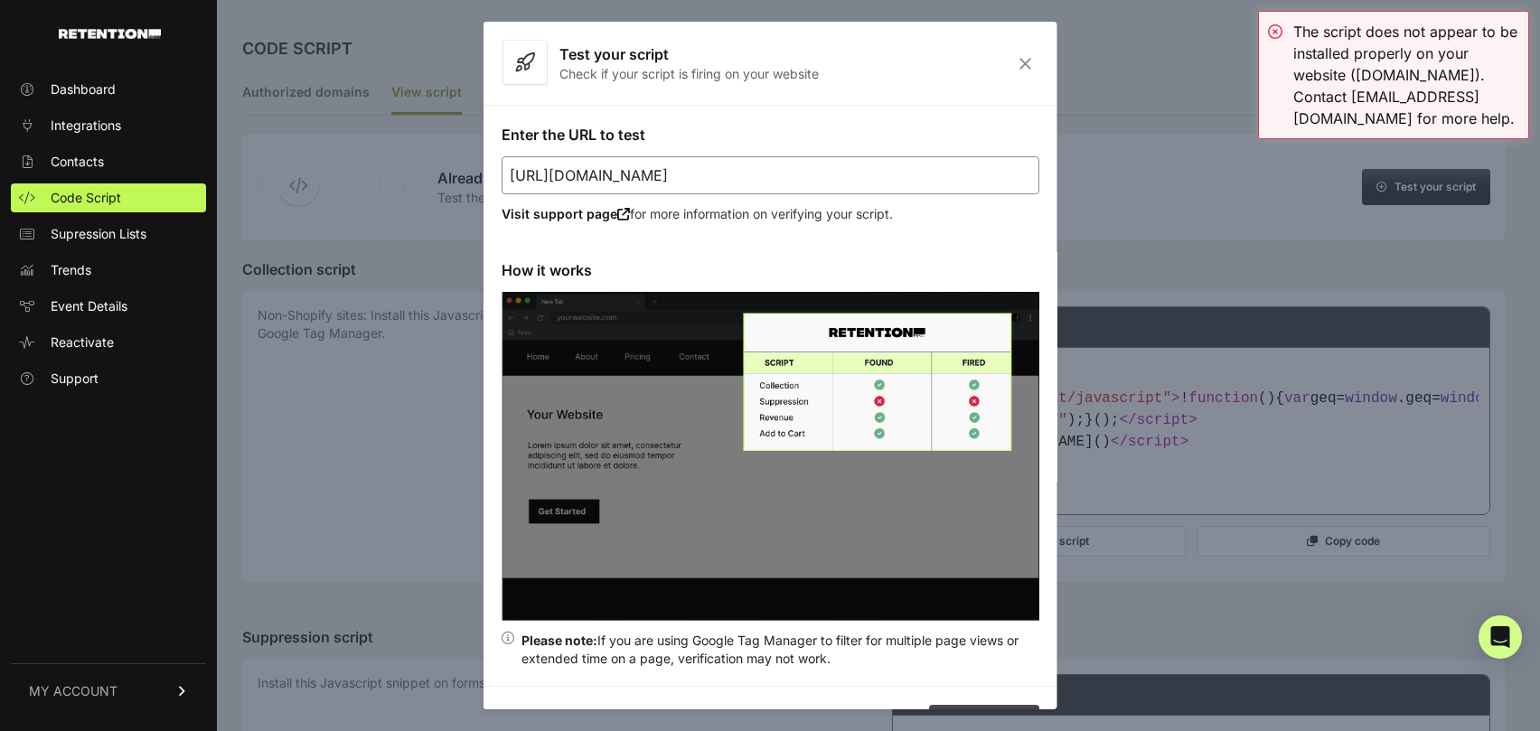
click at [1012, 60] on icon "Close" at bounding box center [1026, 63] width 28 height 15
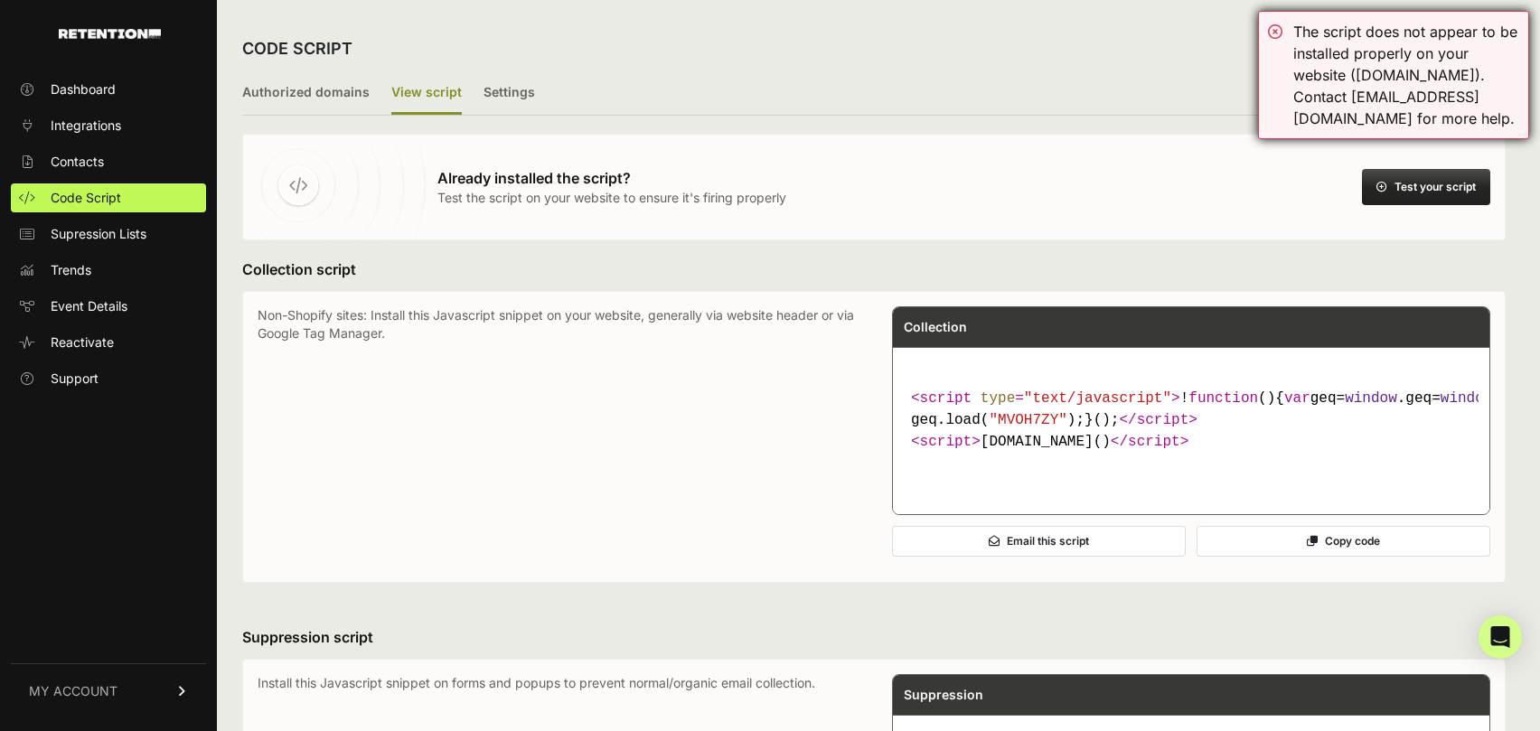
click at [1277, 29] on div "The script does not appear to be installed properly on your website ([DOMAIN_NA…" at bounding box center [1393, 75] width 271 height 128
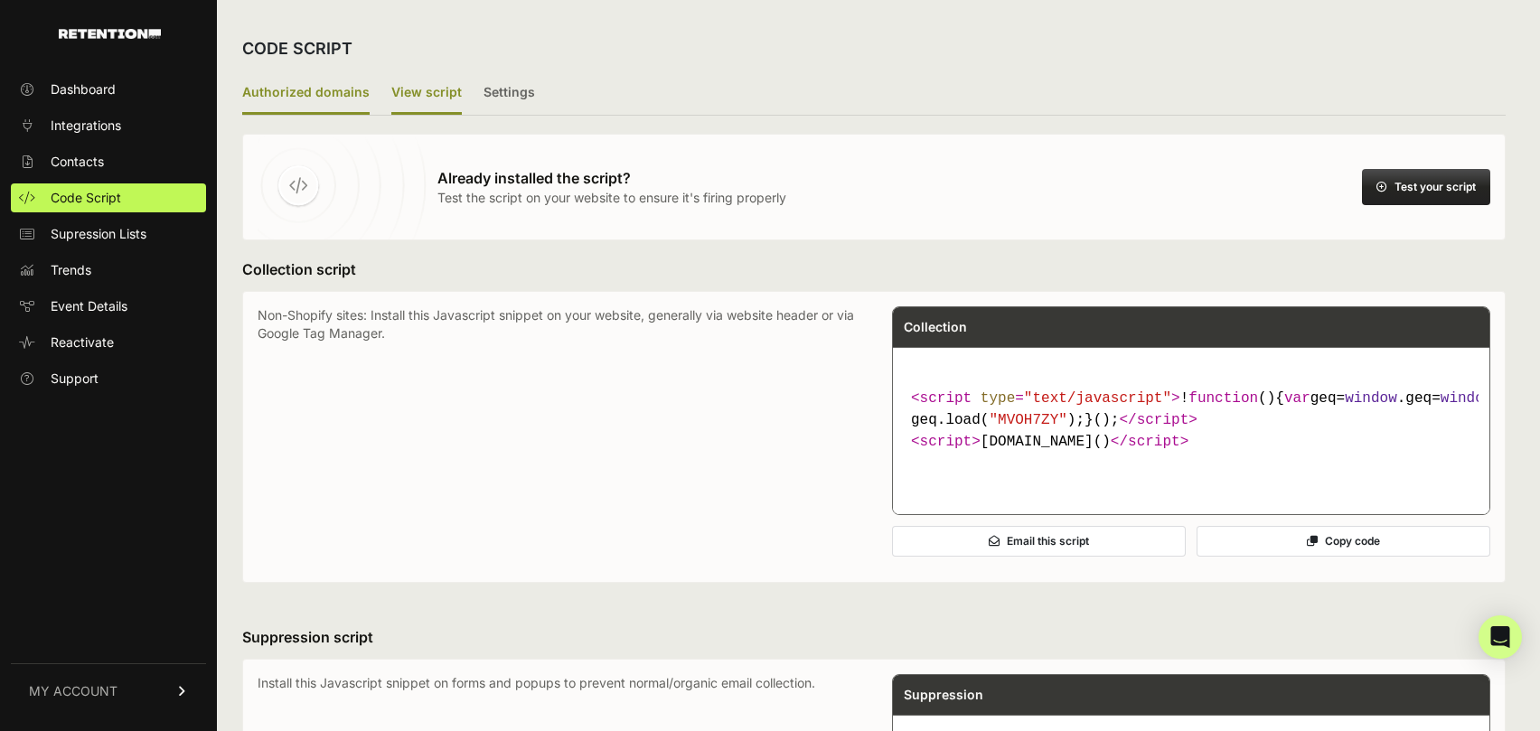
click at [313, 94] on label "Authorized domains" at bounding box center [305, 93] width 127 height 42
click at [0, 0] on input "Authorized domains" at bounding box center [0, 0] width 0 height 0
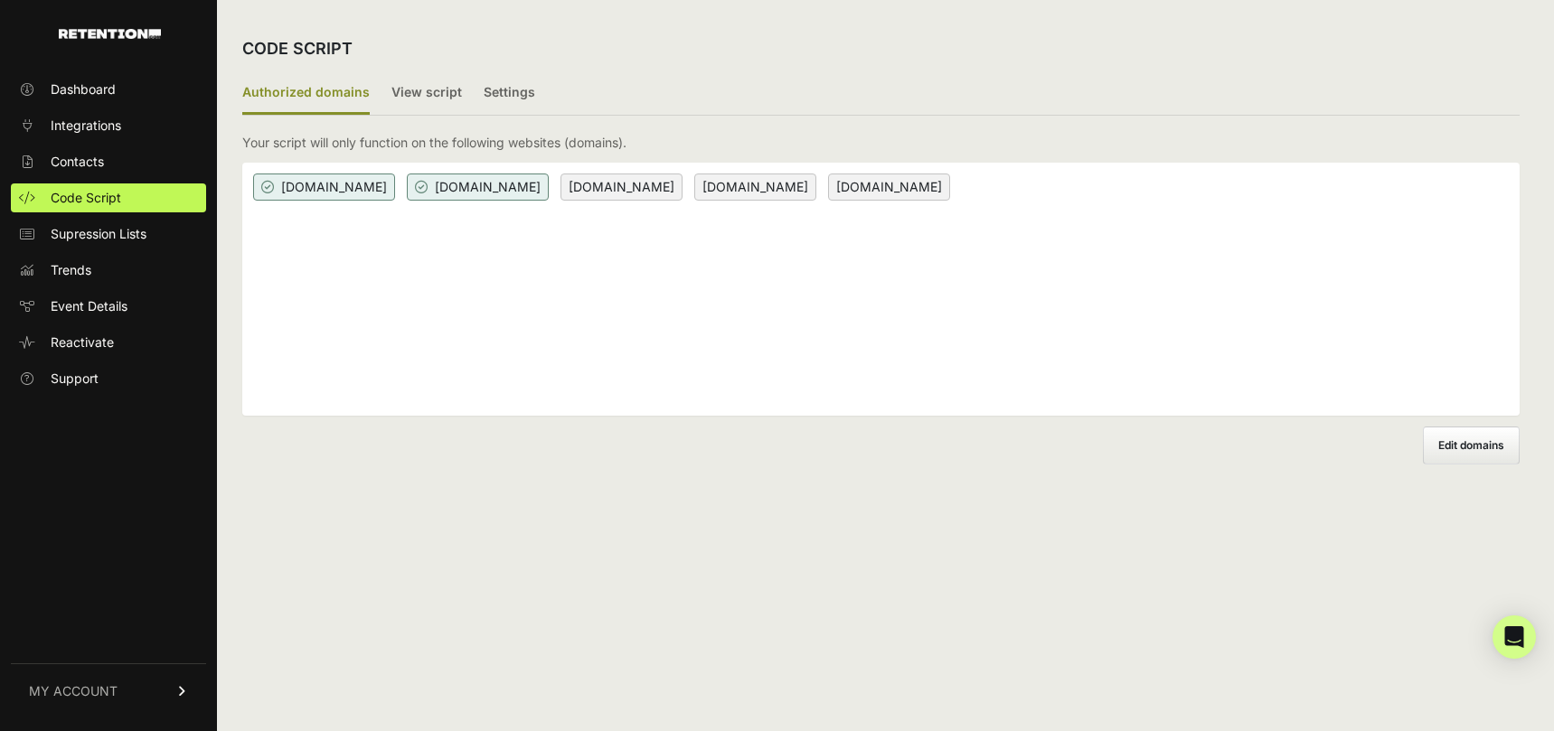
click at [1470, 443] on span "Edit domains" at bounding box center [1471, 445] width 66 height 14
click at [0, 0] on input "Add domain" at bounding box center [0, 0] width 0 height 0
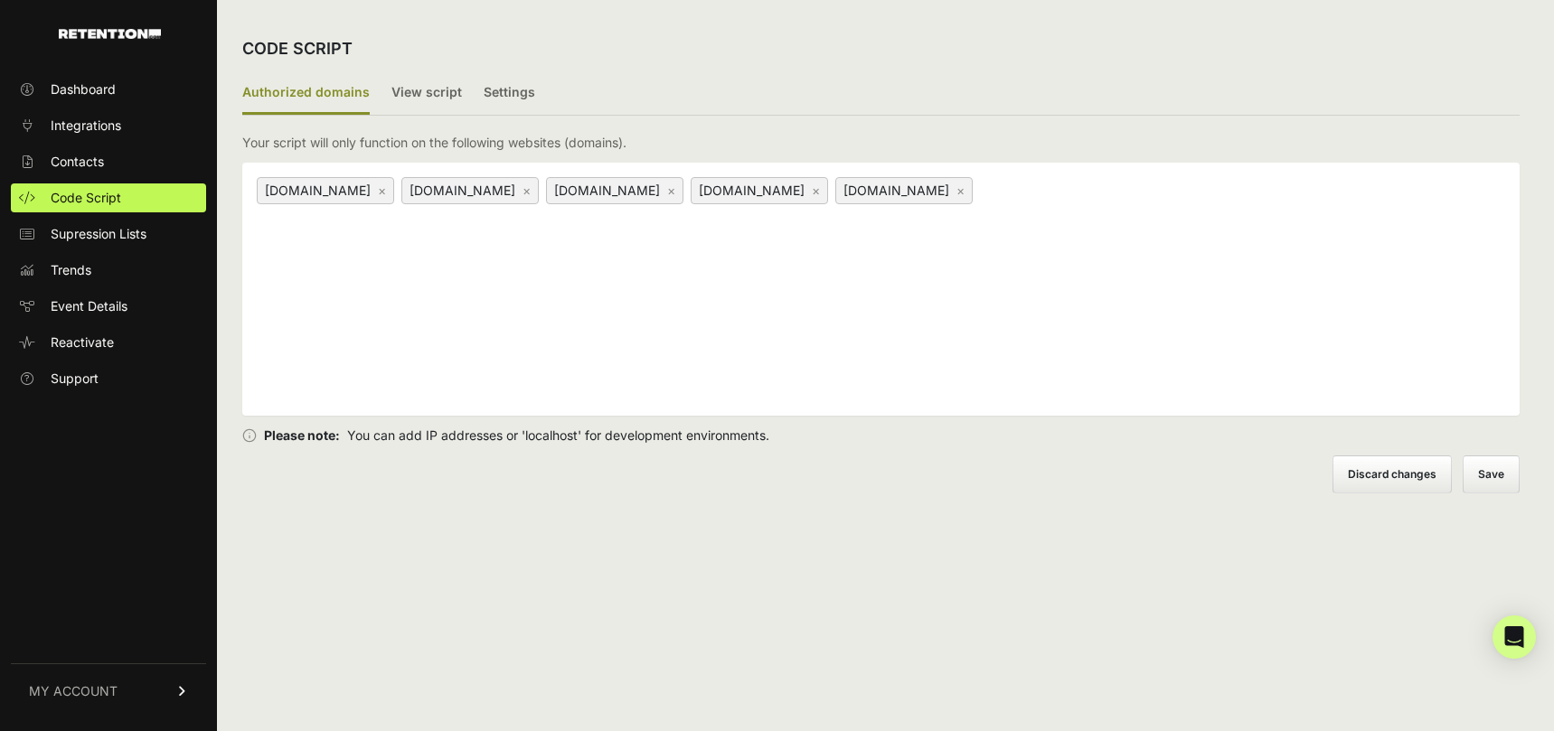
click at [814, 185] on link "×" at bounding box center [816, 190] width 8 height 15
click at [820, 191] on link "×" at bounding box center [816, 190] width 8 height 15
click at [1486, 474] on button "Save" at bounding box center [1492, 475] width 55 height 36
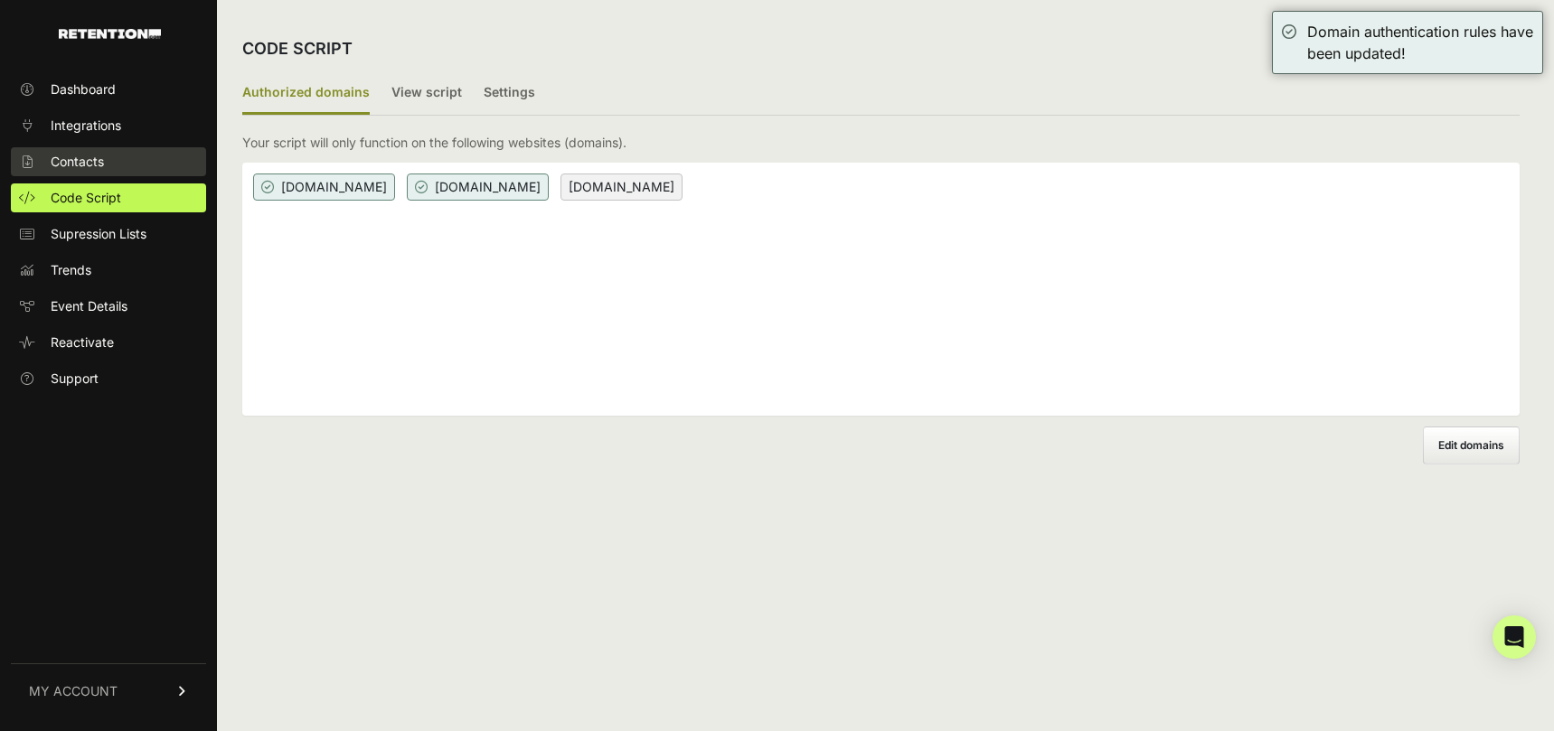
click at [91, 155] on span "Contacts" at bounding box center [77, 162] width 53 height 18
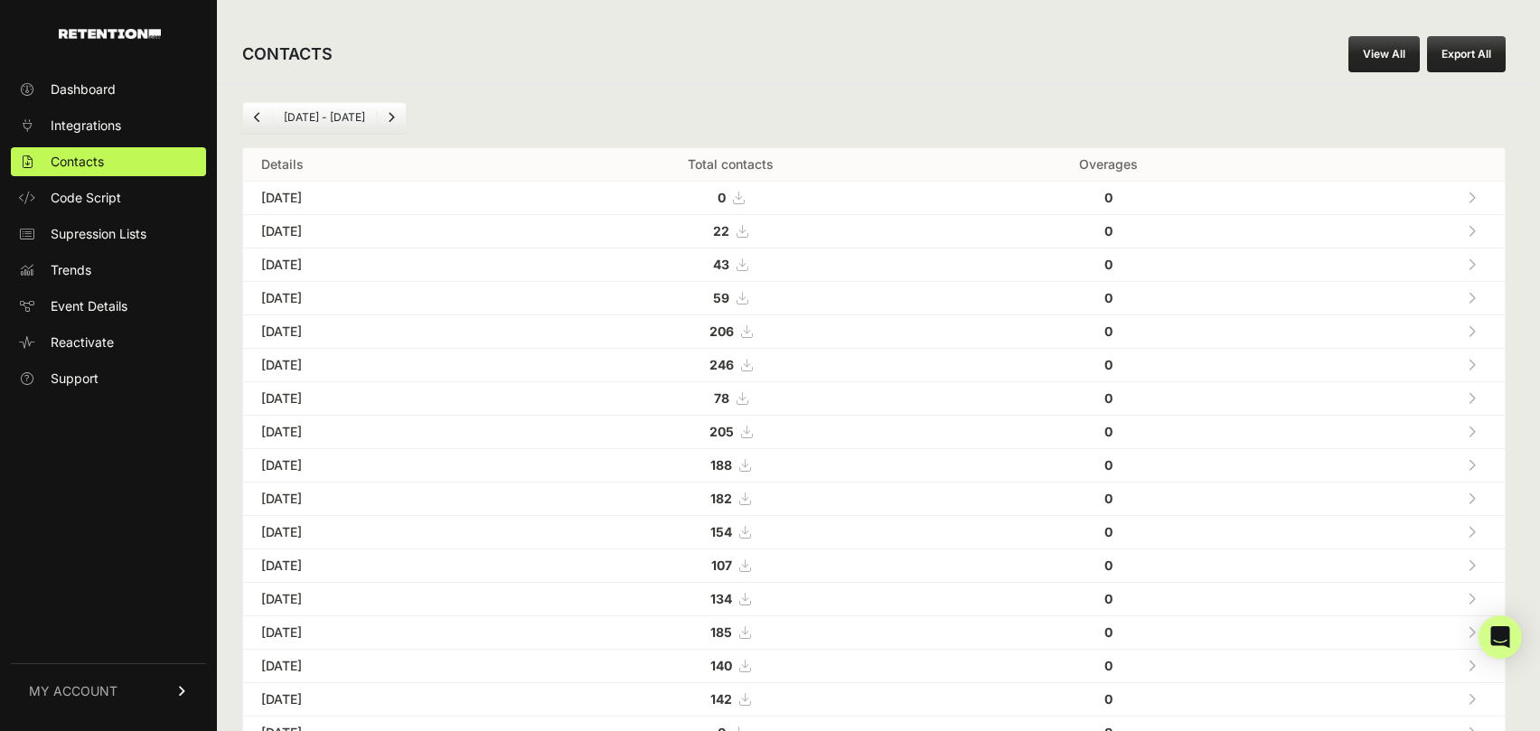
click at [748, 262] on icon at bounding box center [742, 265] width 11 height 13
click at [109, 198] on span "Code Script" at bounding box center [86, 198] width 71 height 18
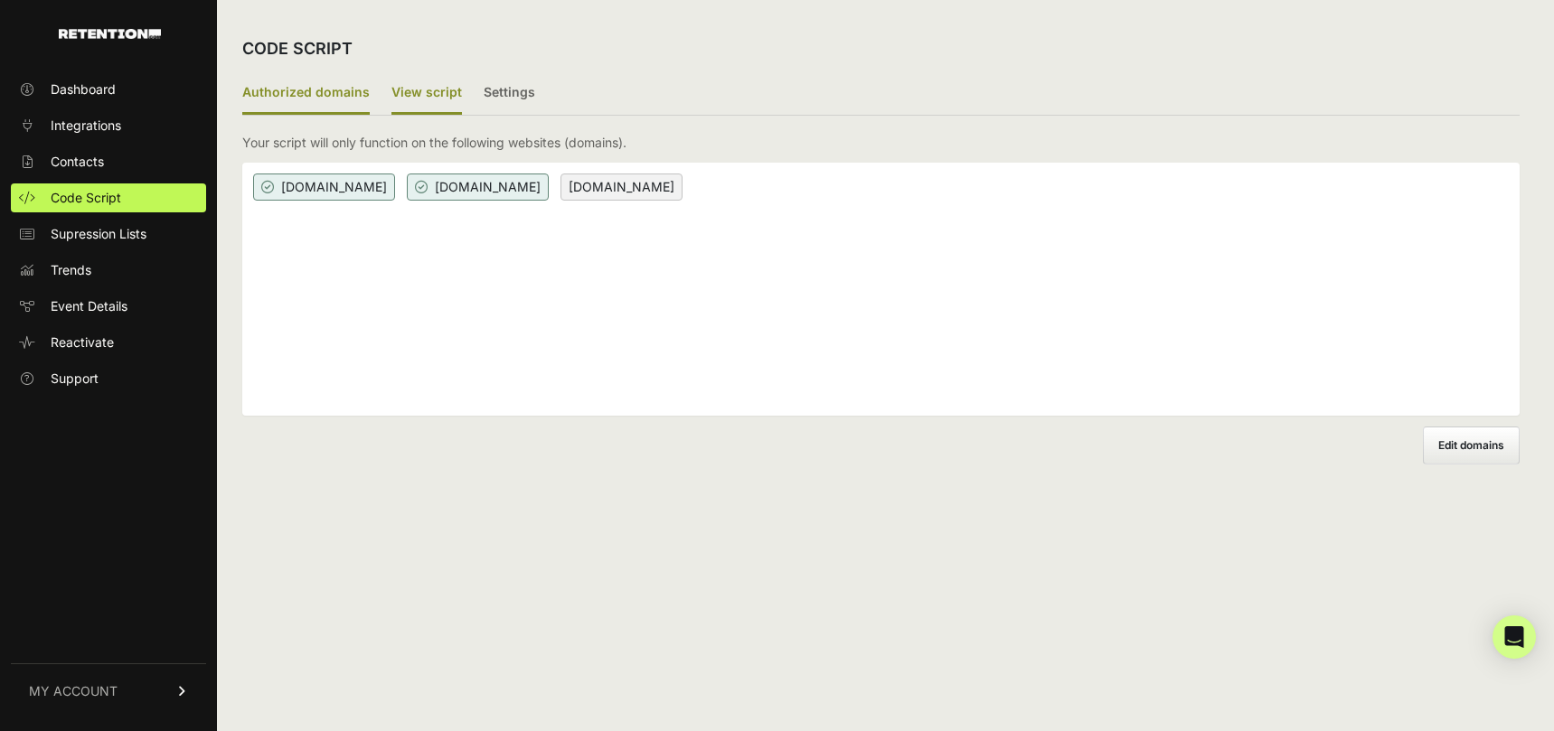
click at [424, 87] on label "View script" at bounding box center [426, 93] width 71 height 42
click at [0, 0] on input "View script" at bounding box center [0, 0] width 0 height 0
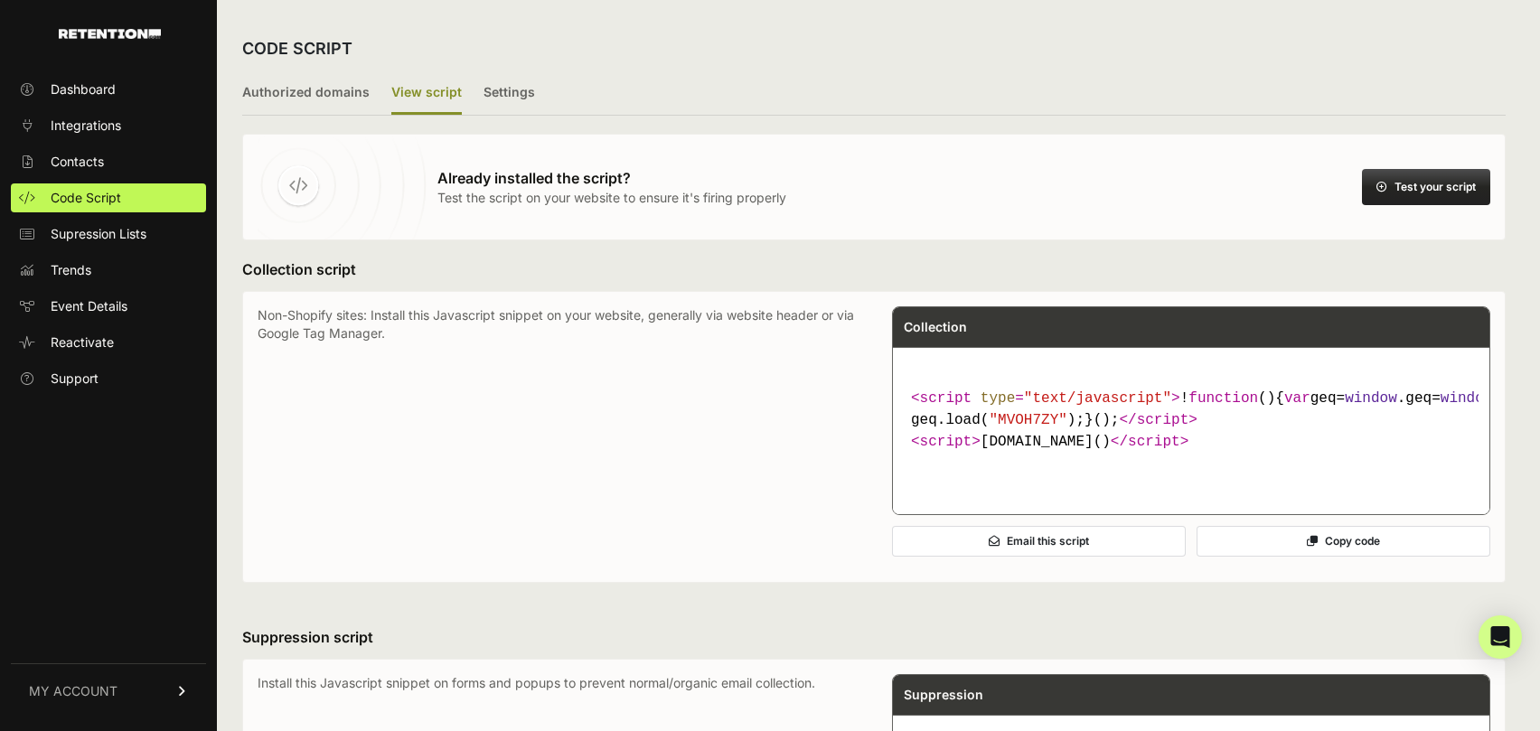
click at [1451, 180] on button "Test your script" at bounding box center [1426, 187] width 128 height 36
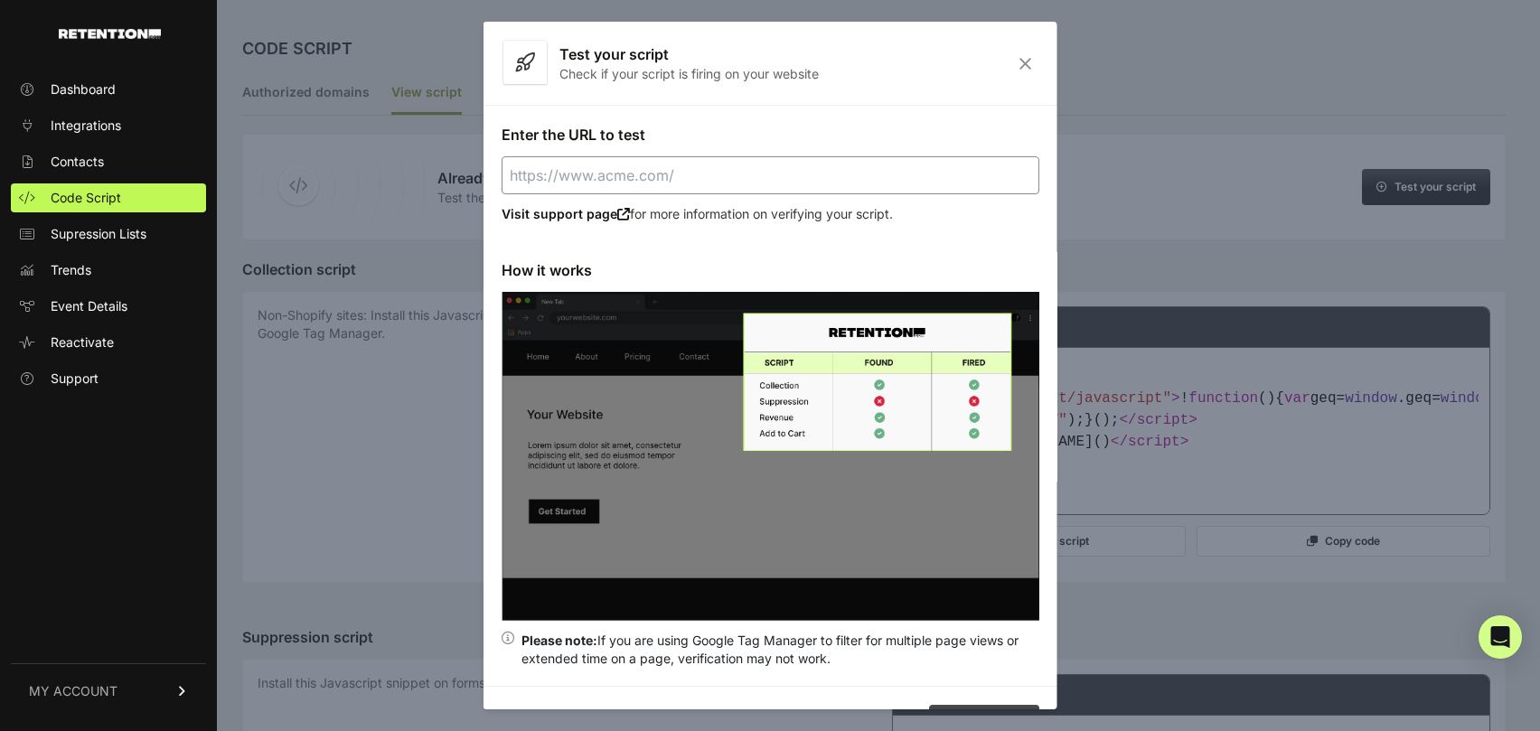
click at [886, 184] on input "Enter the URL to test" at bounding box center [771, 175] width 538 height 38
click at [975, 705] on button "Test your script" at bounding box center [984, 723] width 110 height 36
type input "[URL][DOMAIN_NAME]"
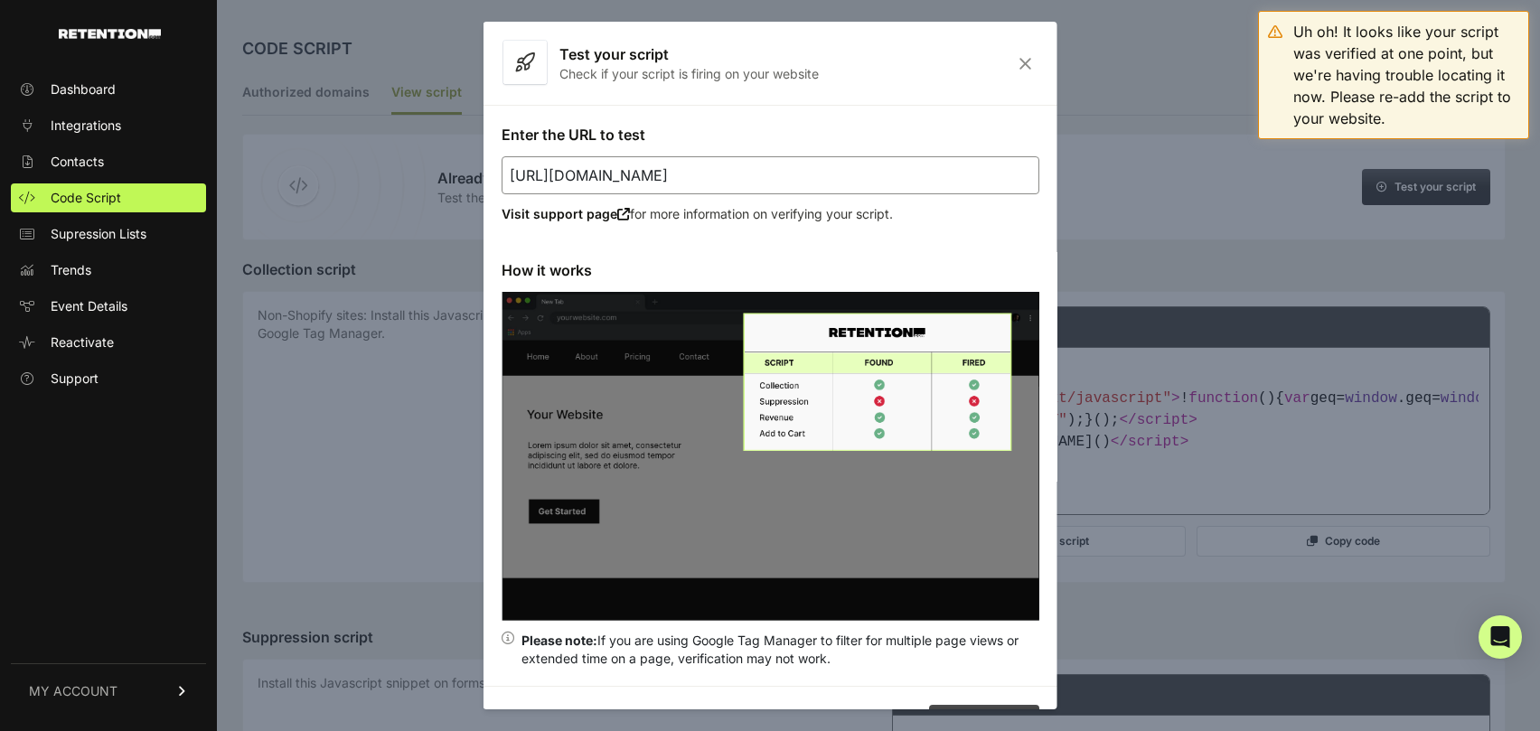
click at [1012, 56] on icon "Close" at bounding box center [1026, 63] width 28 height 15
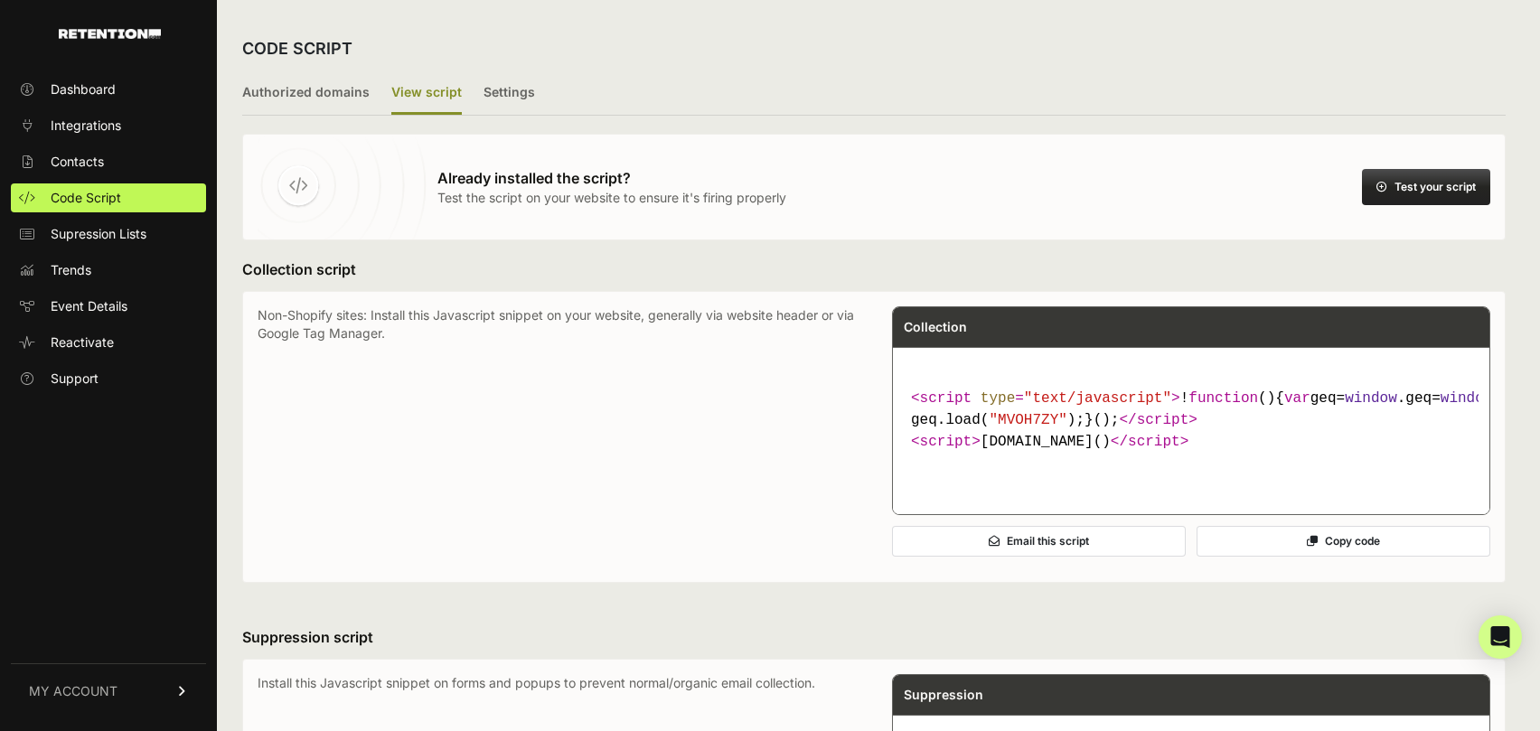
click at [1311, 557] on button "Copy code" at bounding box center [1344, 541] width 294 height 31
